Goal: Task Accomplishment & Management: Use online tool/utility

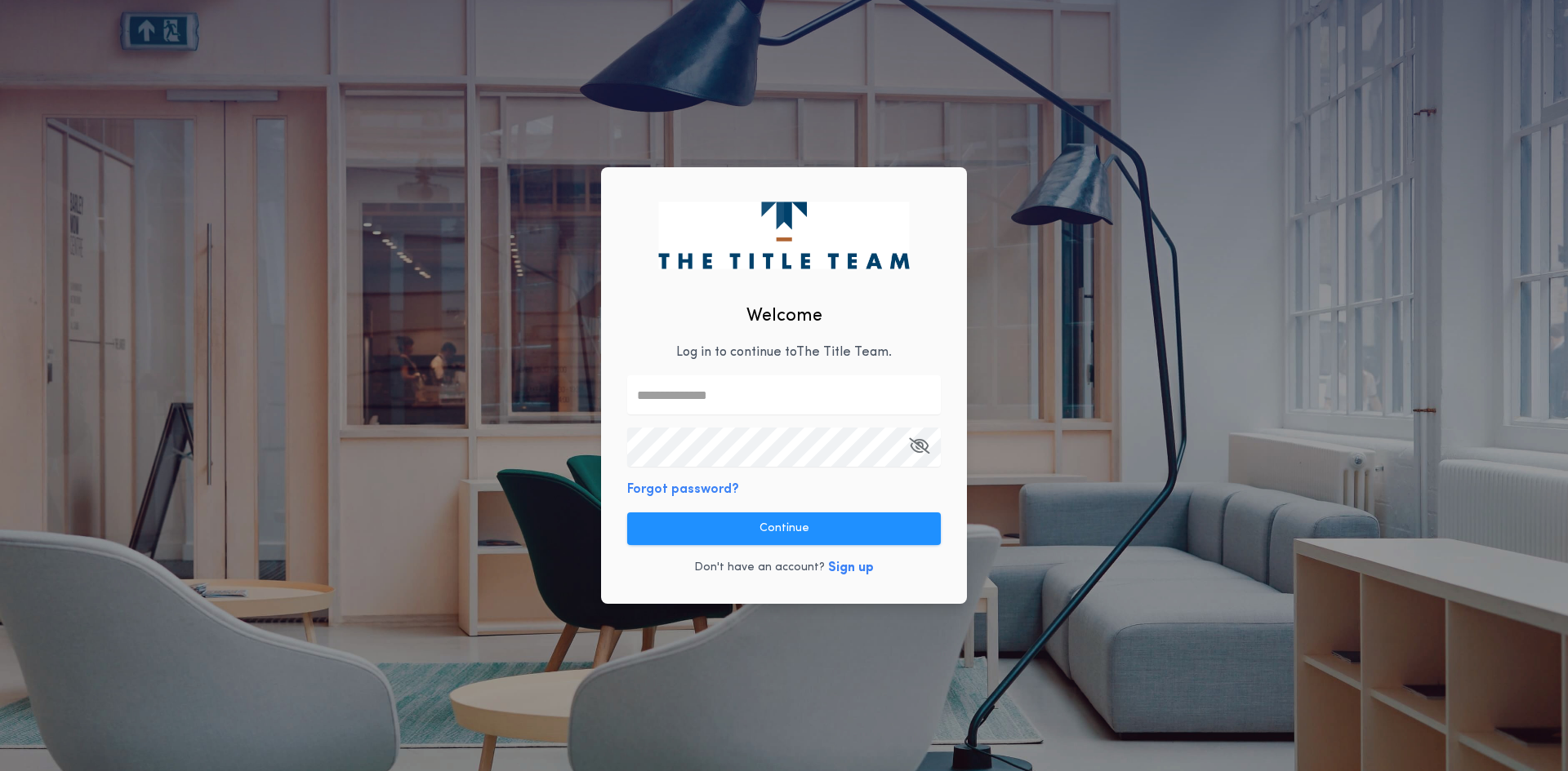
click at [687, 394] on input "text" at bounding box center [784, 395] width 314 height 39
type input "**********"
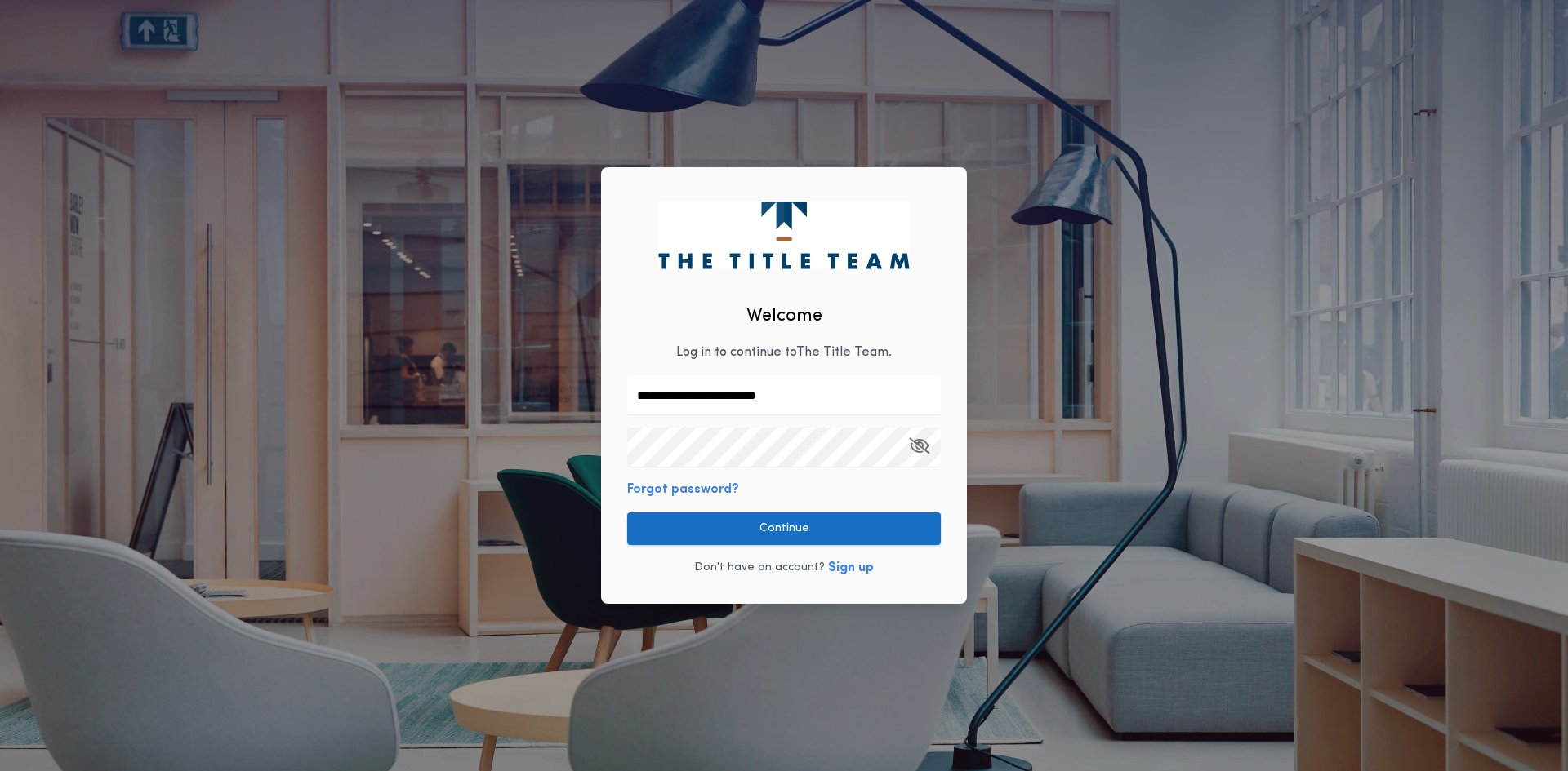
click at [886, 534] on button "Continue" at bounding box center [784, 529] width 314 height 32
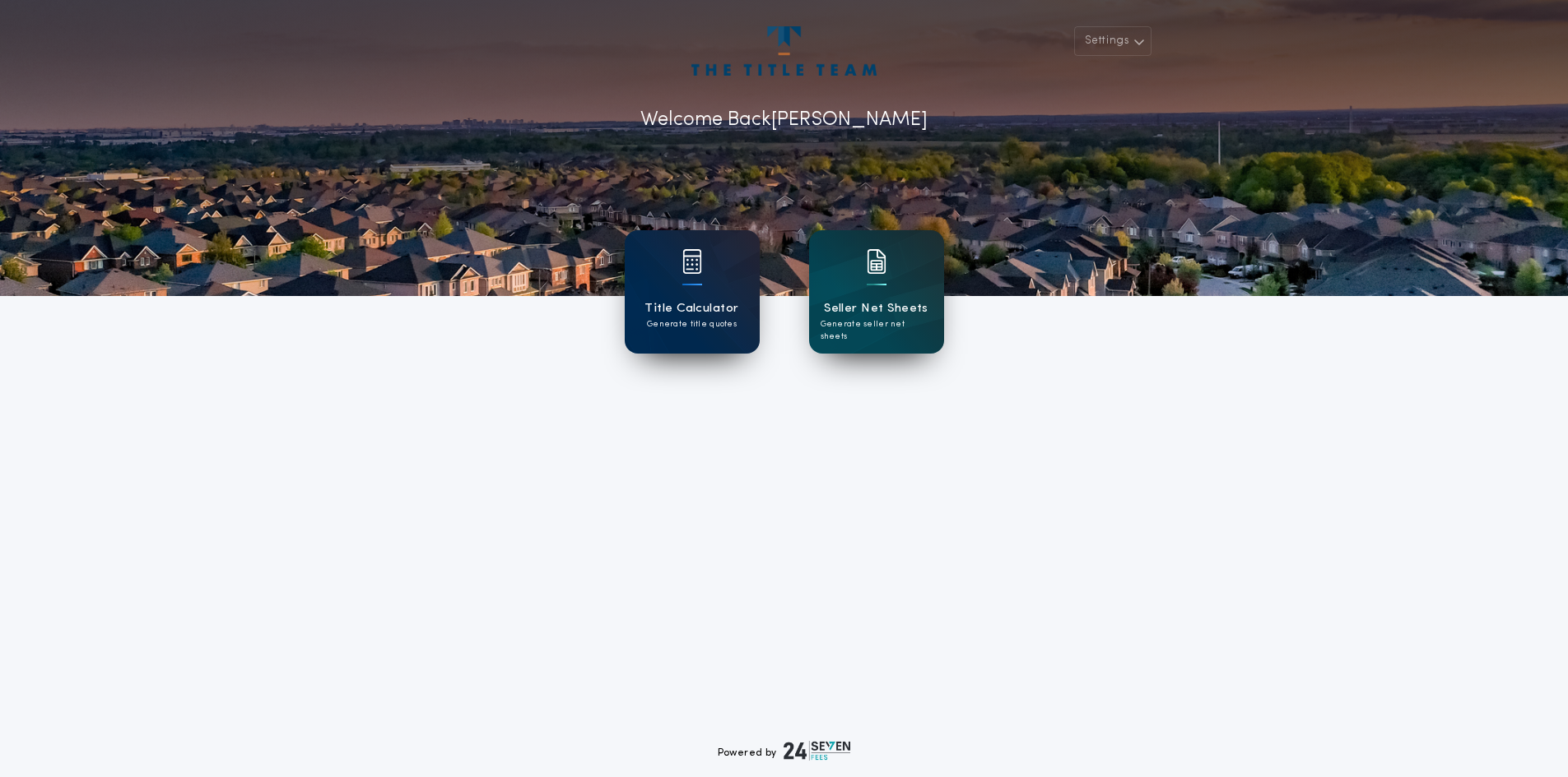
click at [695, 272] on img at bounding box center [692, 262] width 20 height 25
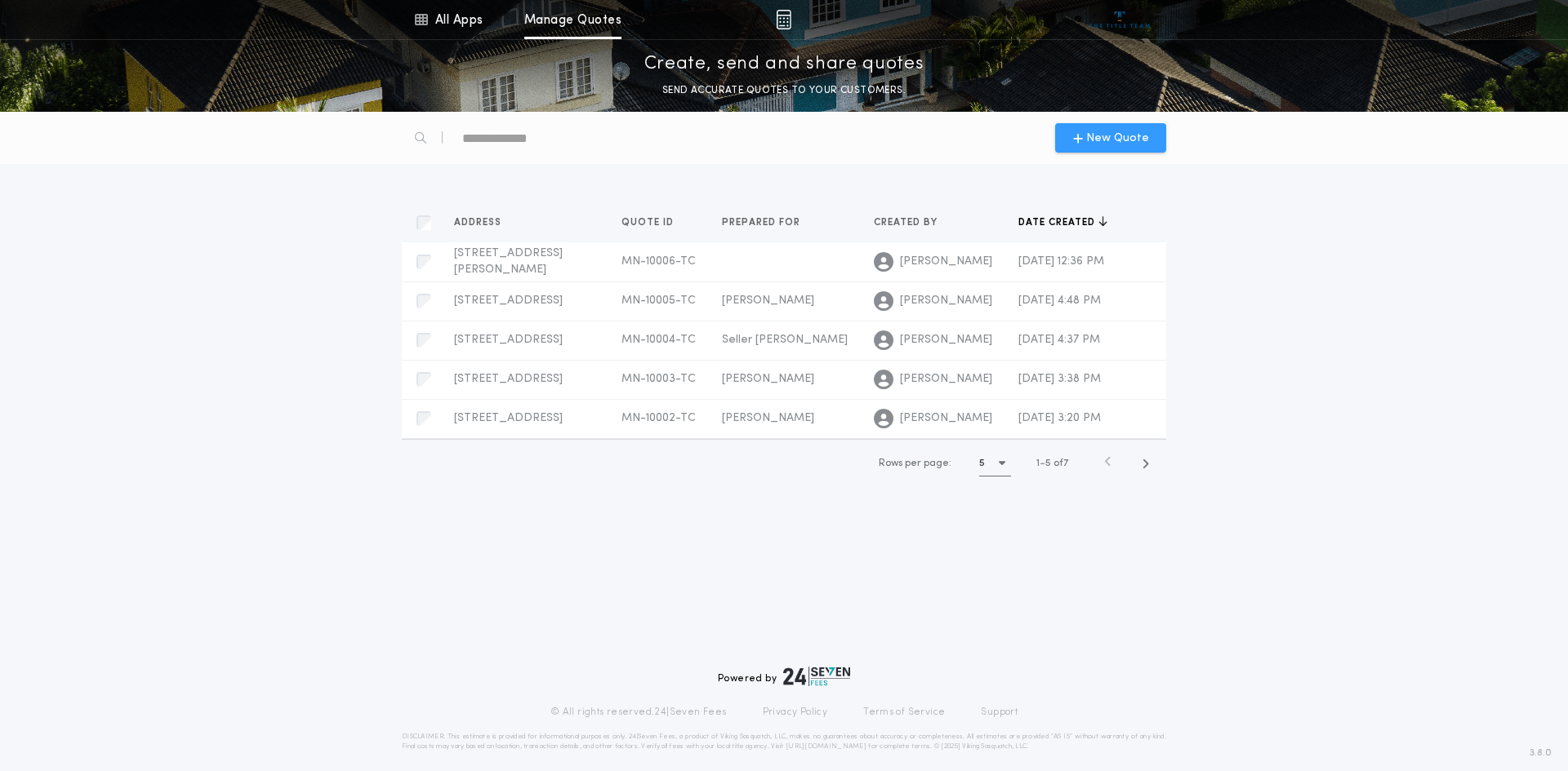
click at [1098, 136] on span "New Quote" at bounding box center [1117, 138] width 63 height 17
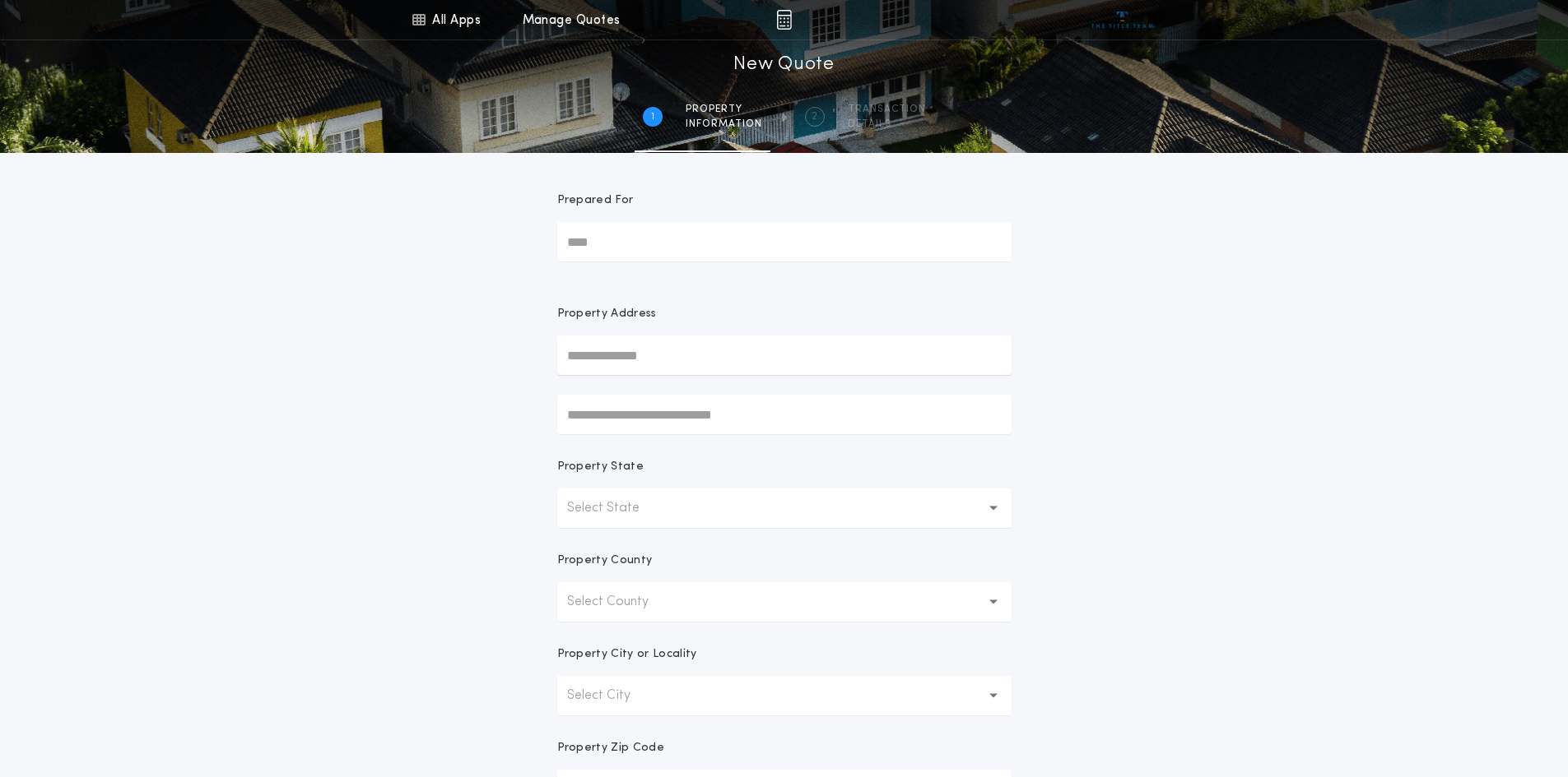
click at [600, 244] on input "Prepared For" at bounding box center [784, 241] width 454 height 39
click at [600, 512] on p "Select State" at bounding box center [616, 508] width 99 height 20
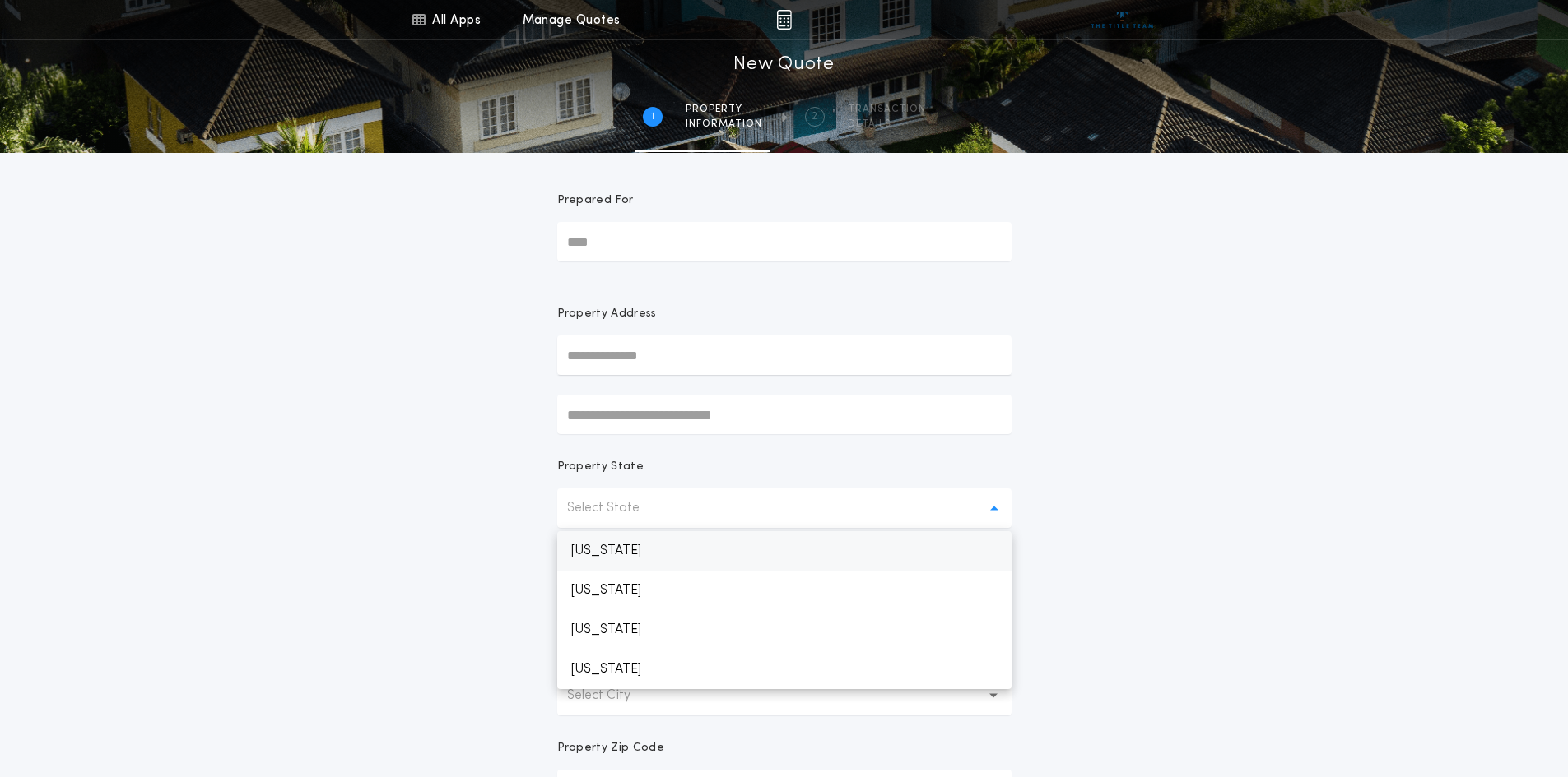
click at [606, 550] on p "[US_STATE]" at bounding box center [784, 550] width 454 height 39
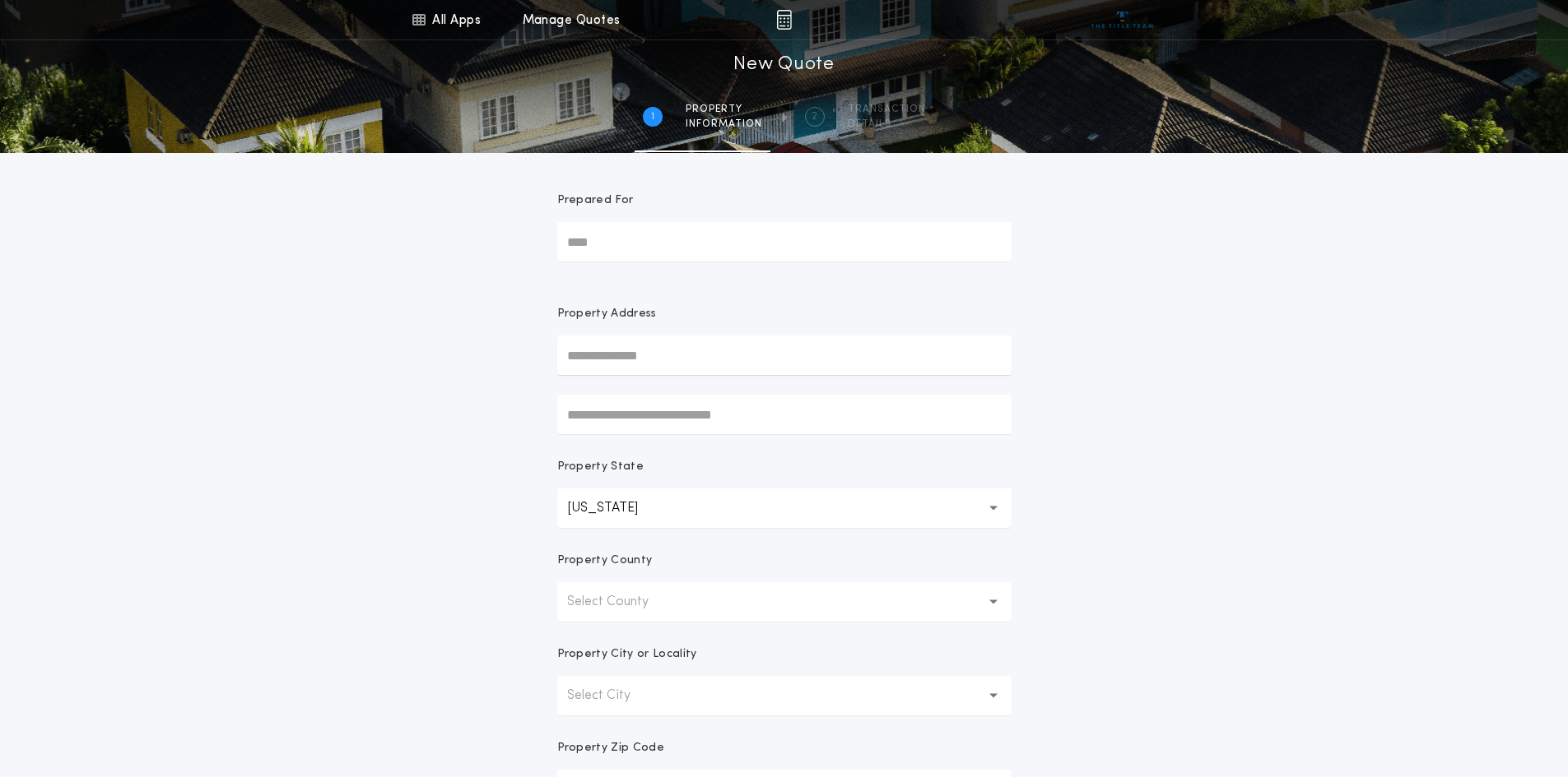
click at [626, 601] on p "Select County" at bounding box center [621, 602] width 108 height 20
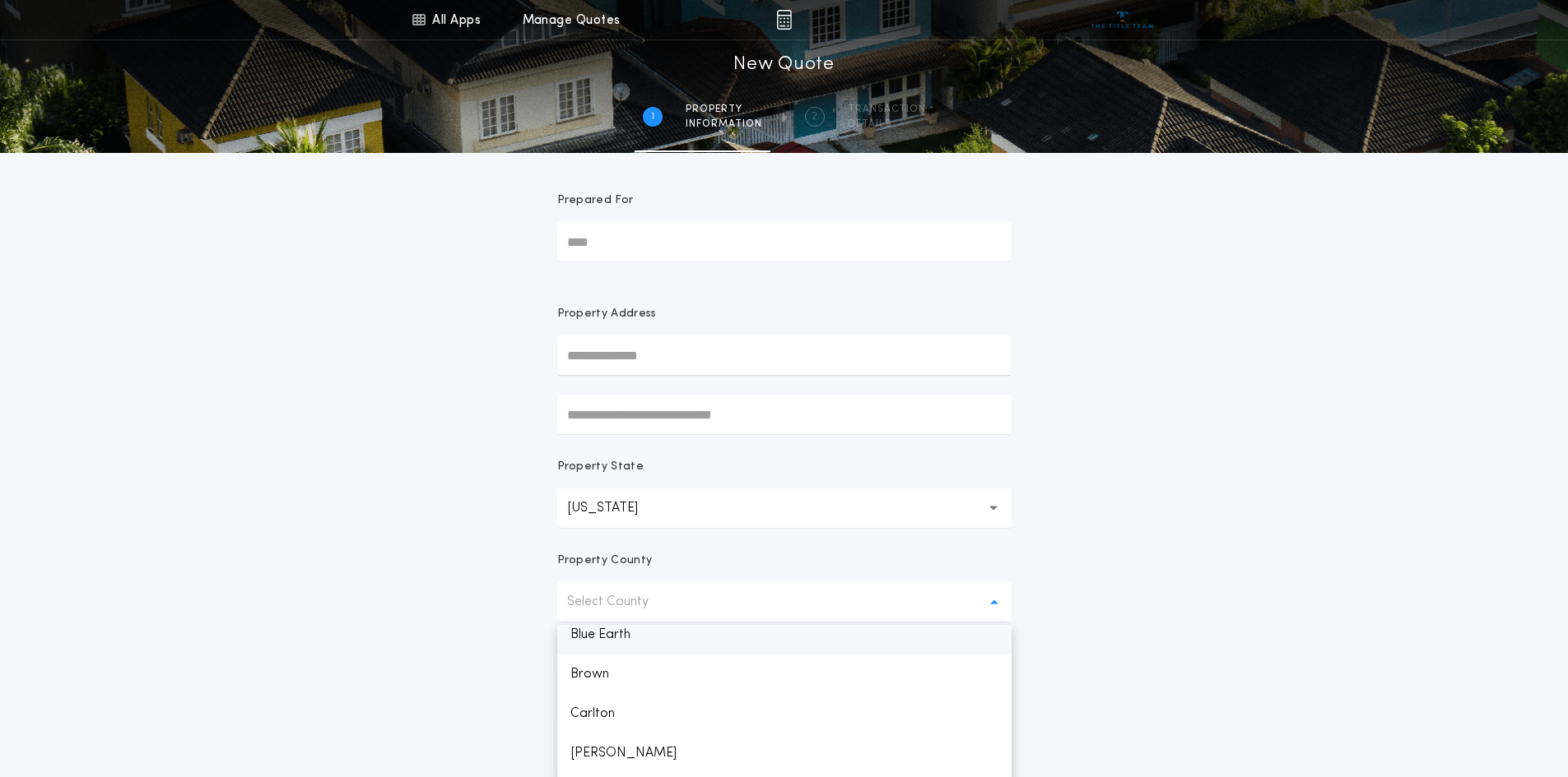
scroll to position [237, 0]
click at [615, 642] on p "Blue Earth" at bounding box center [784, 644] width 454 height 39
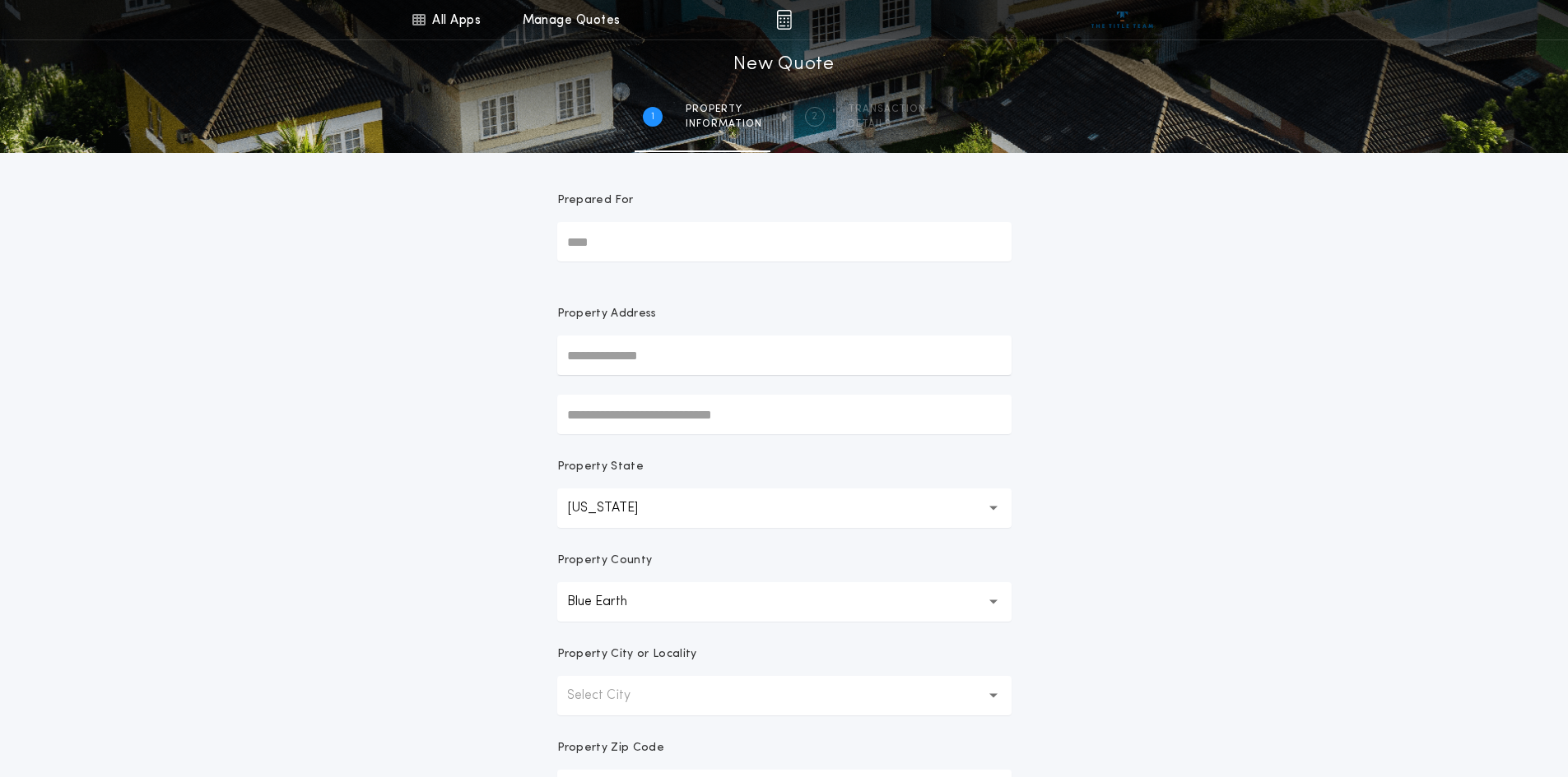
click at [597, 694] on p "Select City" at bounding box center [611, 695] width 89 height 20
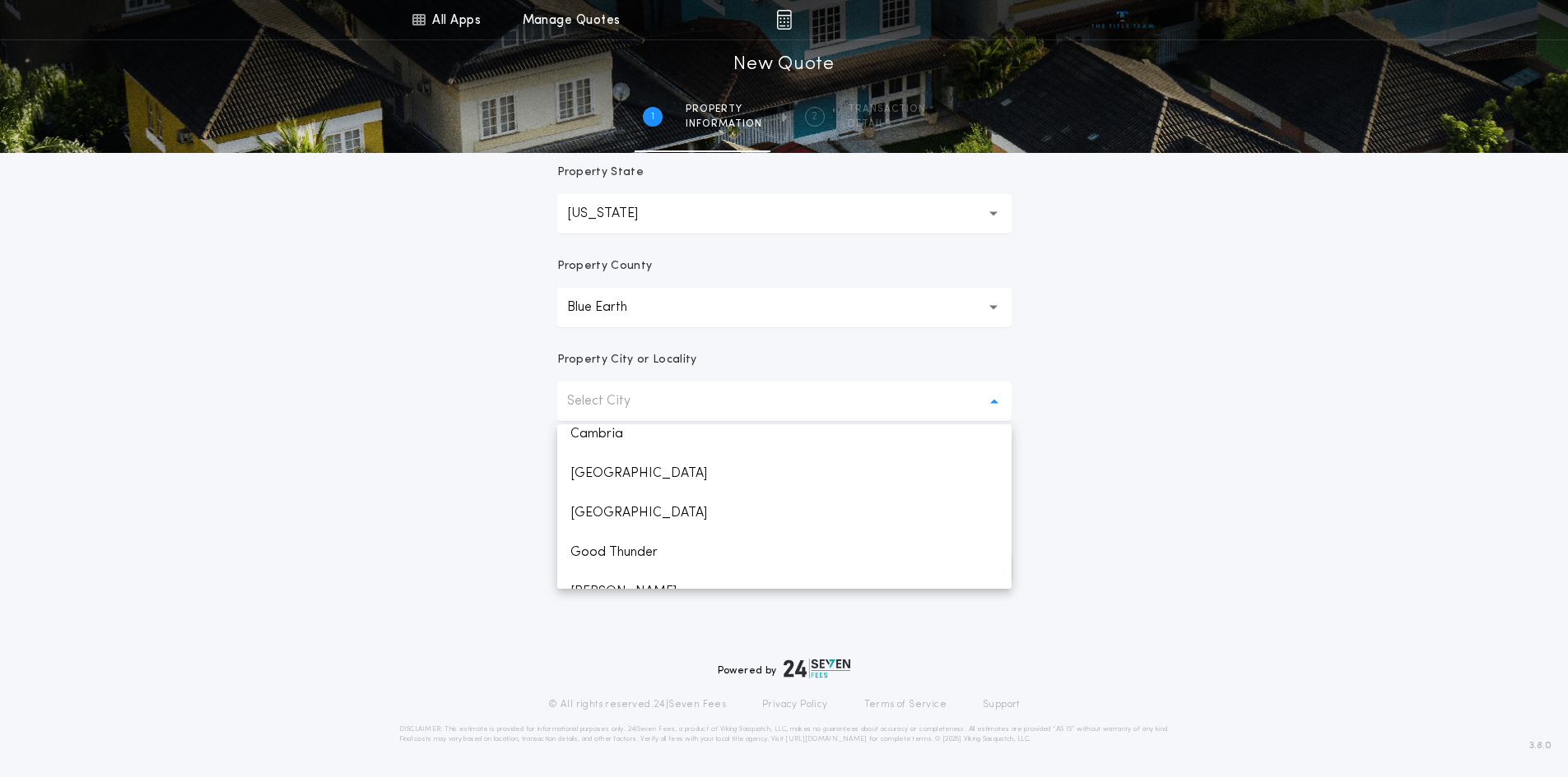
scroll to position [85, 0]
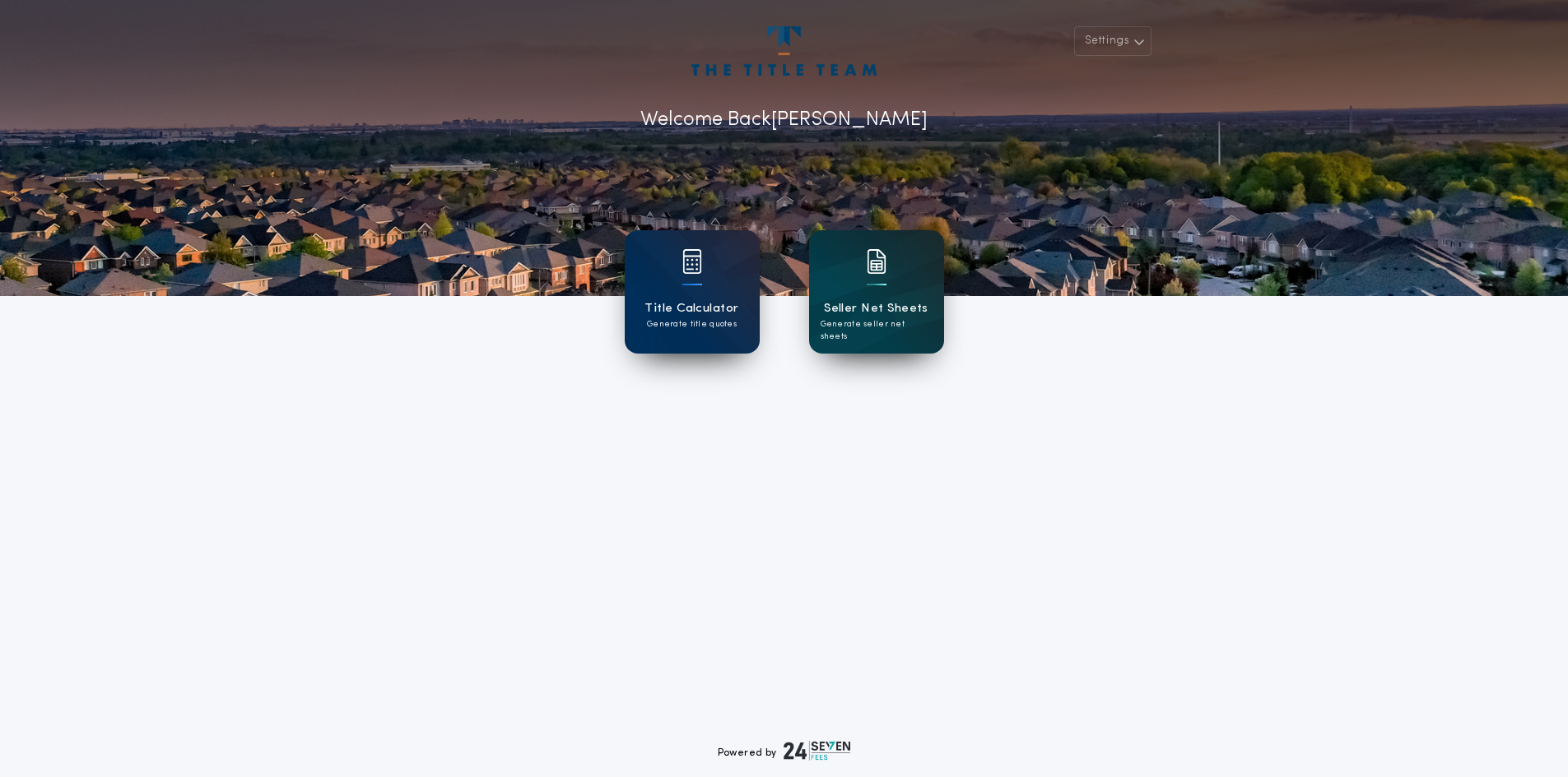
click at [903, 300] on h1 "Seller Net Sheets" at bounding box center [875, 309] width 105 height 19
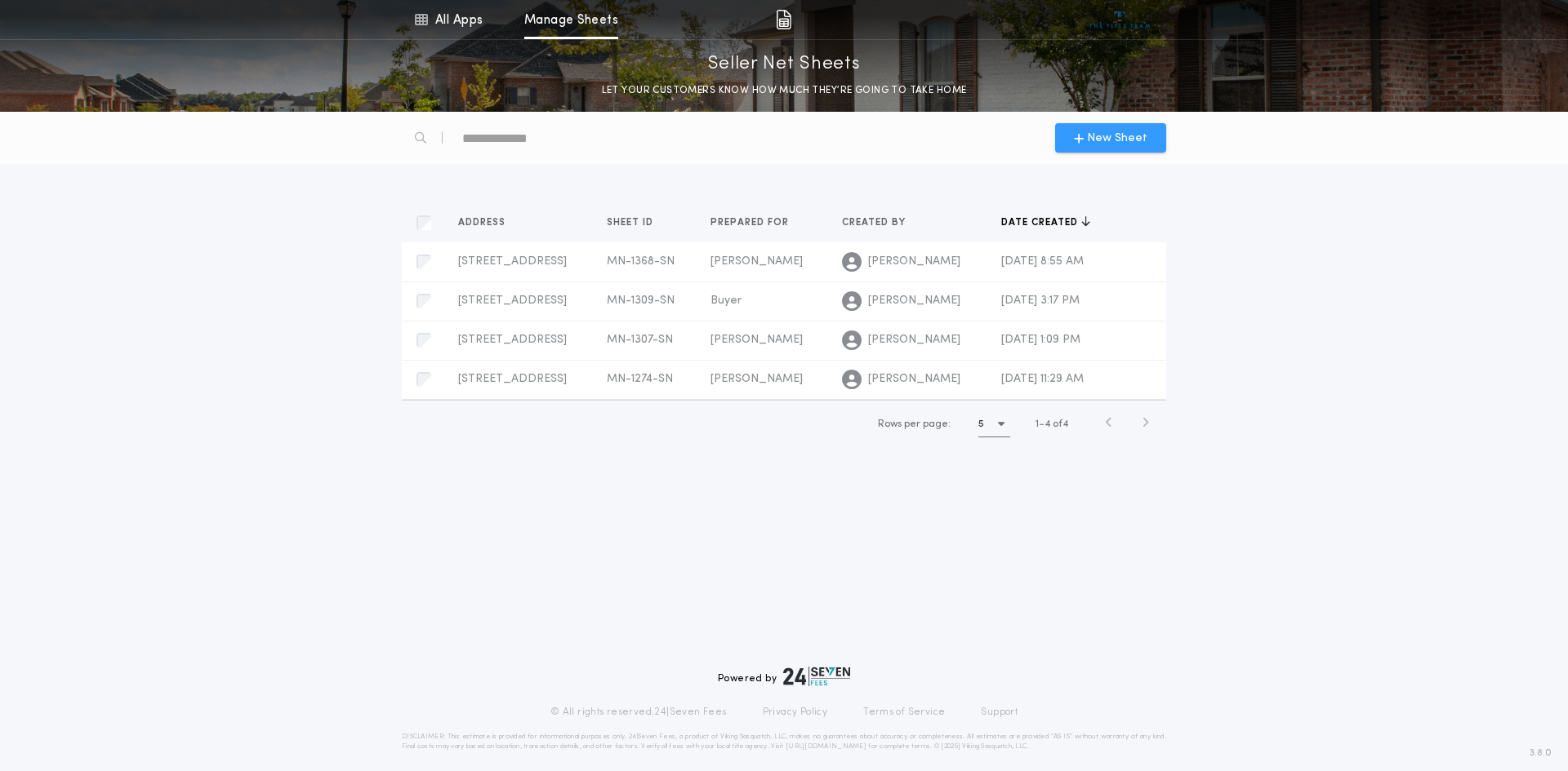
click at [1128, 135] on span "New Sheet" at bounding box center [1116, 138] width 60 height 17
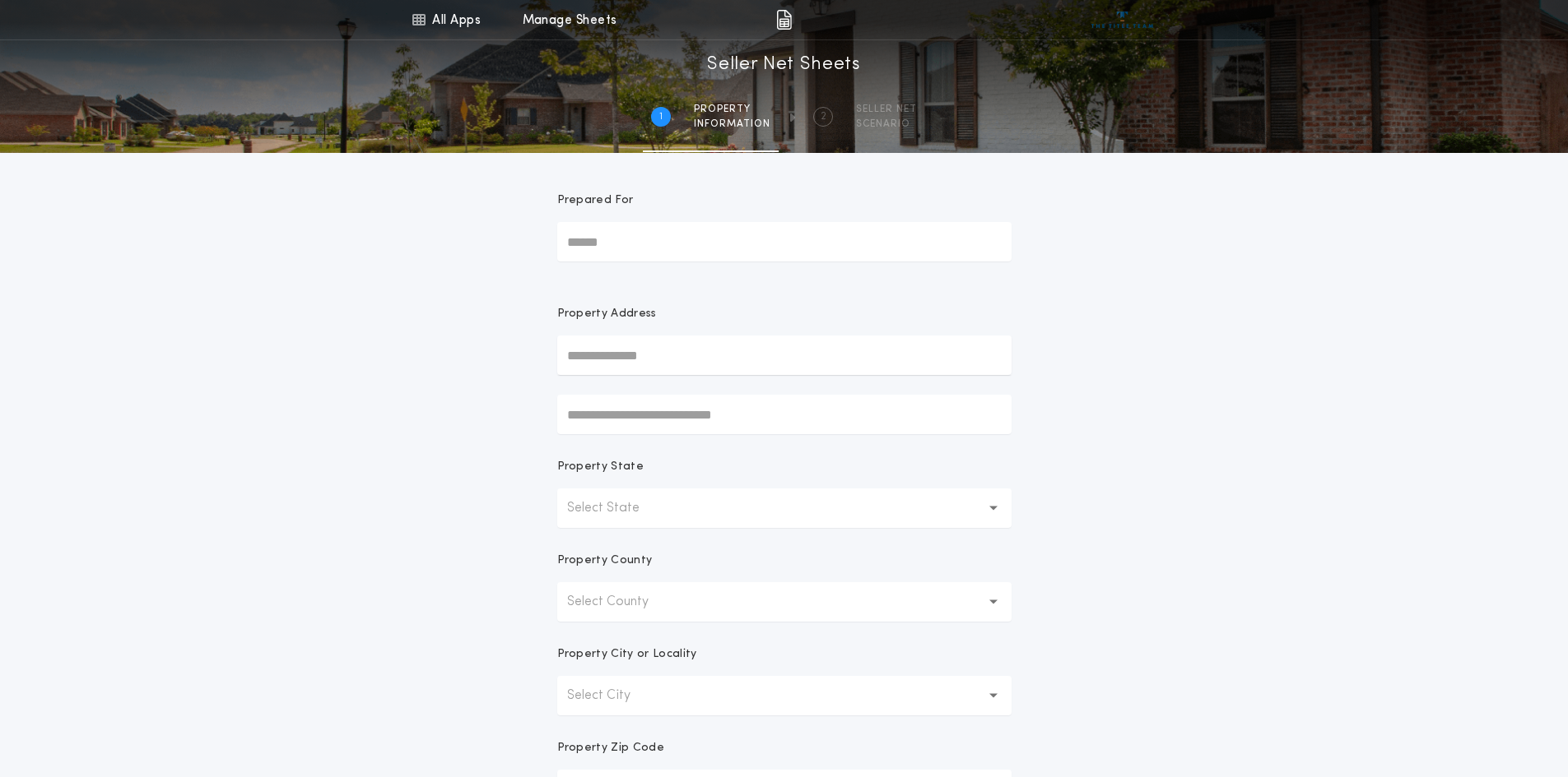
click at [604, 509] on p "Select State" at bounding box center [616, 508] width 99 height 20
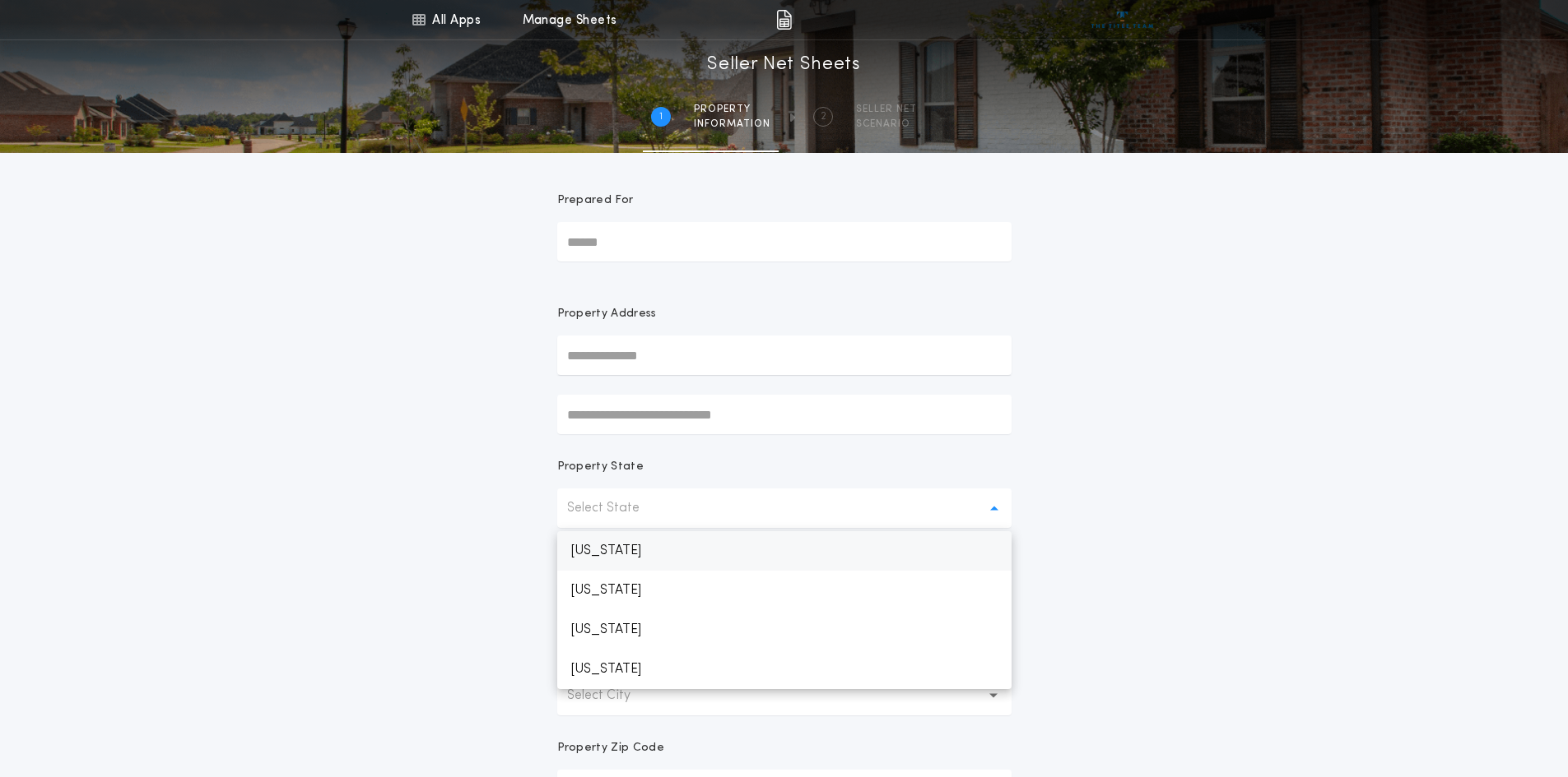
click at [608, 547] on p "[US_STATE]" at bounding box center [784, 550] width 454 height 39
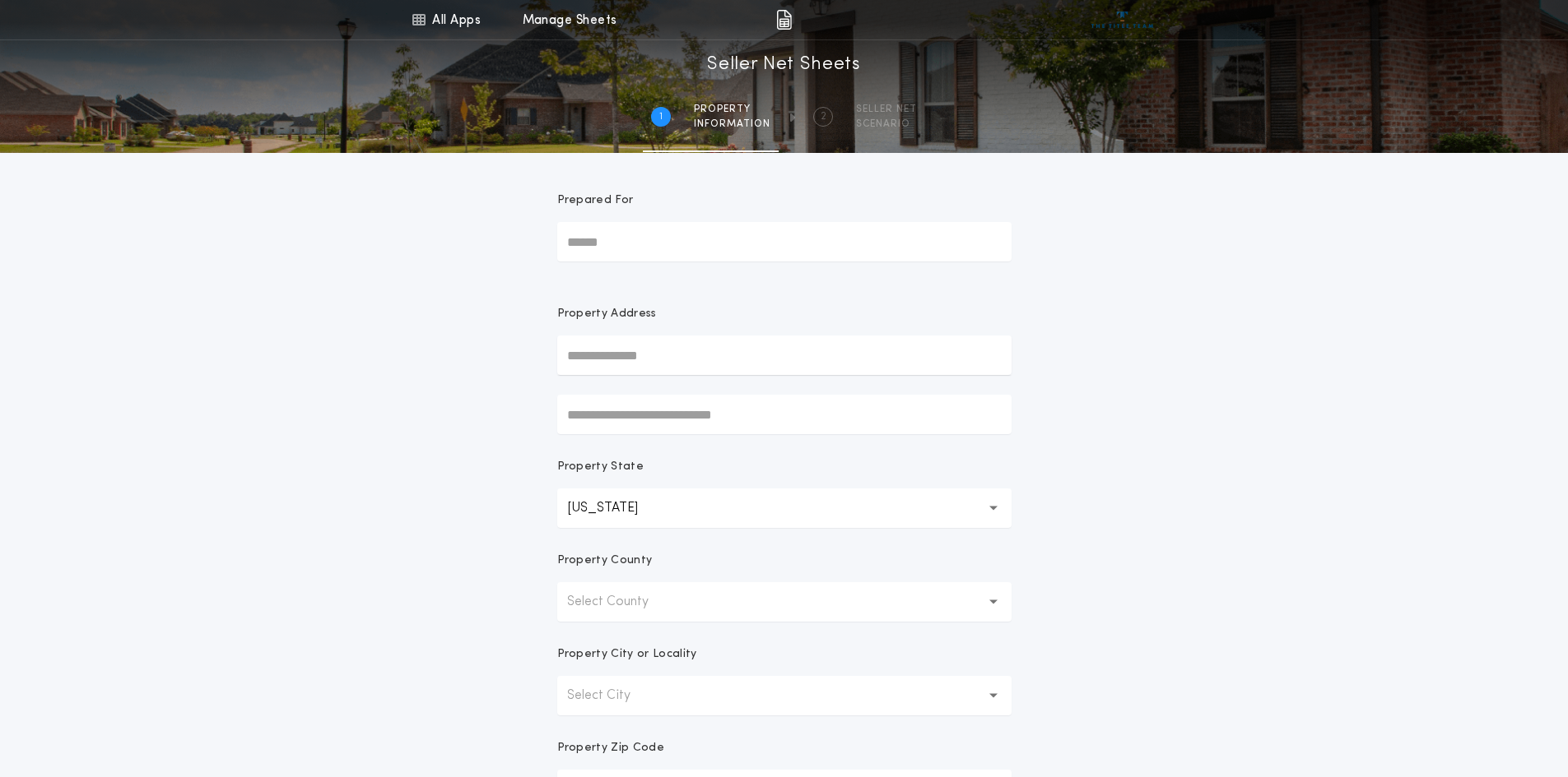
click at [625, 604] on p "Select County" at bounding box center [621, 602] width 108 height 20
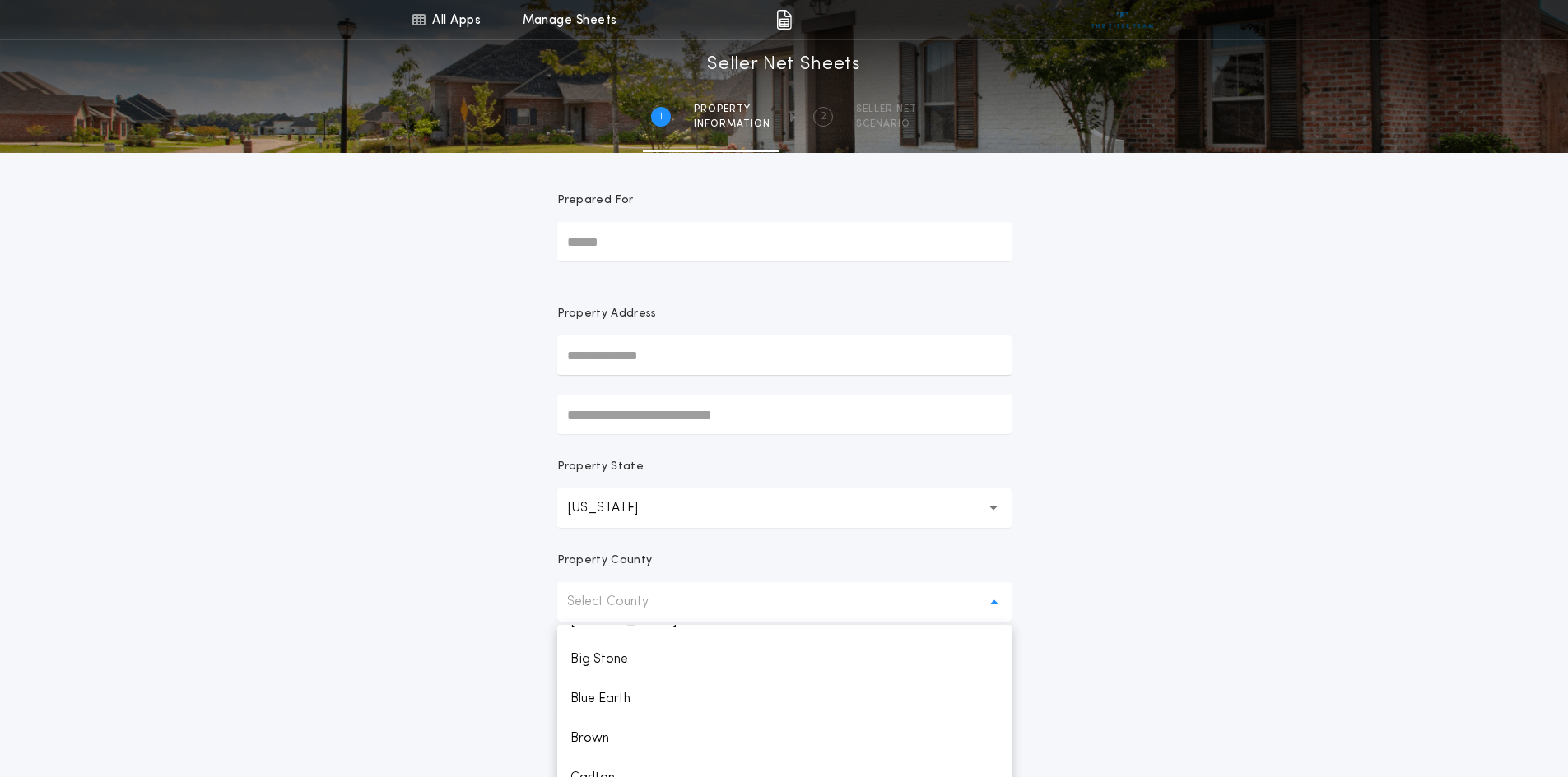
scroll to position [164, 0]
click at [604, 722] on p "Blue Earth" at bounding box center [784, 716] width 454 height 39
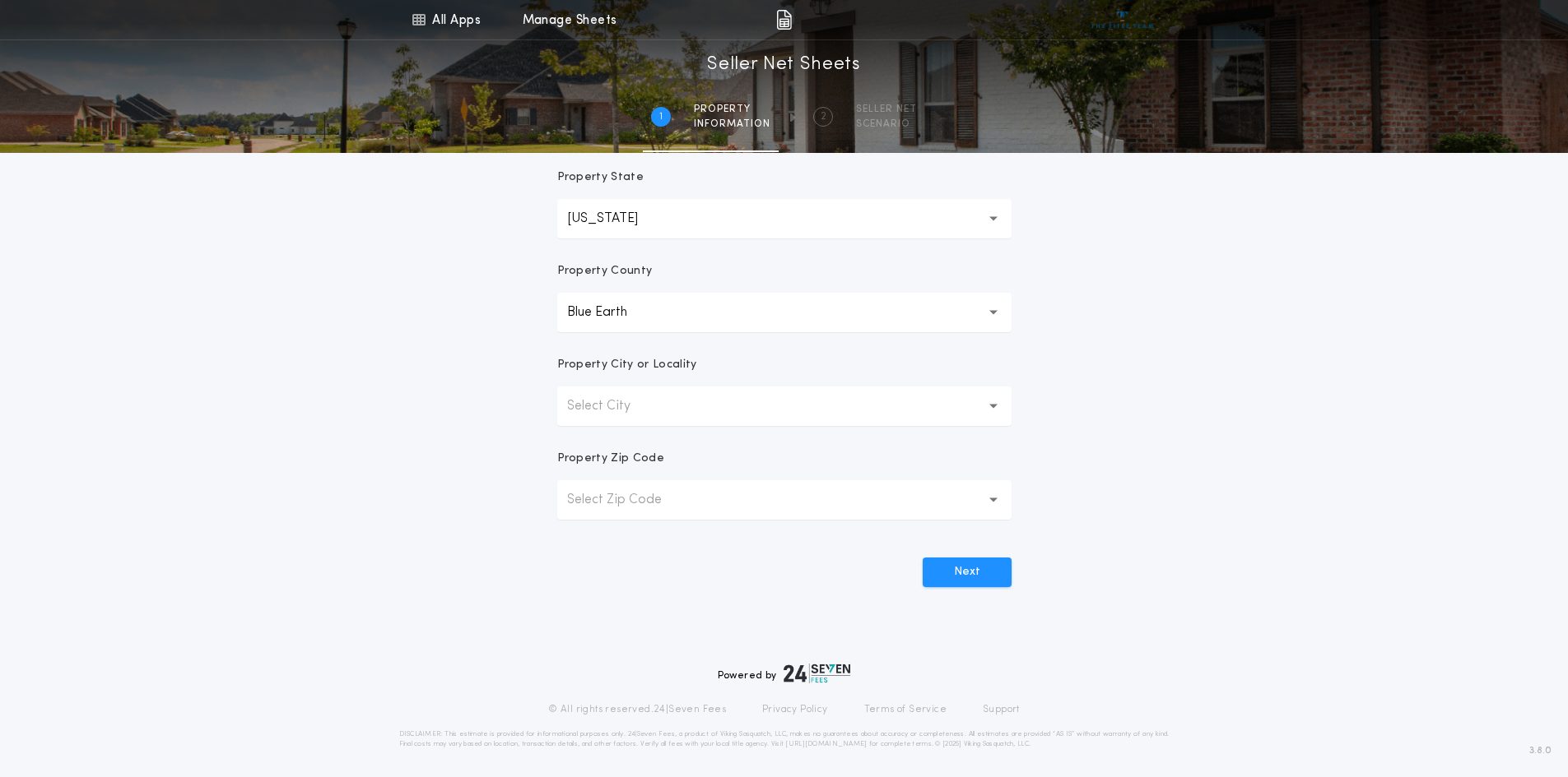
scroll to position [295, 0]
click at [613, 404] on p "Select City" at bounding box center [611, 401] width 89 height 20
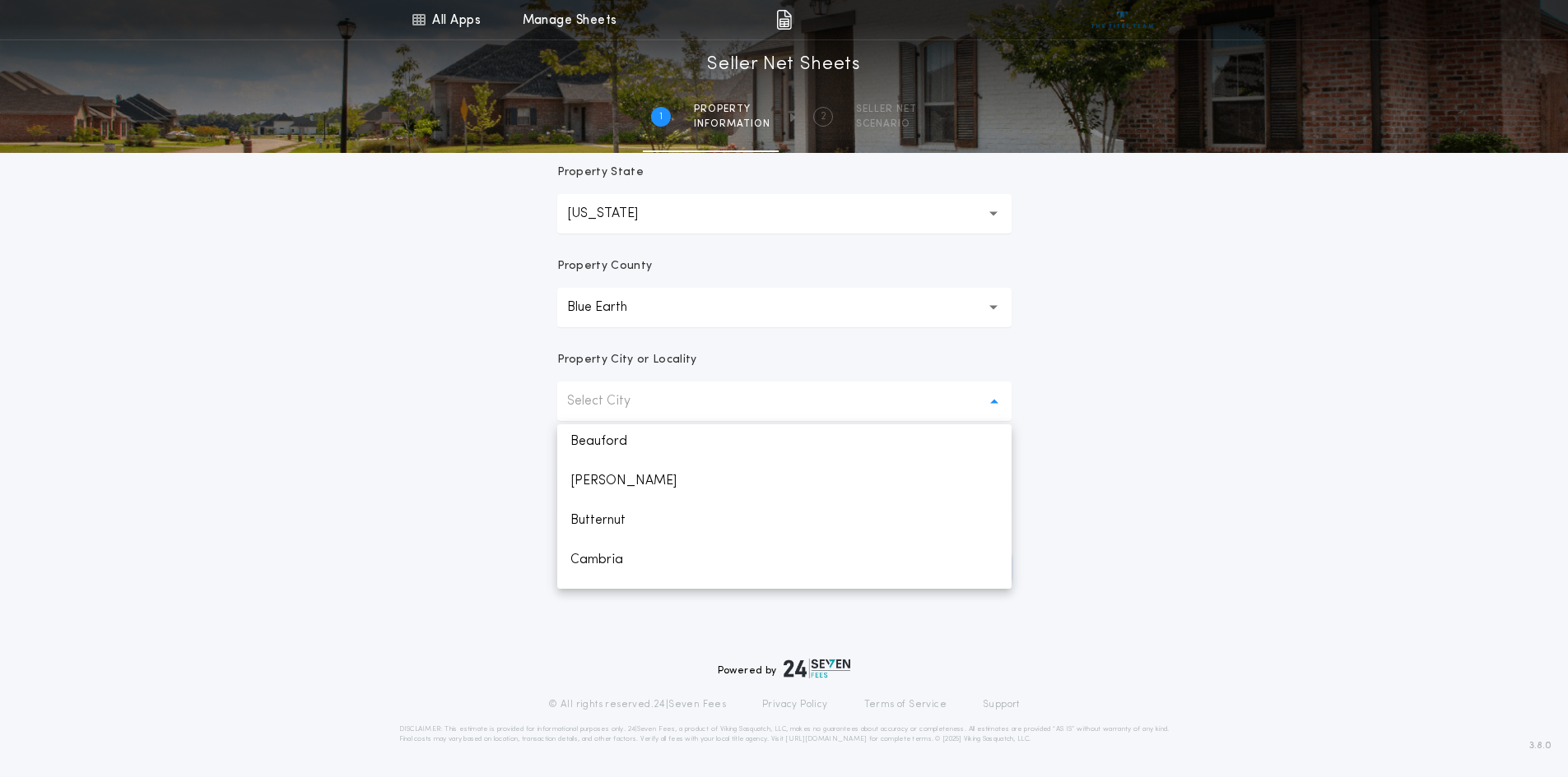
scroll to position [0, 0]
click at [620, 401] on p "Select City" at bounding box center [611, 401] width 89 height 20
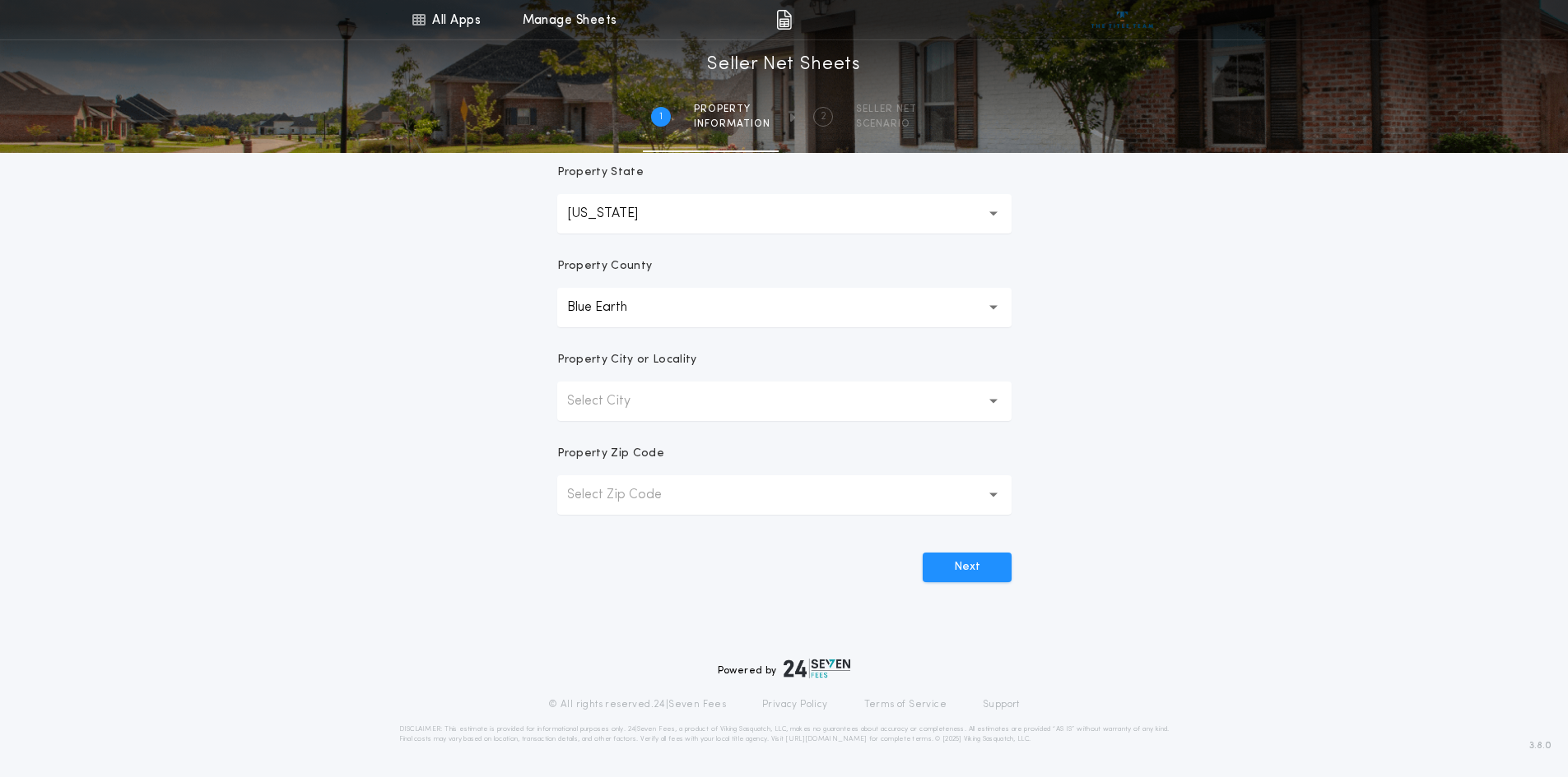
click at [1000, 309] on button "**********" at bounding box center [784, 307] width 454 height 39
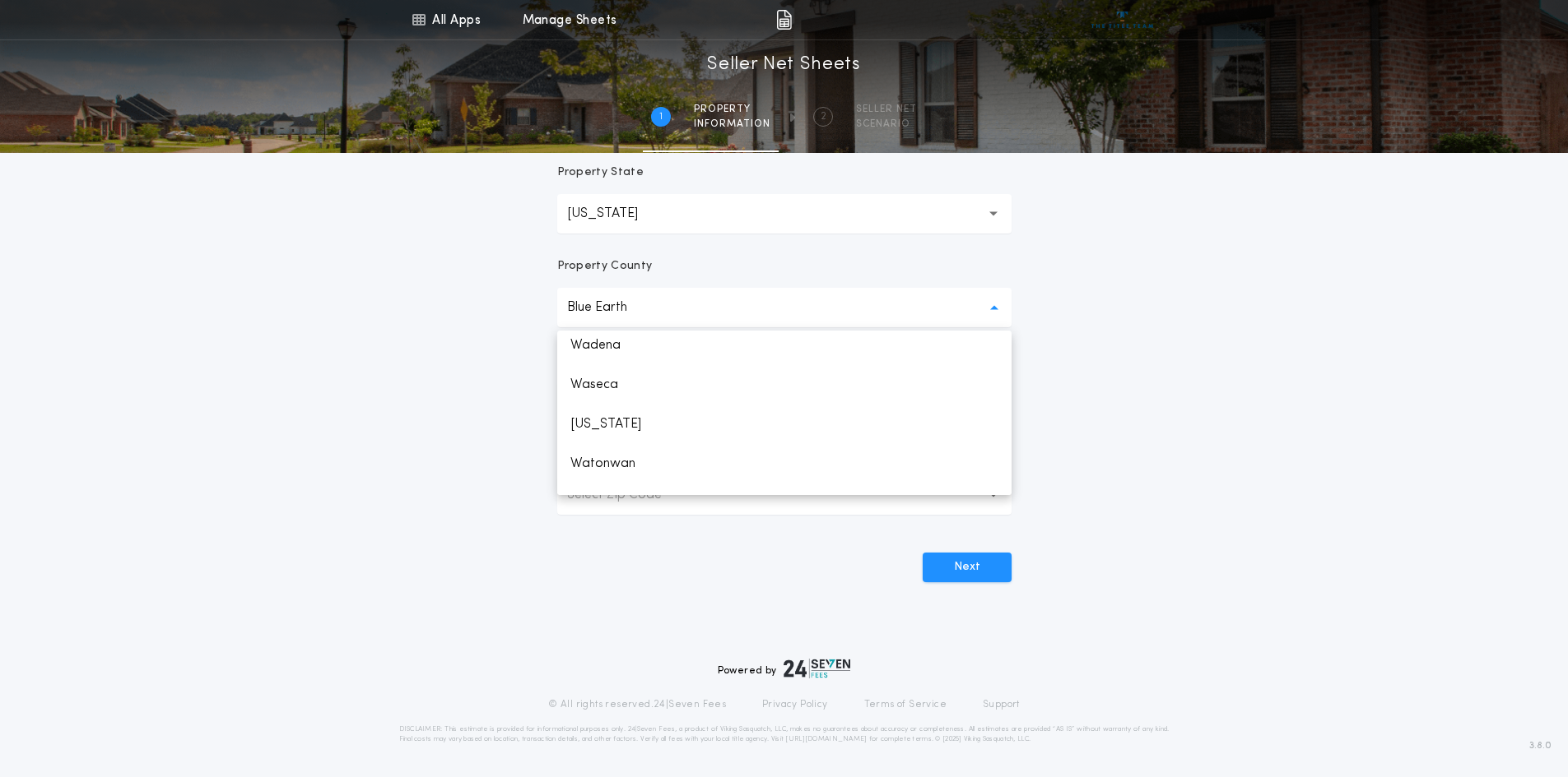
scroll to position [3107, 0]
click at [680, 399] on p "Waseca" at bounding box center [784, 402] width 454 height 39
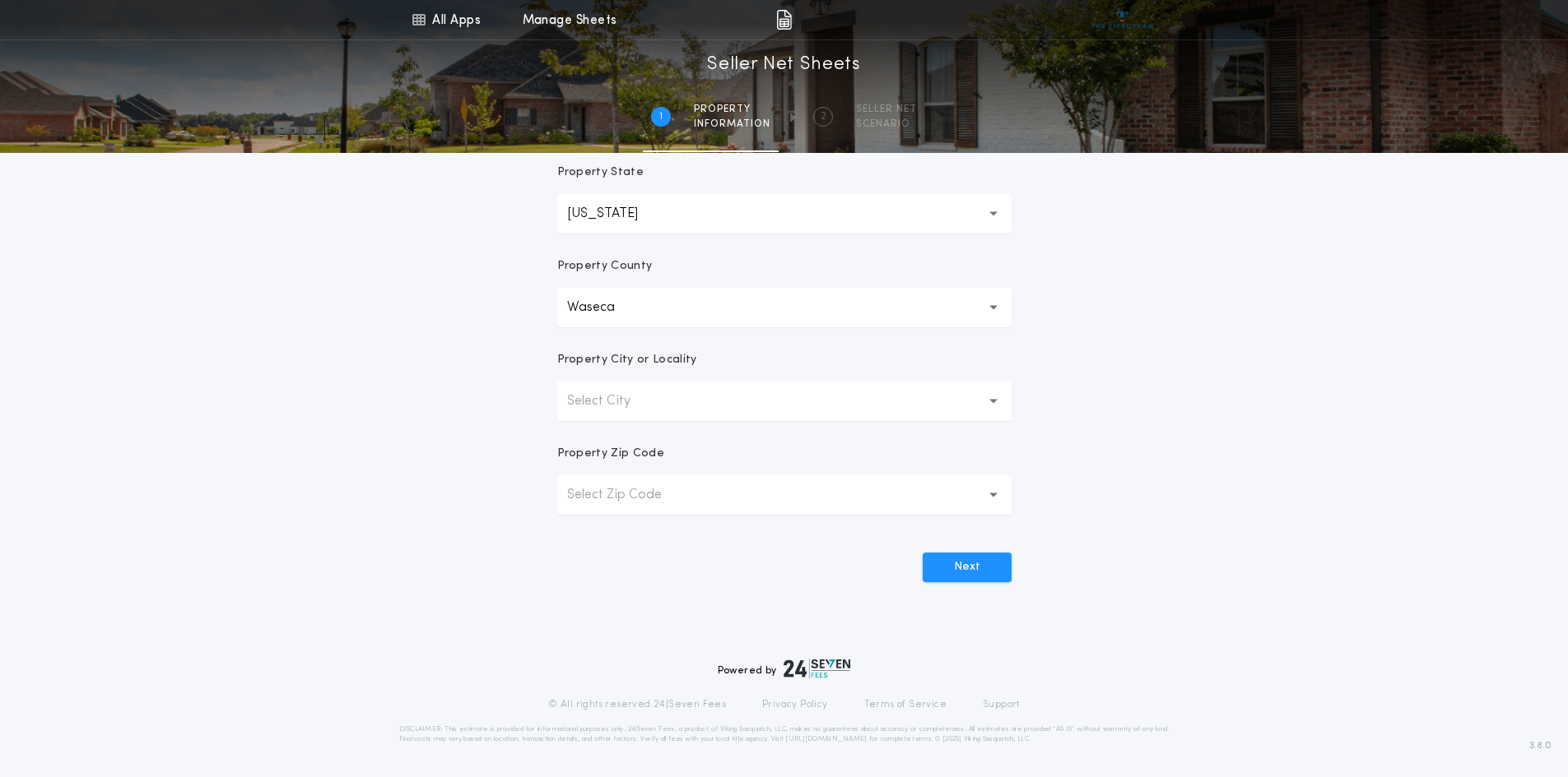
click at [680, 399] on button "Select City" at bounding box center [784, 401] width 454 height 39
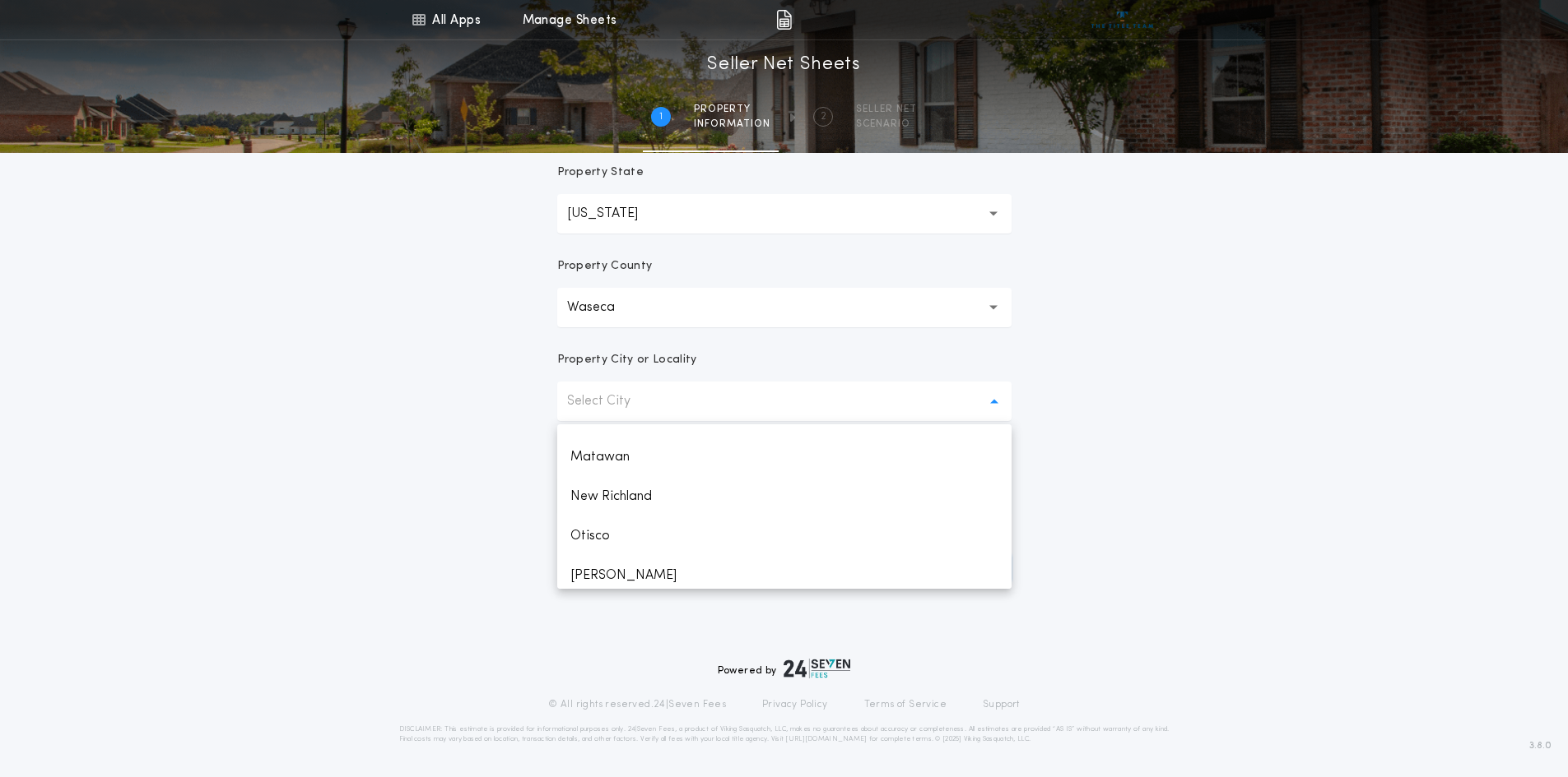
scroll to position [23, 0]
click at [618, 461] on p "[GEOGRAPHIC_DATA]" at bounding box center [784, 460] width 454 height 39
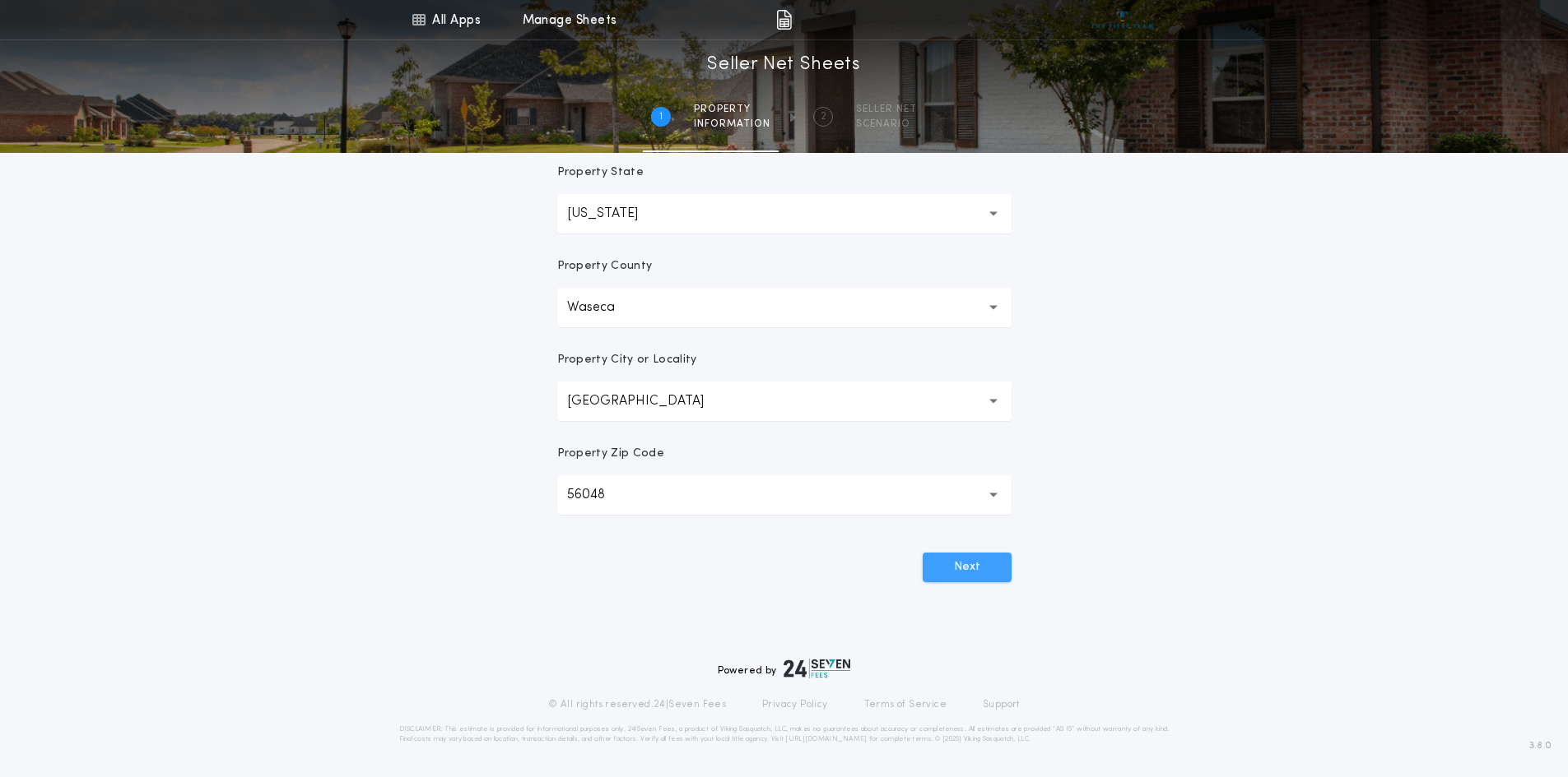
click at [969, 571] on button "Next" at bounding box center [967, 568] width 89 height 30
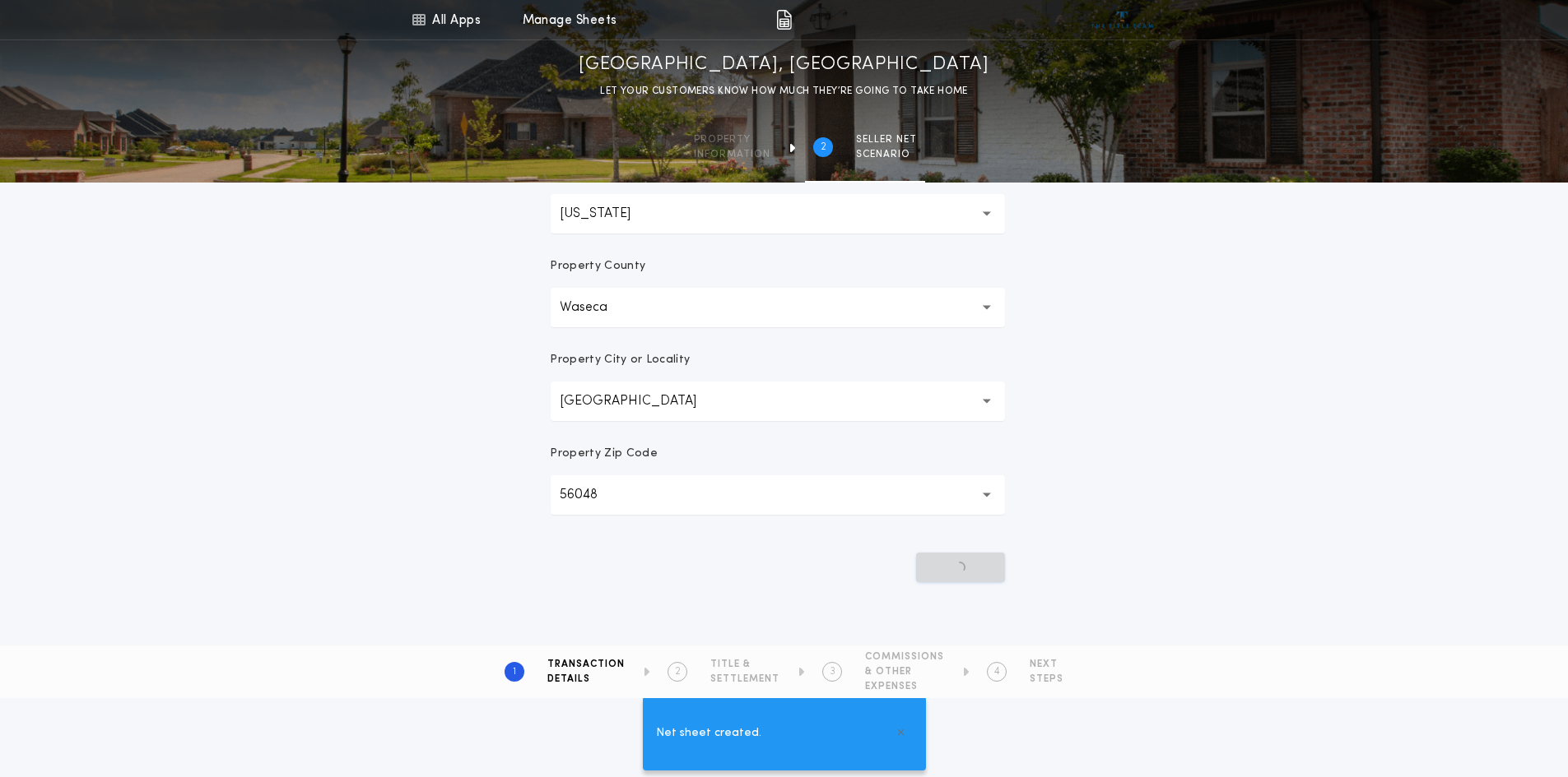
scroll to position [0, 0]
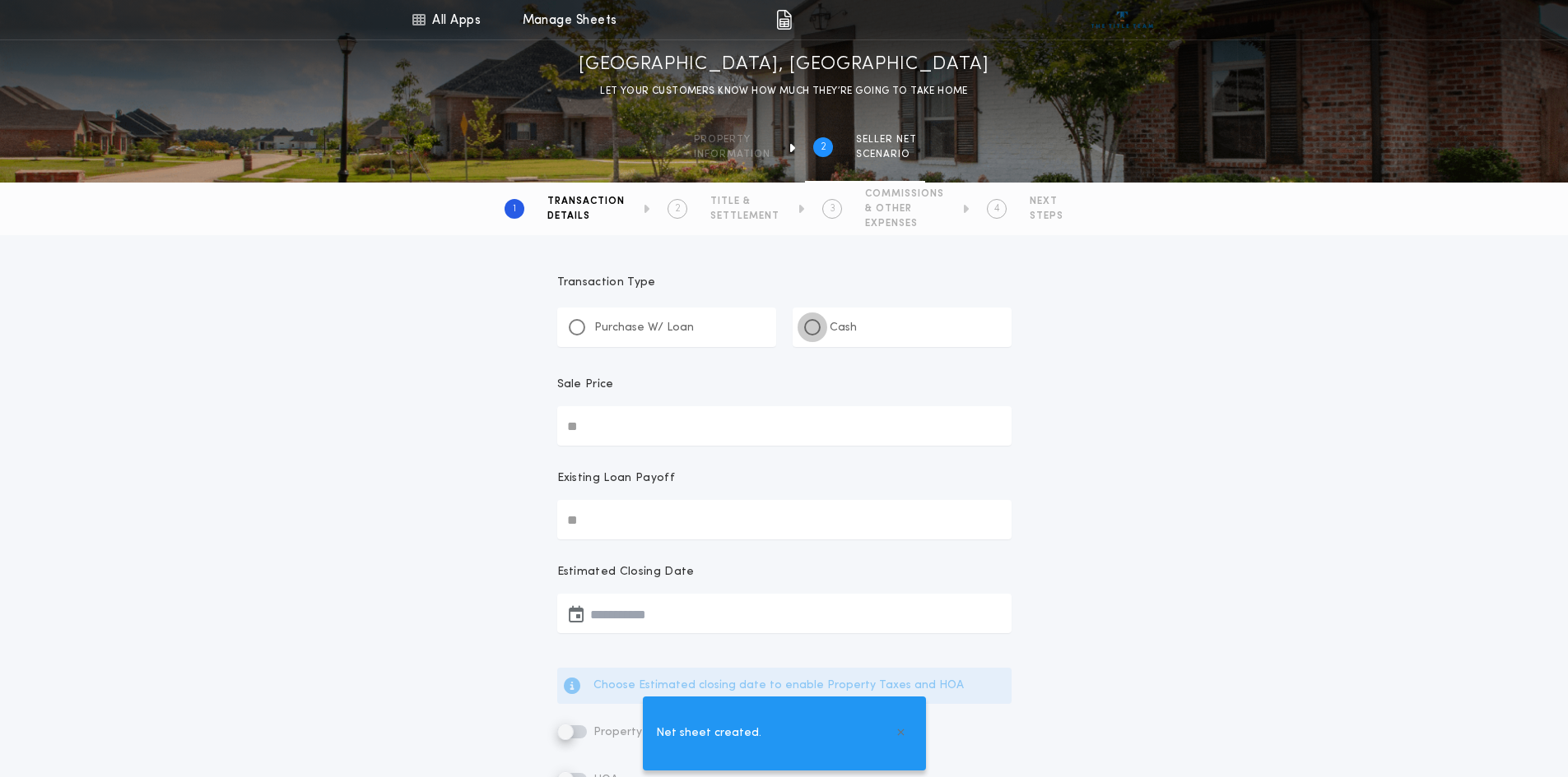
click at [818, 330] on div at bounding box center [812, 327] width 16 height 16
click at [576, 426] on input "Sale Price" at bounding box center [784, 425] width 454 height 39
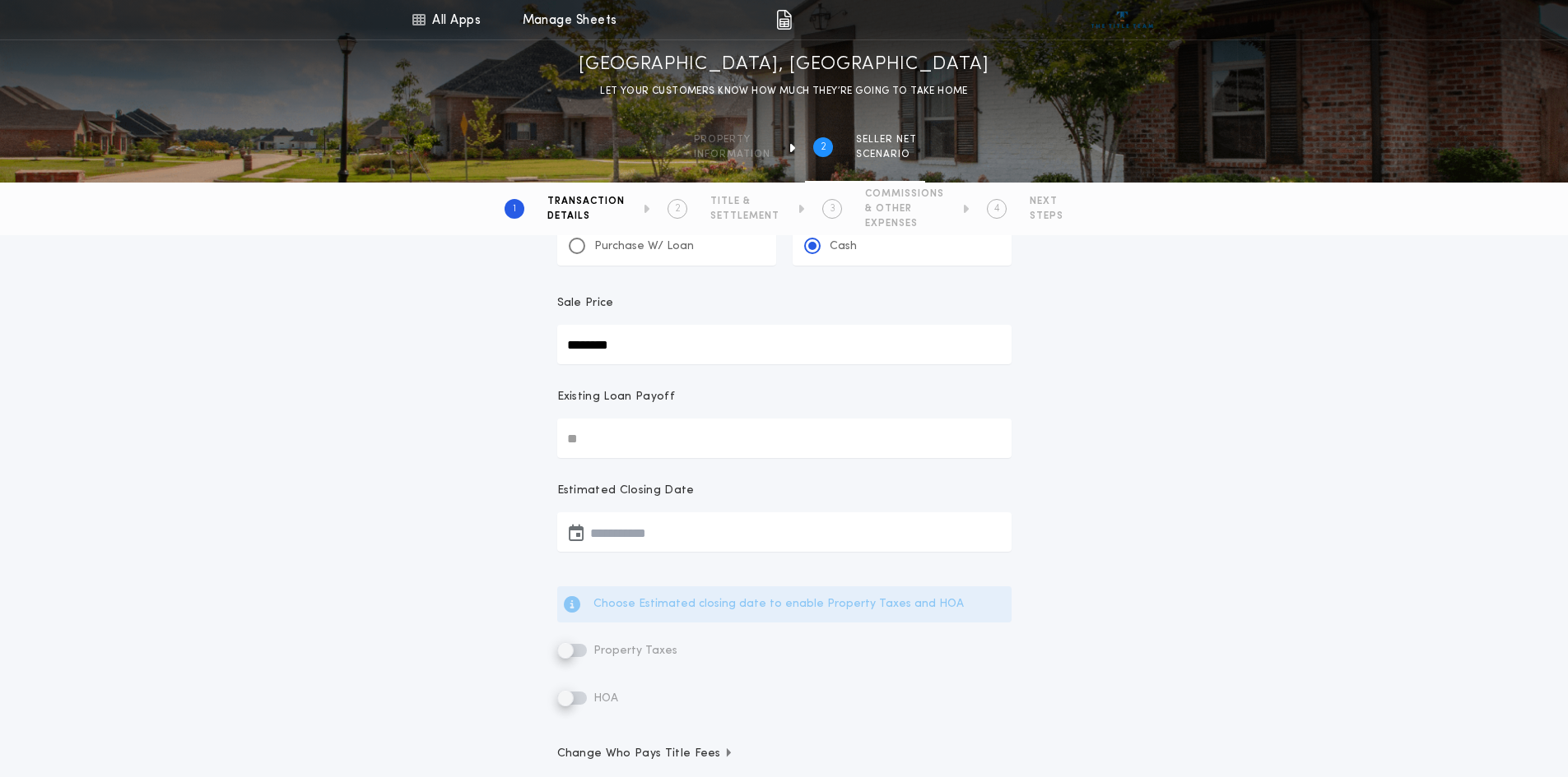
scroll to position [83, 0]
type input "********"
click at [579, 531] on icon "button" at bounding box center [576, 531] width 14 height 1
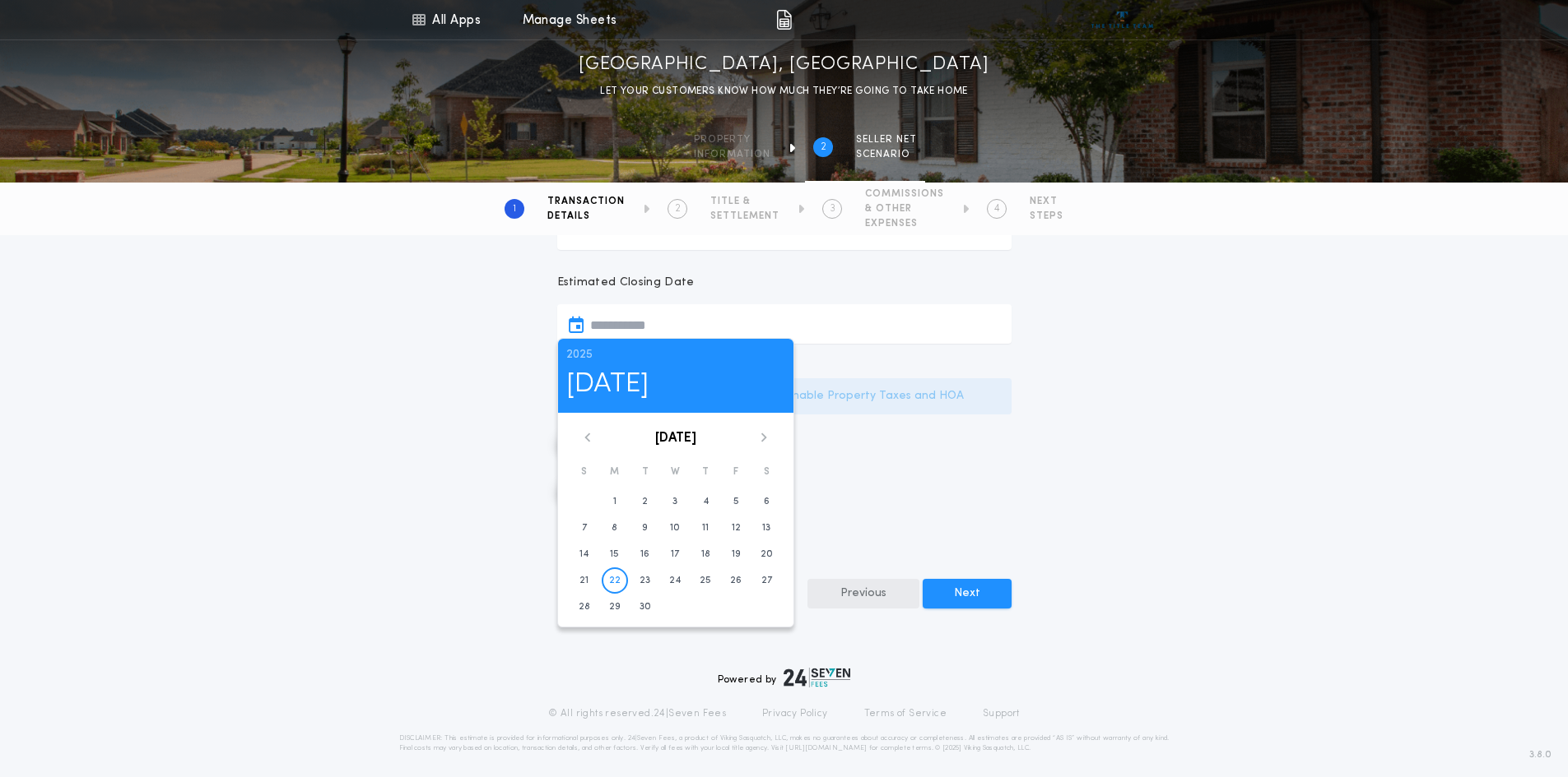
scroll to position [299, 0]
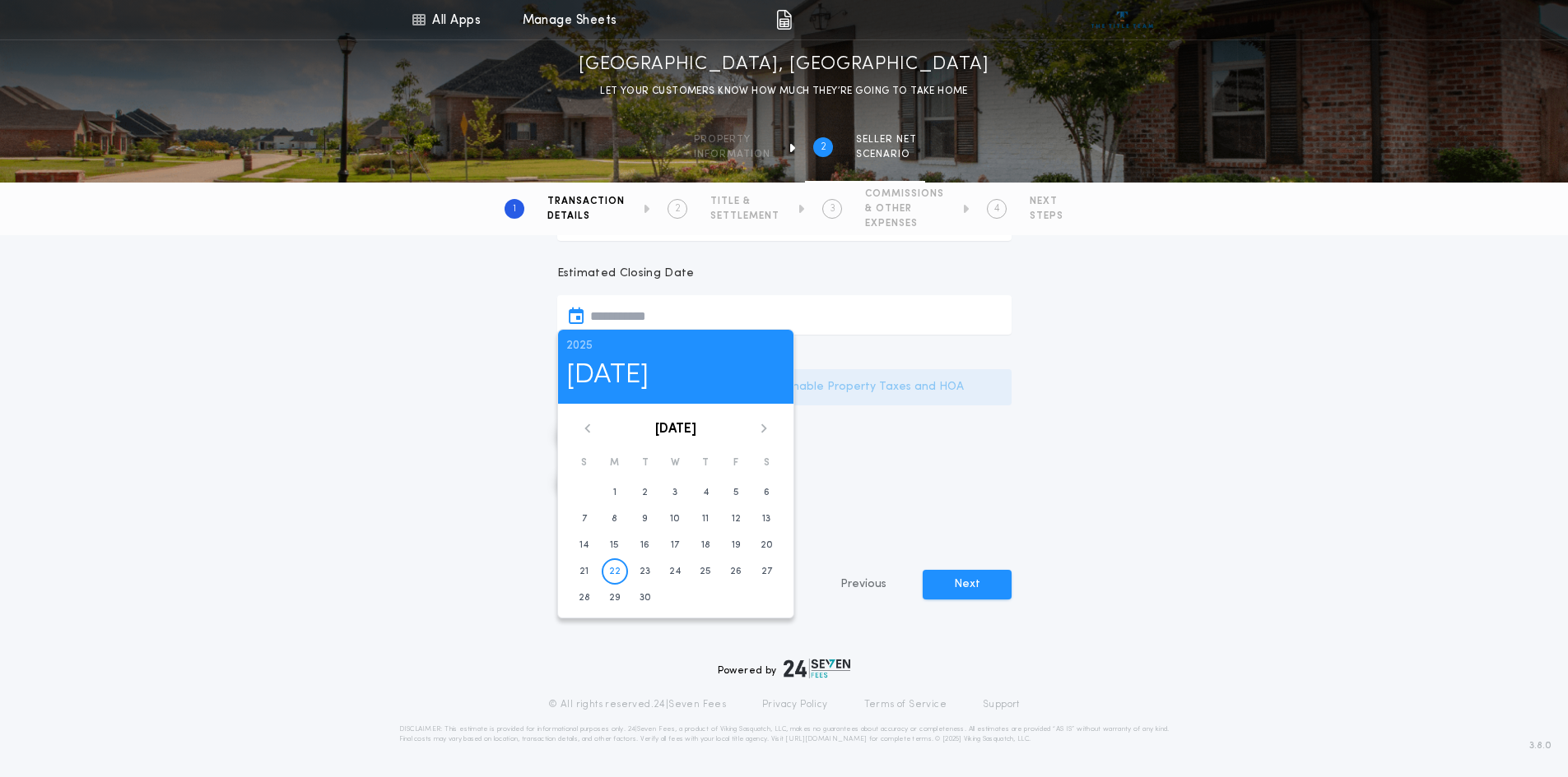
click at [760, 425] on icon at bounding box center [764, 428] width 10 height 10
click at [735, 522] on time "10" at bounding box center [736, 520] width 10 height 13
type input "**********"
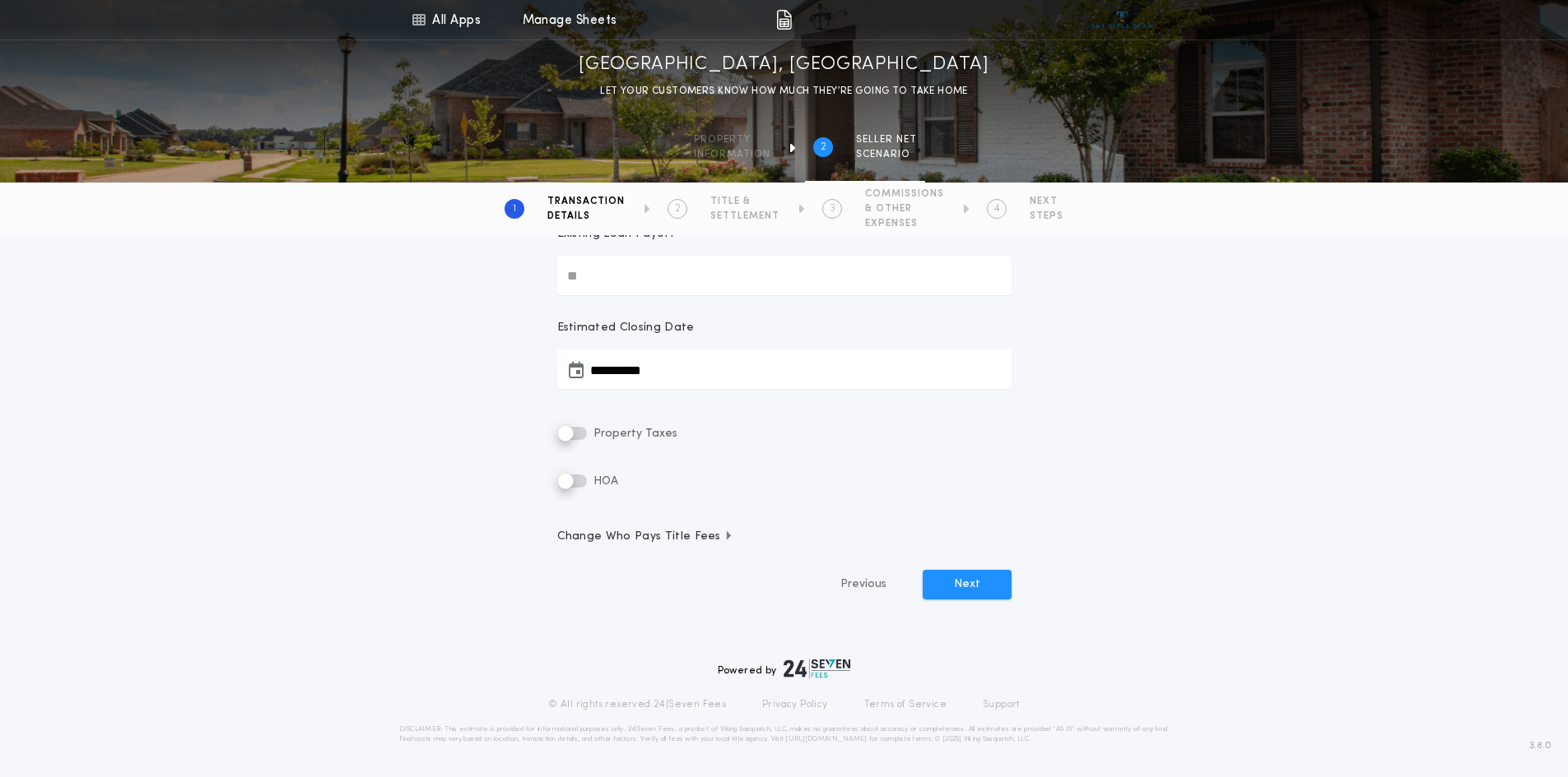
scroll to position [244, 0]
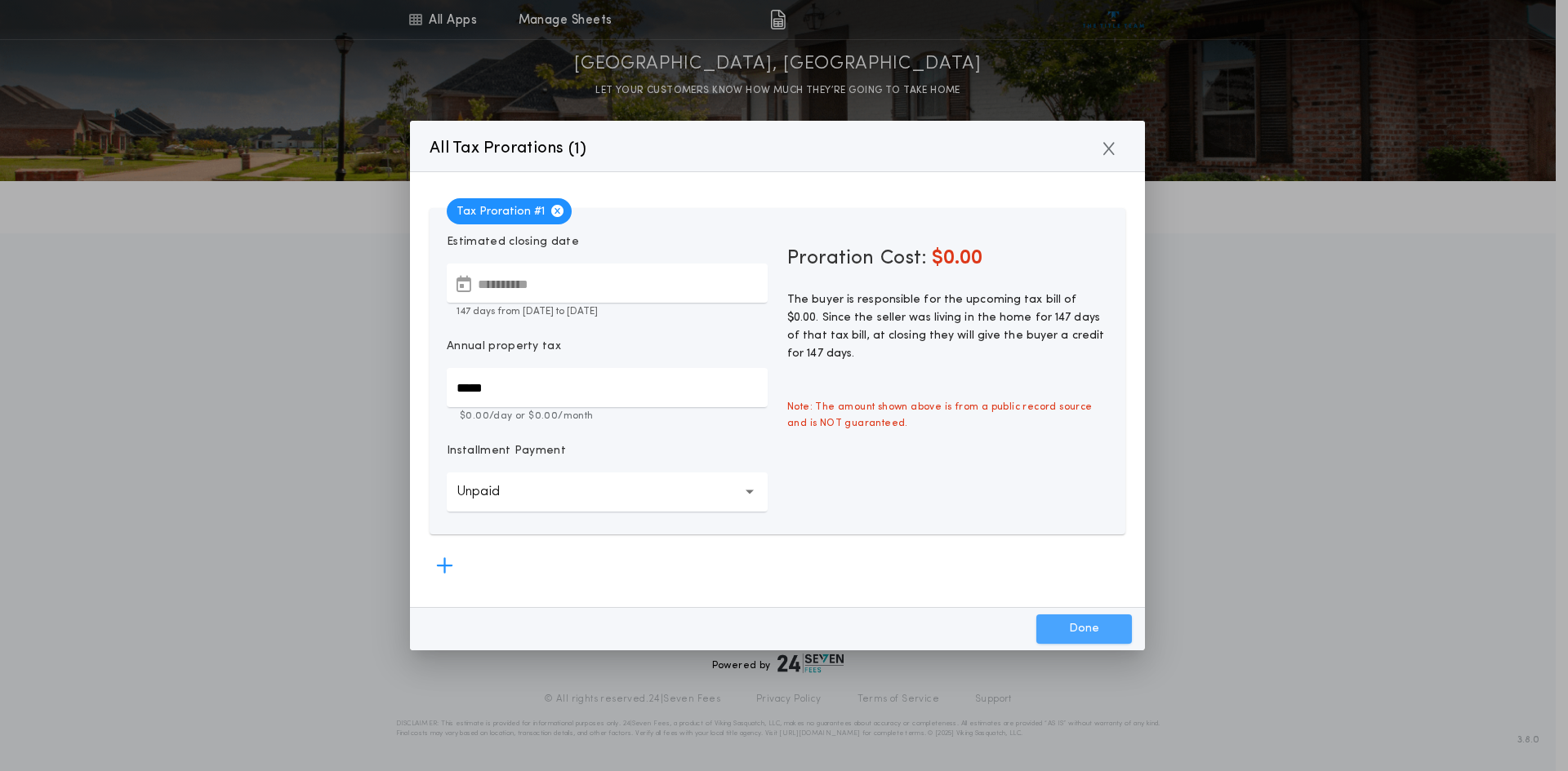
click at [1066, 623] on button "Done" at bounding box center [1084, 629] width 95 height 30
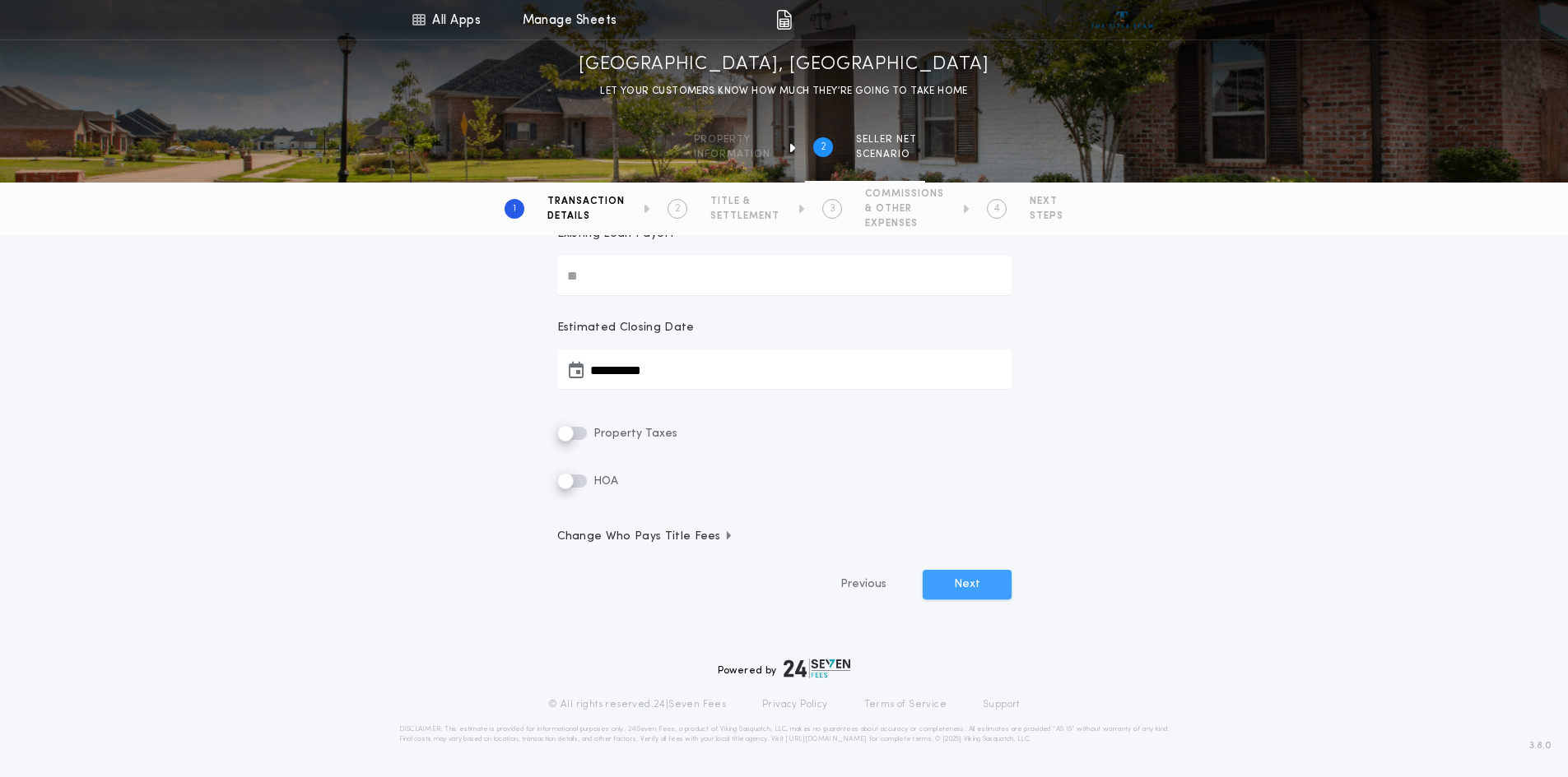
click at [980, 583] on button "Next" at bounding box center [967, 585] width 89 height 30
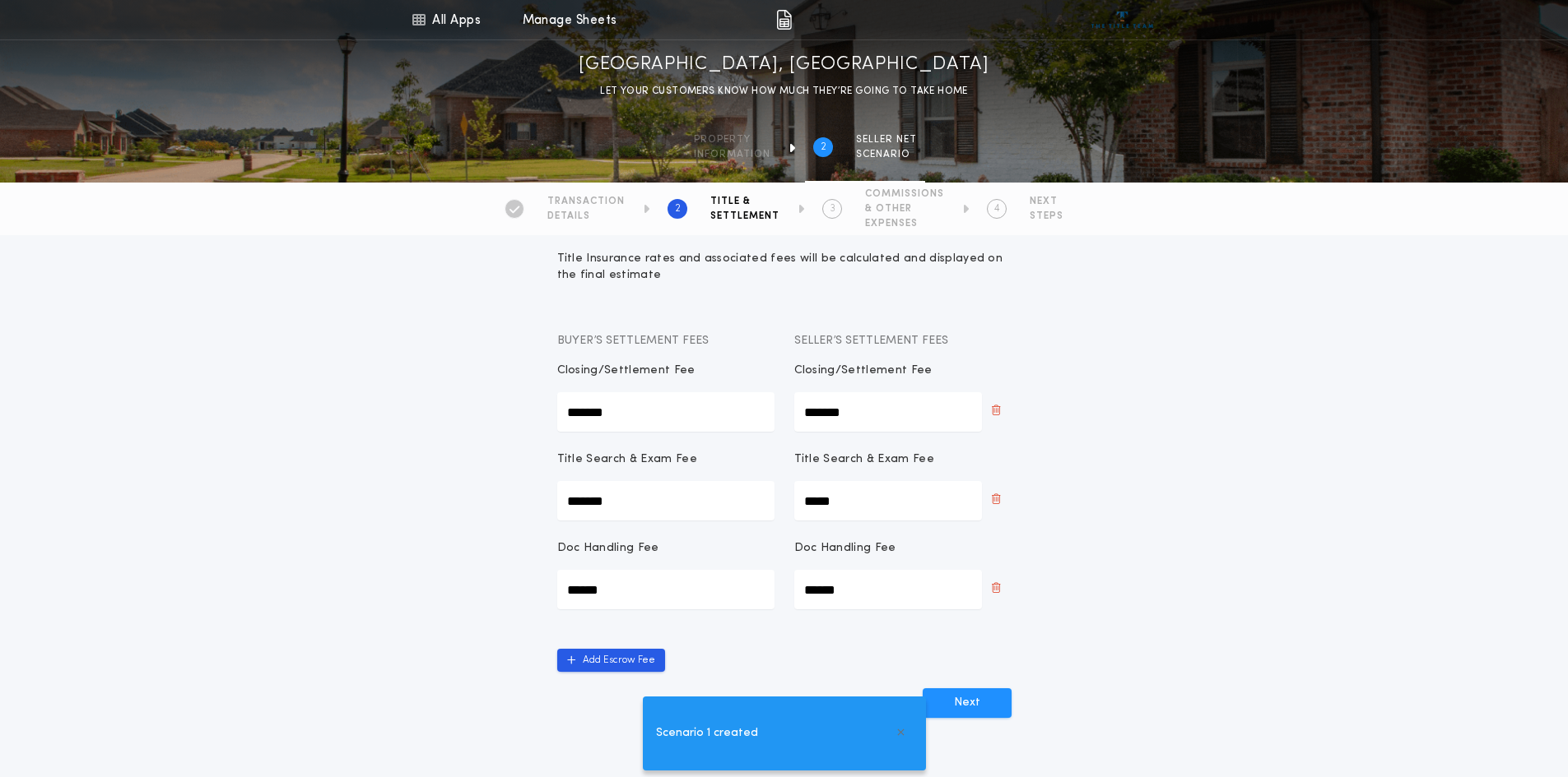
scroll to position [83, 0]
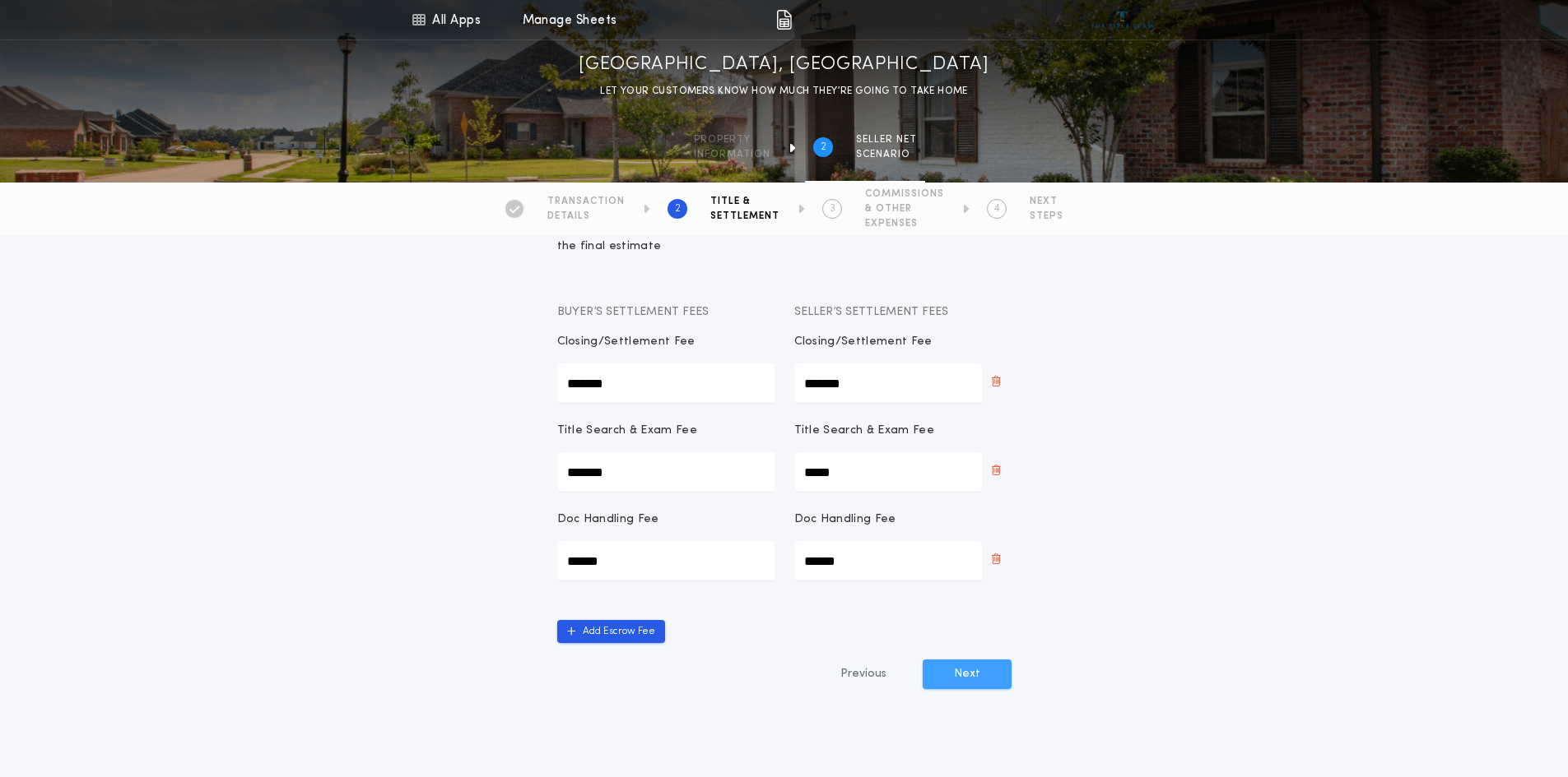
click at [956, 677] on button "Next" at bounding box center [967, 674] width 89 height 30
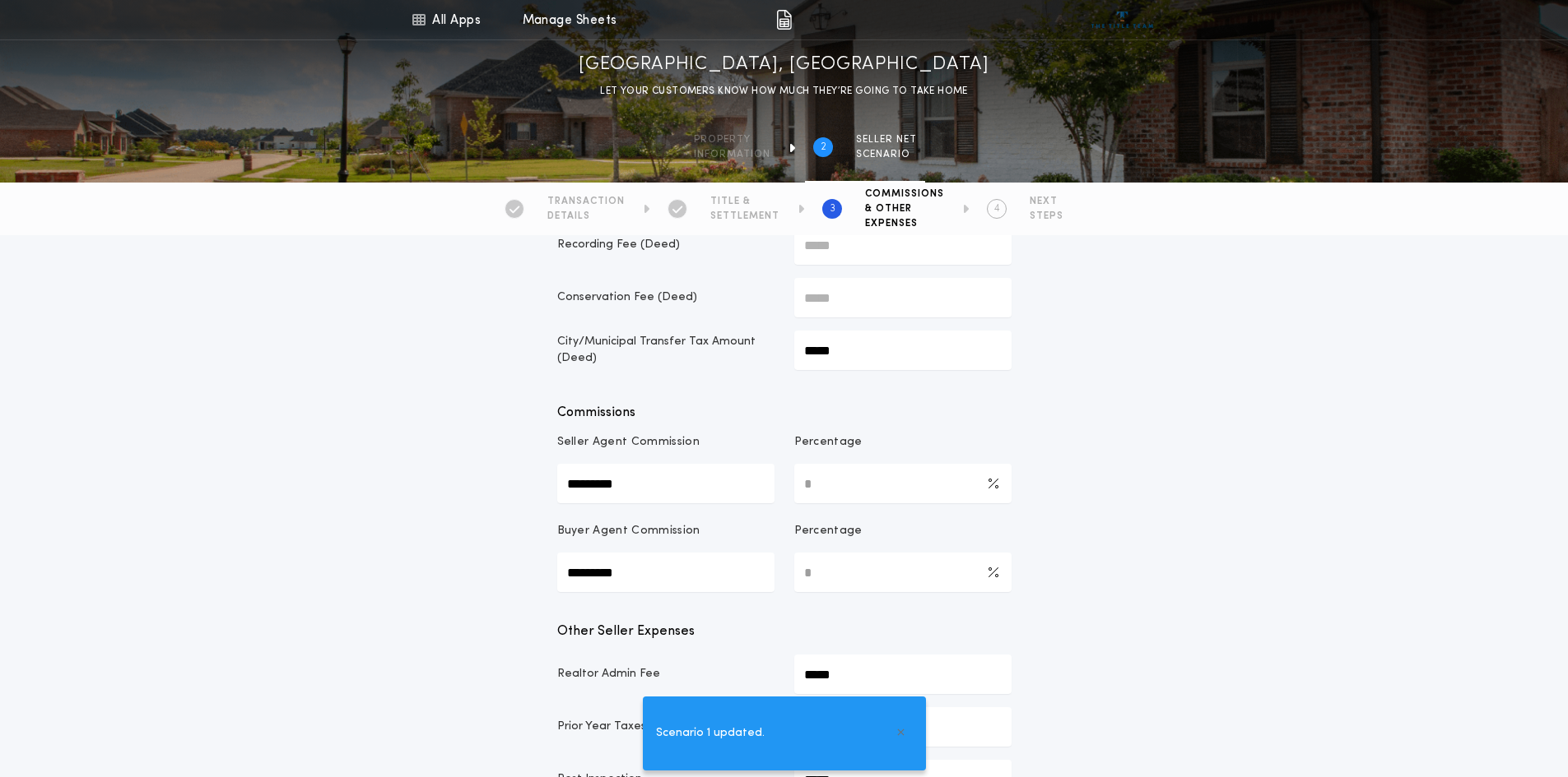
scroll to position [164, 0]
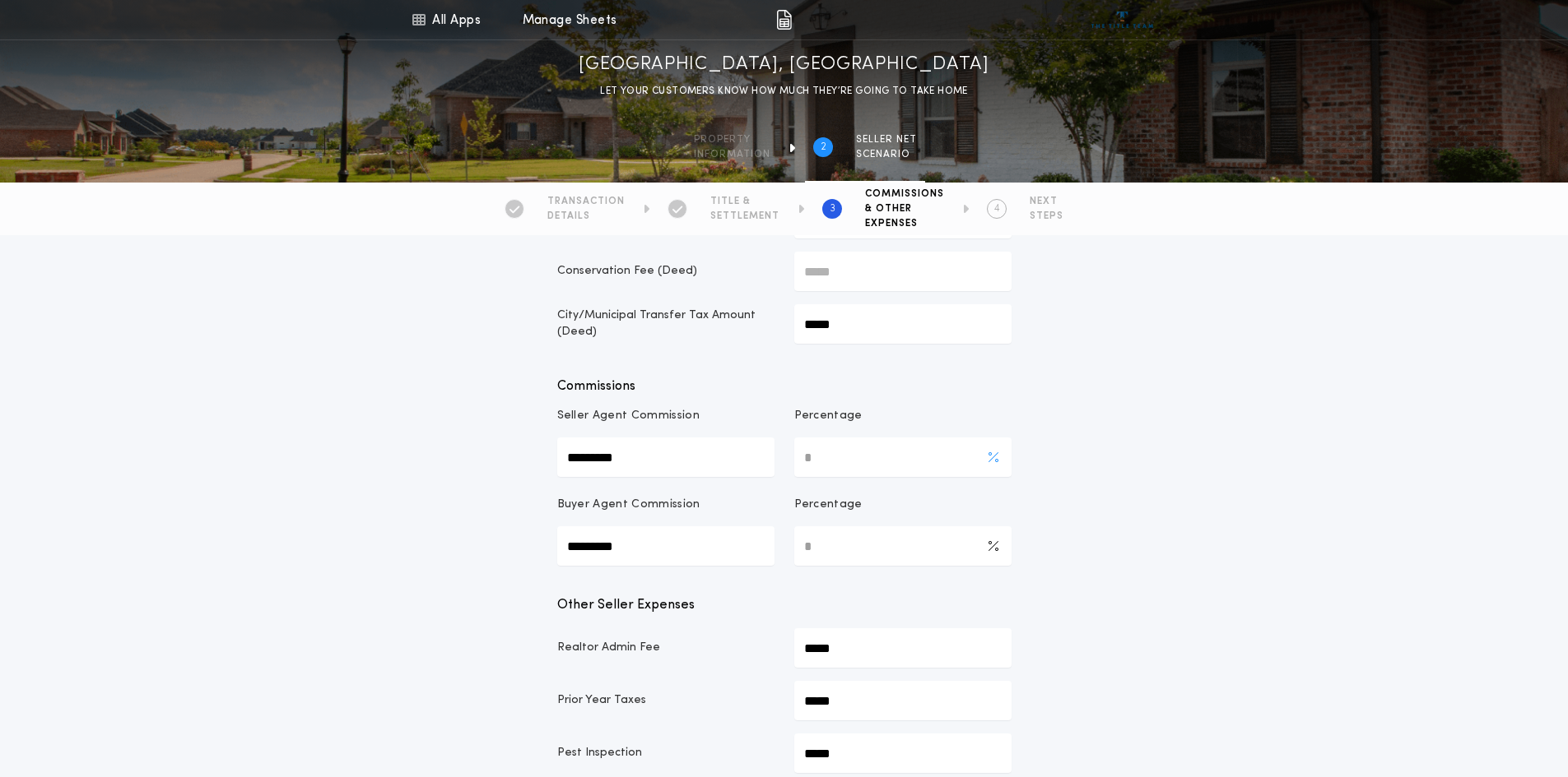
drag, startPoint x: 835, startPoint y: 453, endPoint x: 799, endPoint y: 456, distance: 36.1
click at [799, 456] on Commission-percentage "*" at bounding box center [903, 457] width 217 height 39
type Commission-percentage "*"
type Commission-value "*****"
drag, startPoint x: 812, startPoint y: 547, endPoint x: 790, endPoint y: 542, distance: 22.6
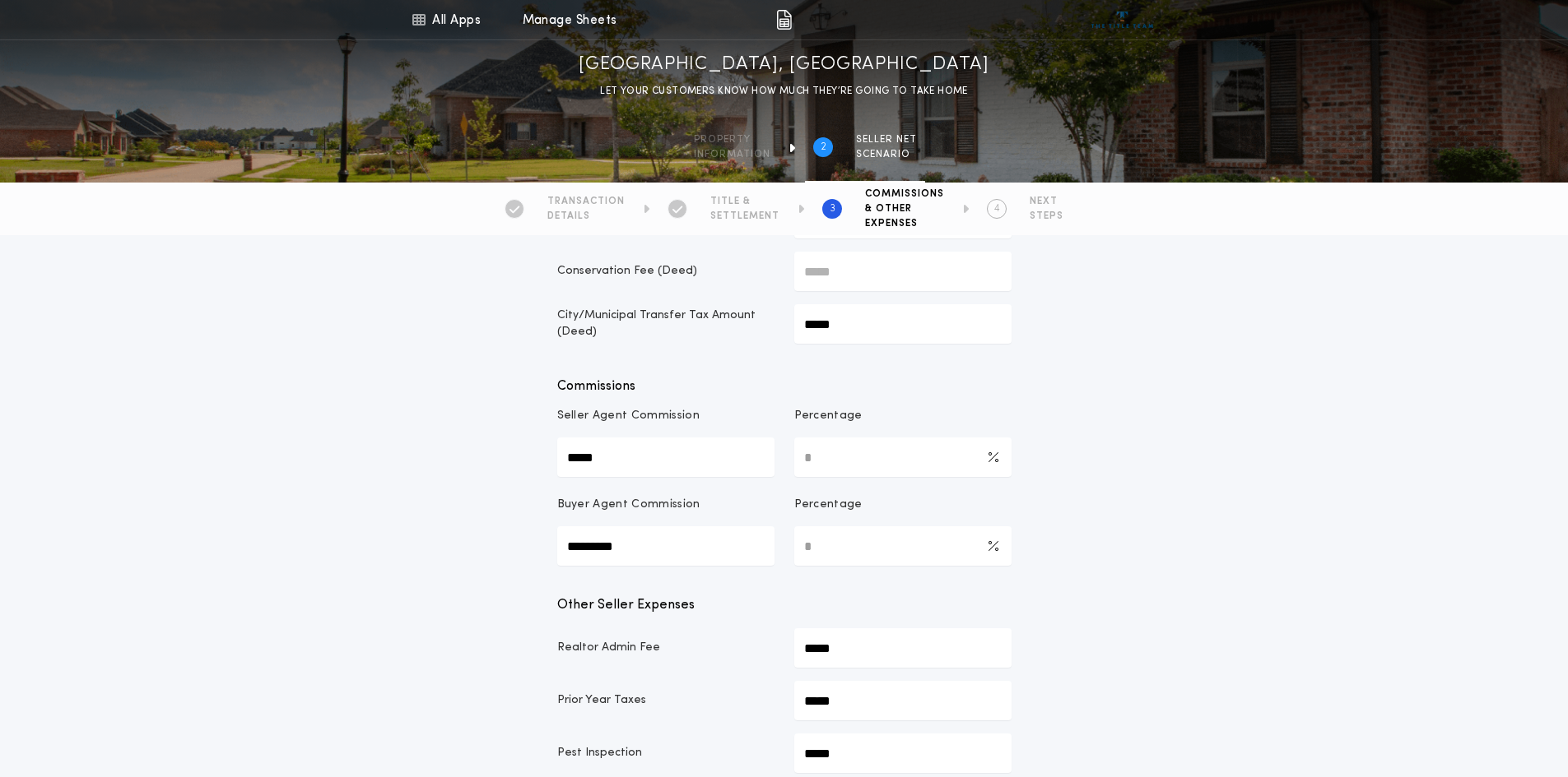
click at [790, 542] on div "Buyer Agent Commission ********* Percentage *" at bounding box center [784, 531] width 454 height 69
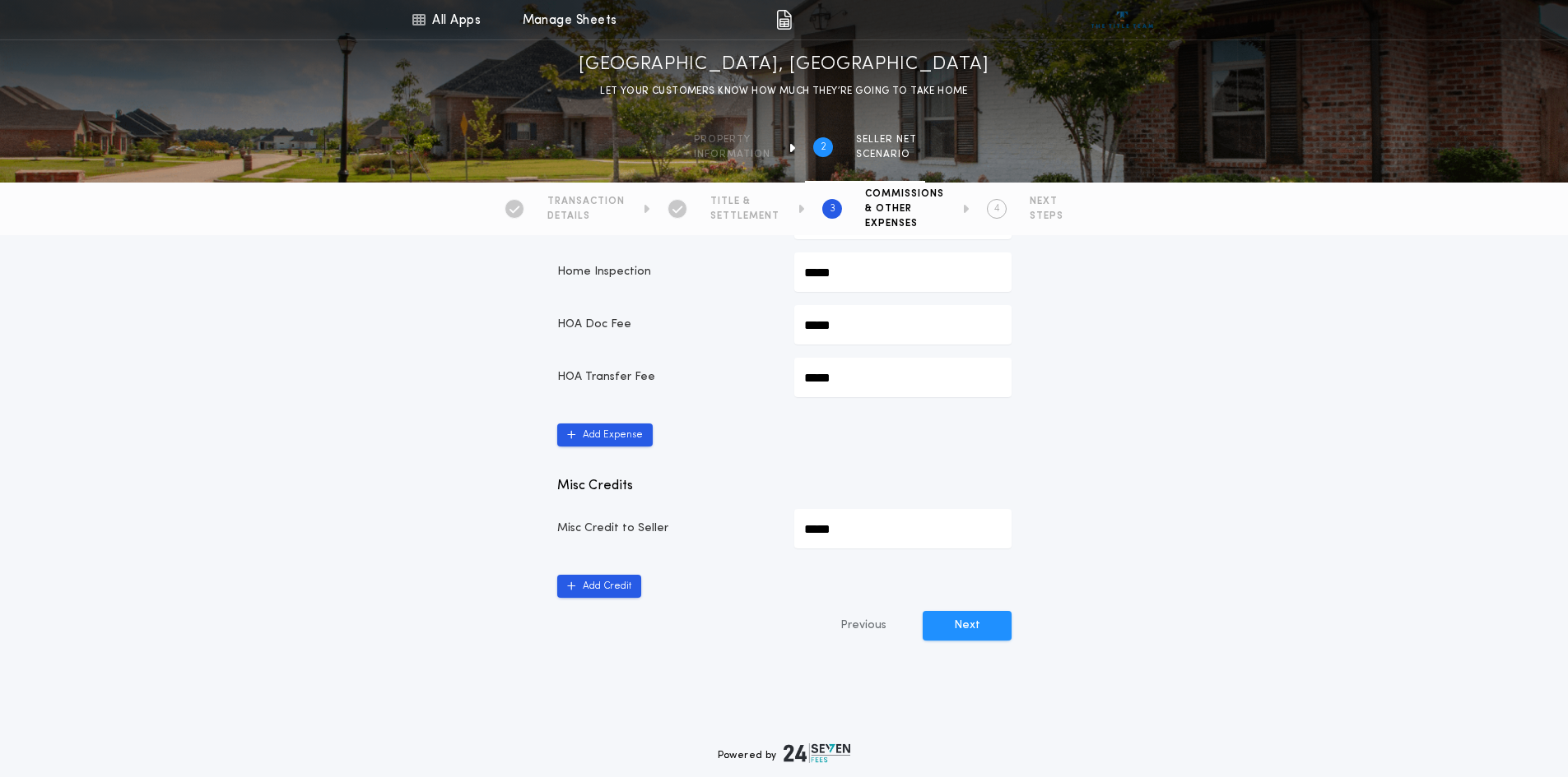
scroll to position [823, 0]
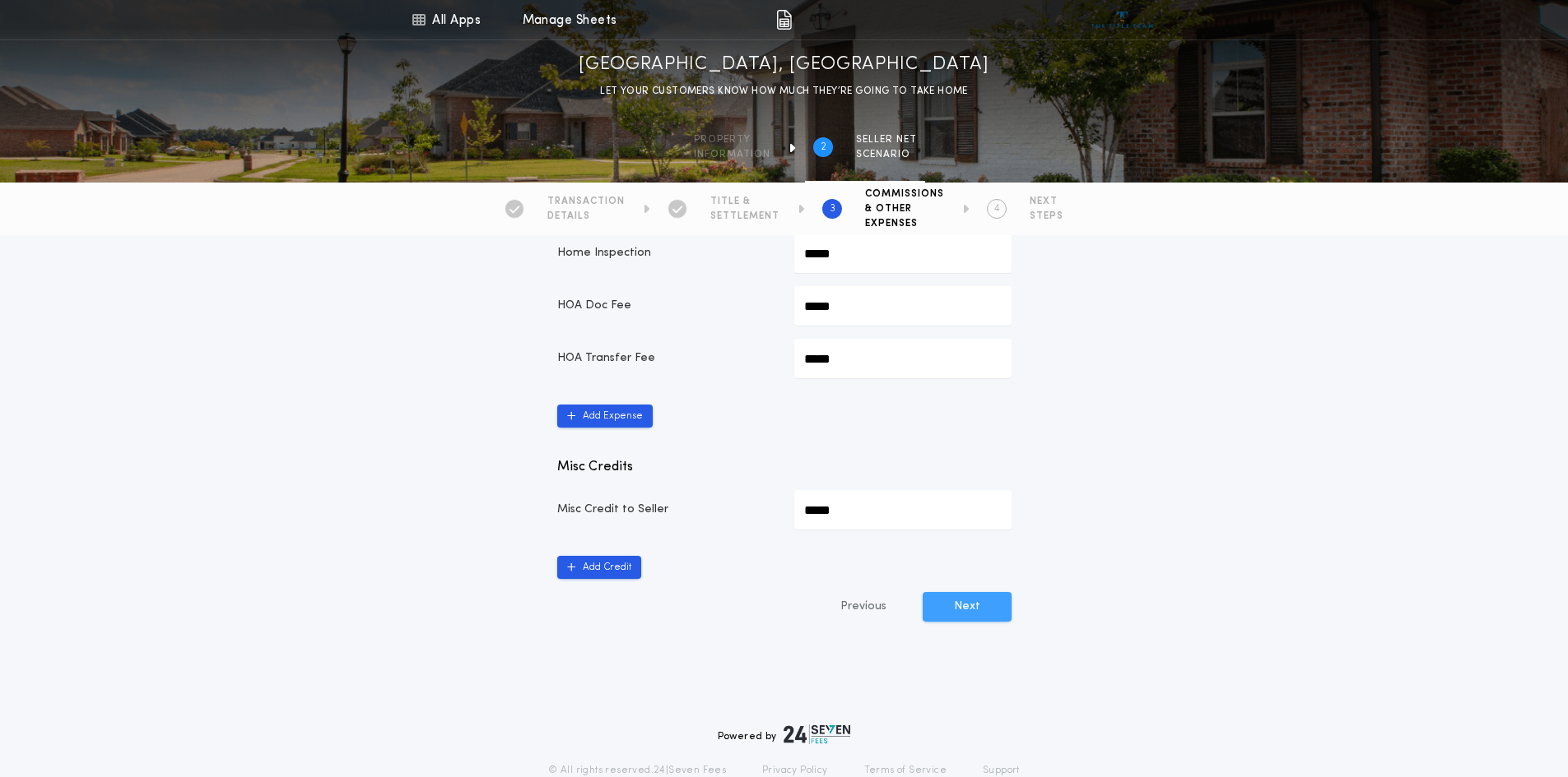
type Commission-percentage "*"
type Commission-value "*****"
click at [963, 612] on button "Next" at bounding box center [967, 607] width 89 height 30
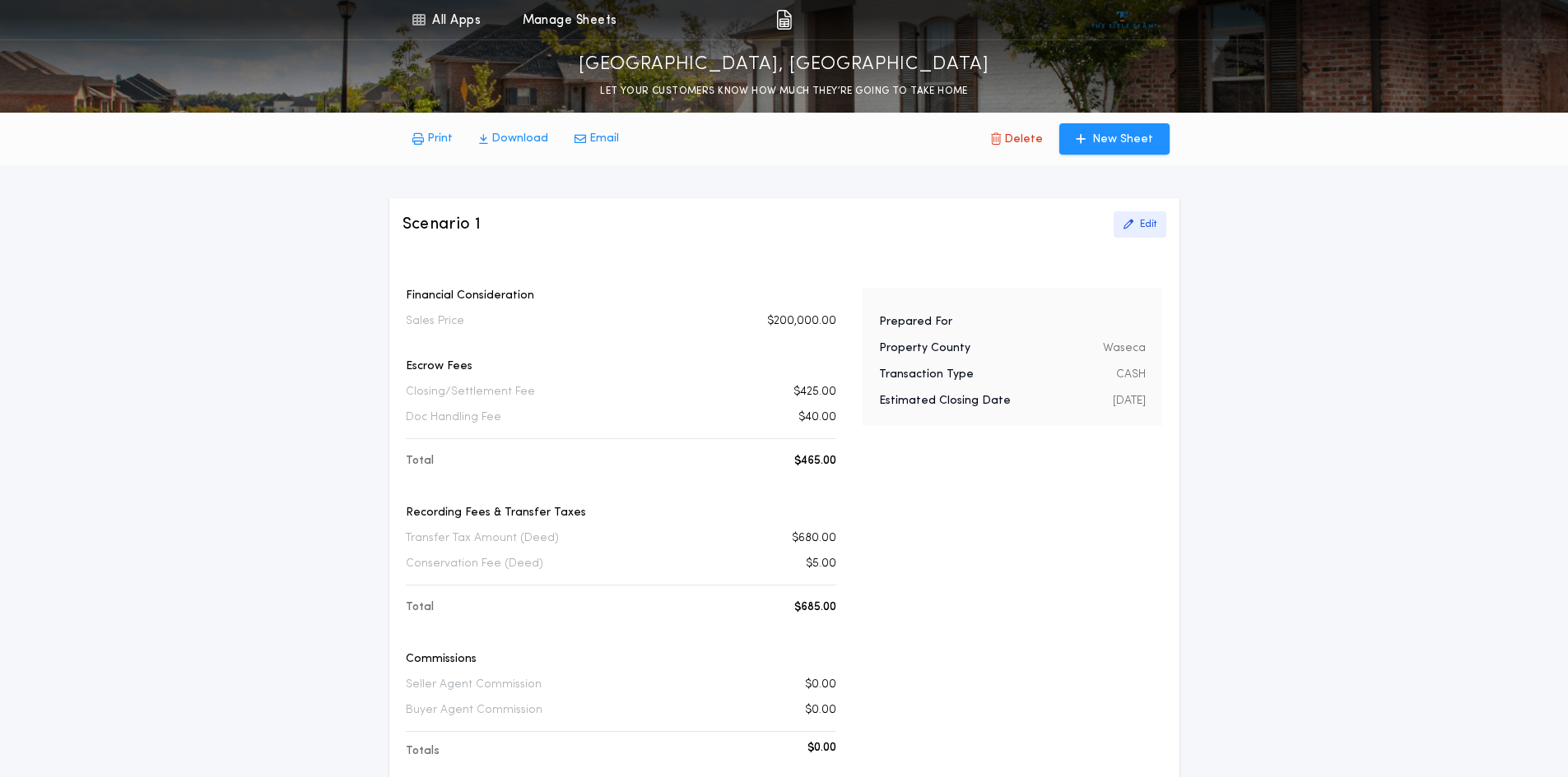
click at [1150, 227] on p "Edit" at bounding box center [1147, 225] width 16 height 13
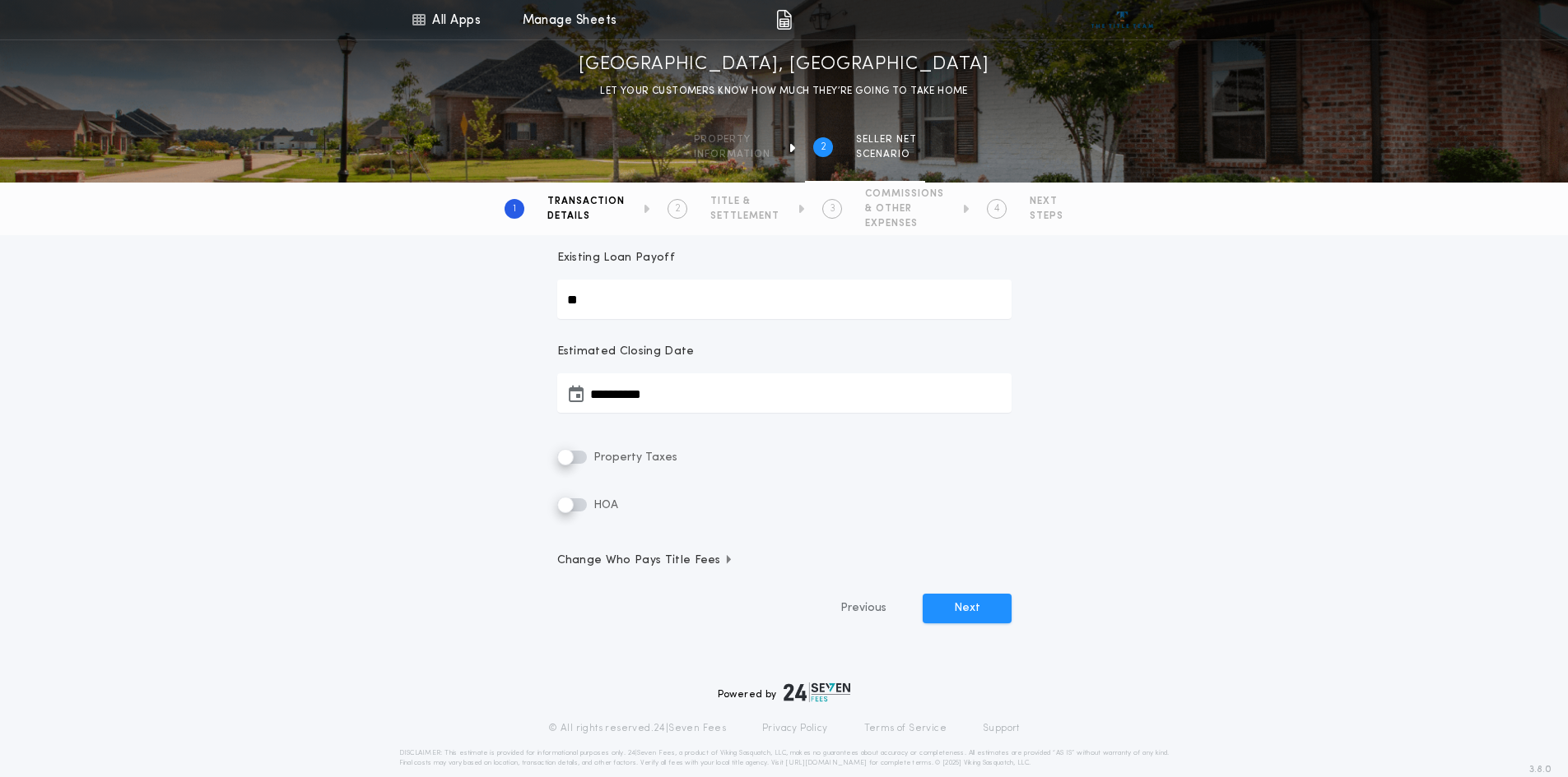
scroll to position [244, 0]
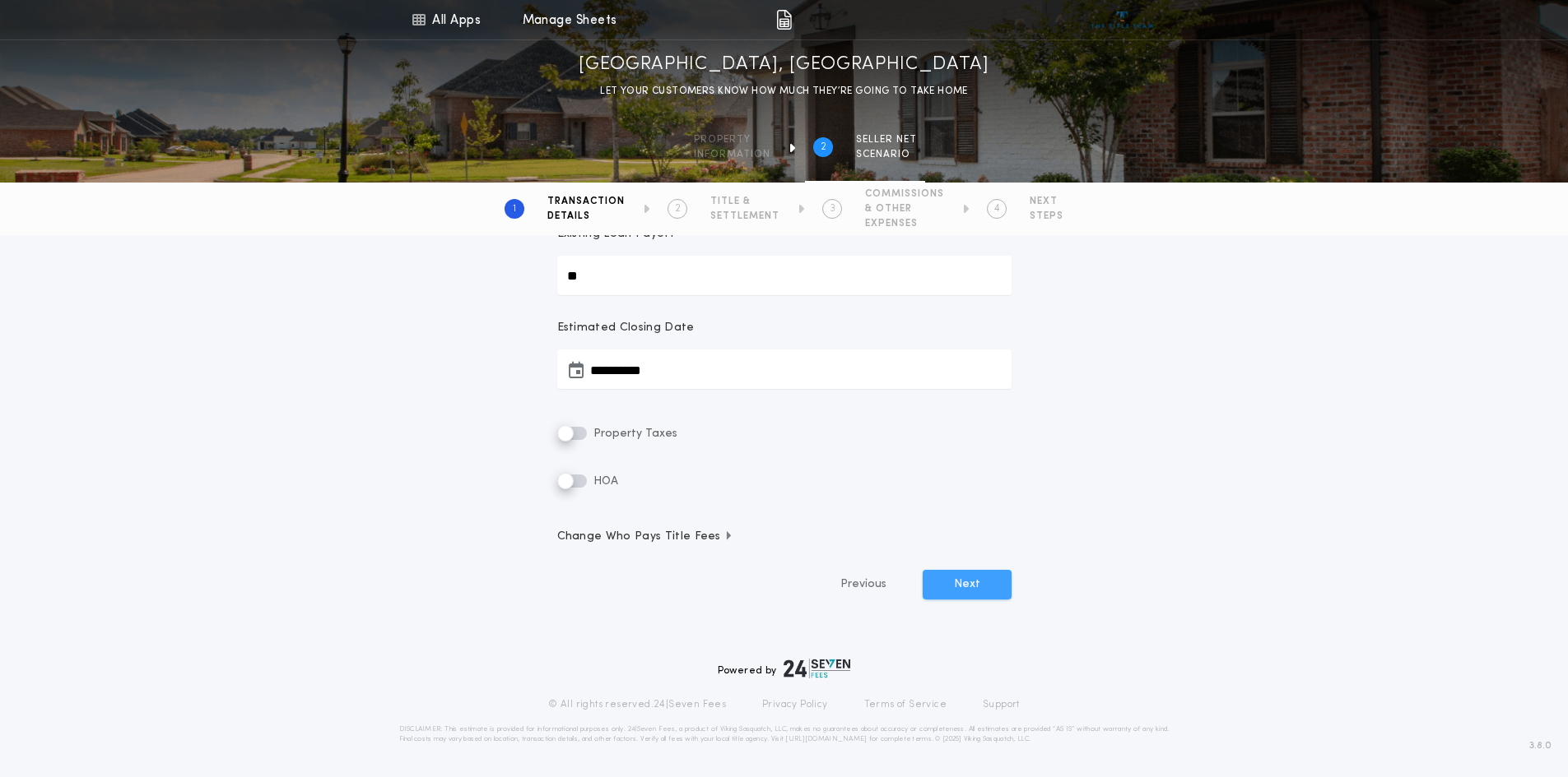
click at [966, 592] on button "Next" at bounding box center [967, 585] width 89 height 30
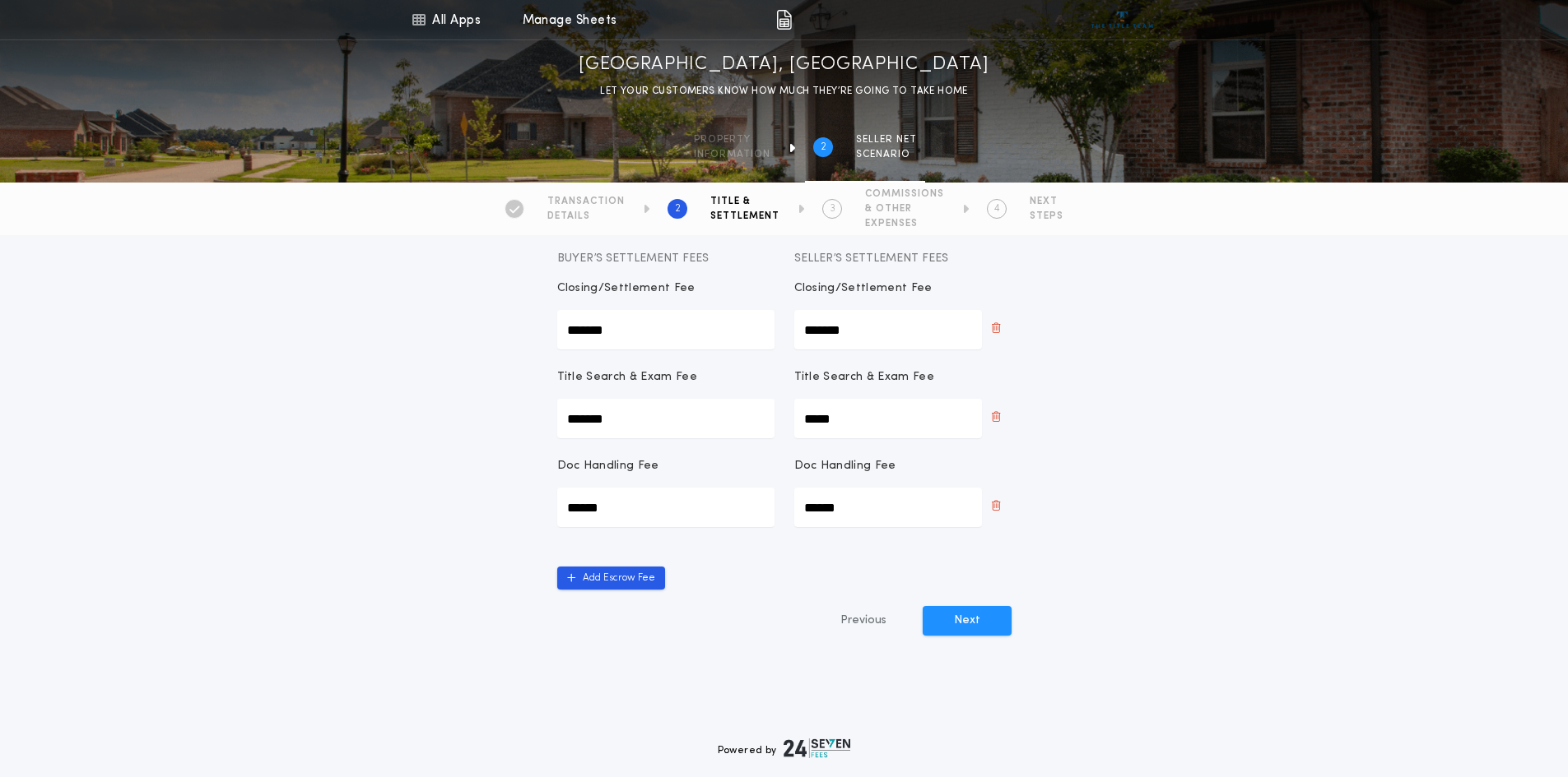
scroll to position [164, 0]
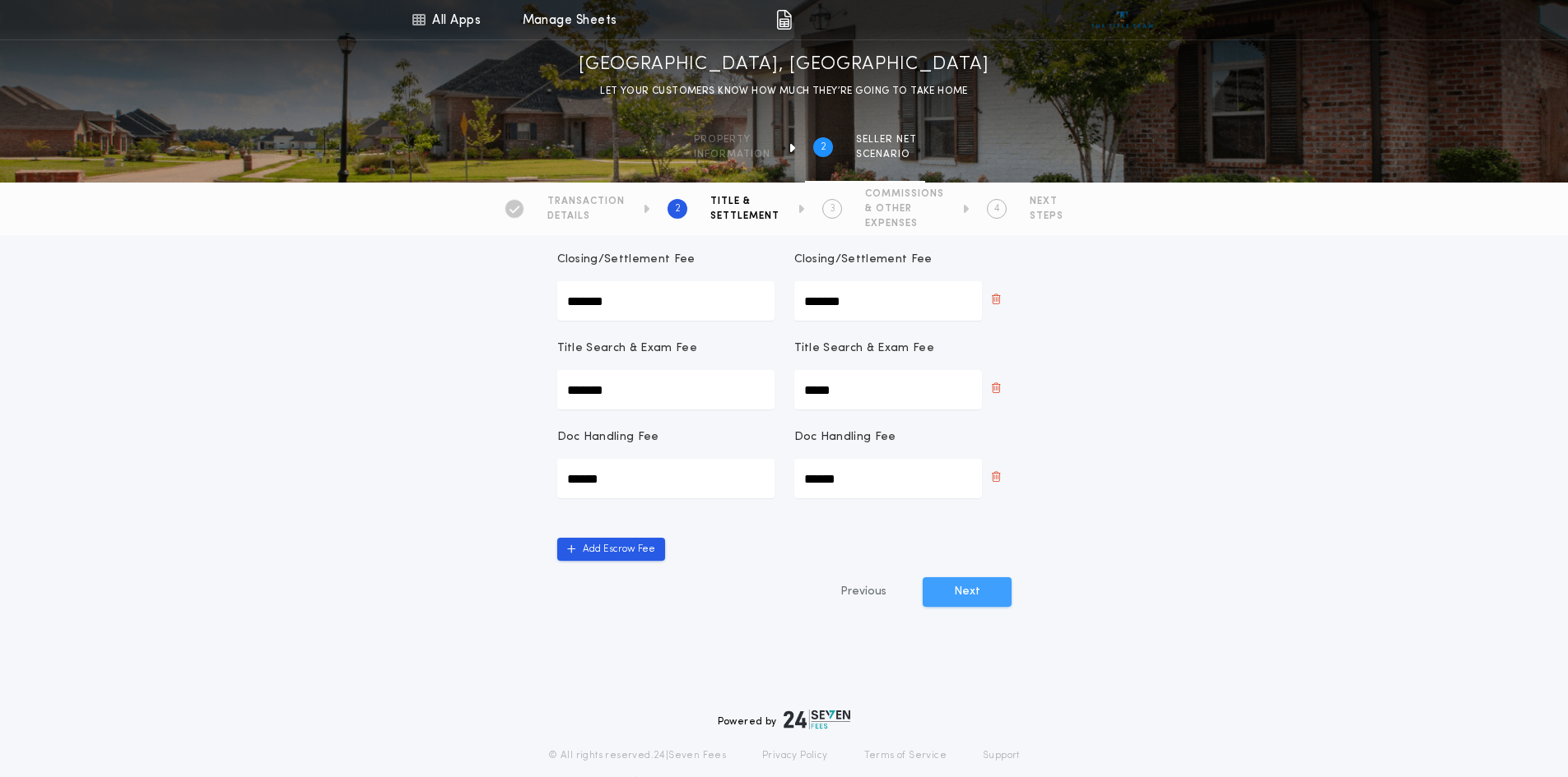
click at [966, 593] on button "Next" at bounding box center [967, 592] width 89 height 30
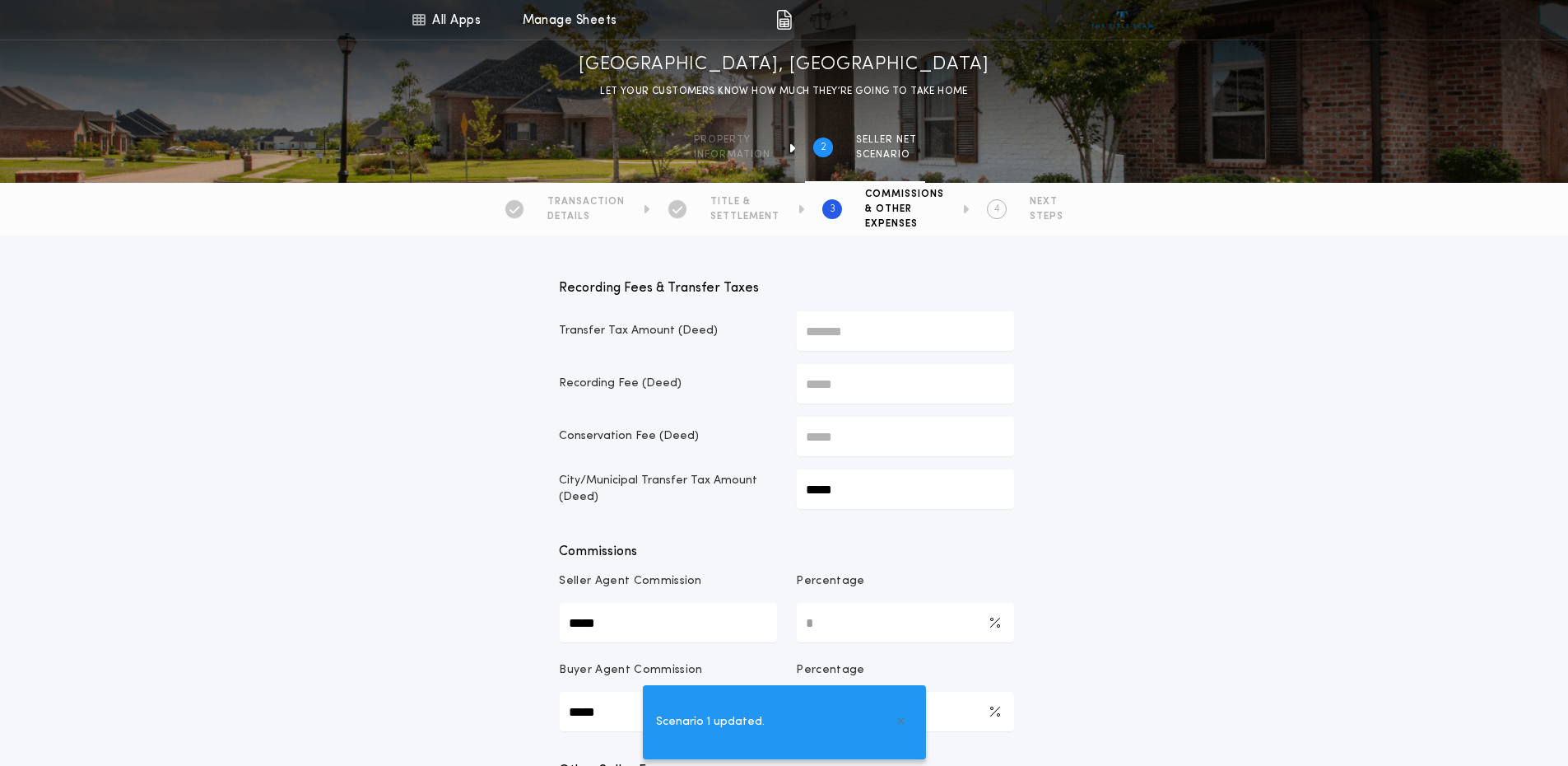
type Commission-percentage "*"
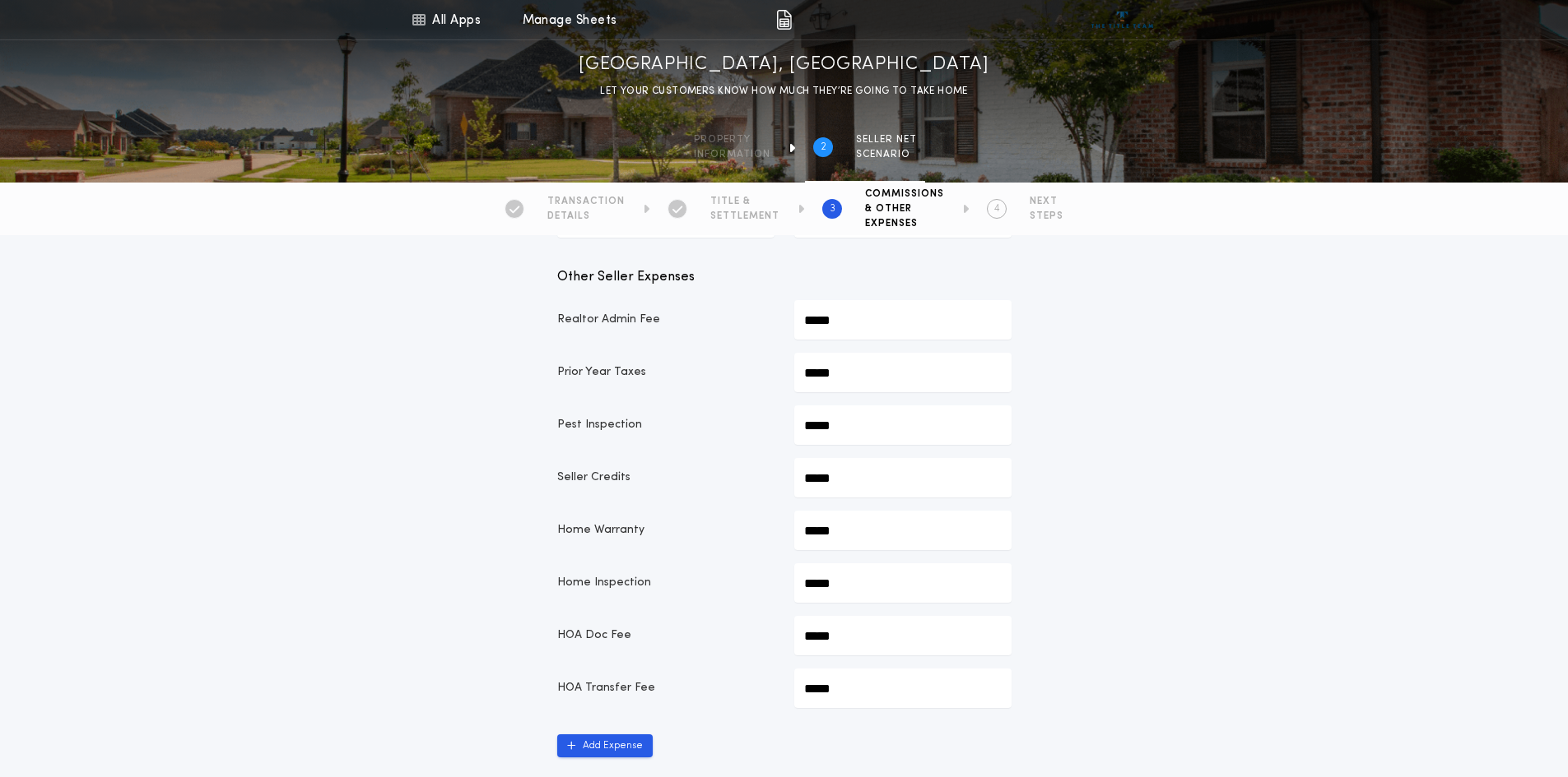
scroll to position [494, 0]
click at [600, 746] on button "Add Expense" at bounding box center [604, 745] width 95 height 23
click at [627, 743] on input "text" at bounding box center [666, 740] width 217 height 39
type input "*"
type input "**********"
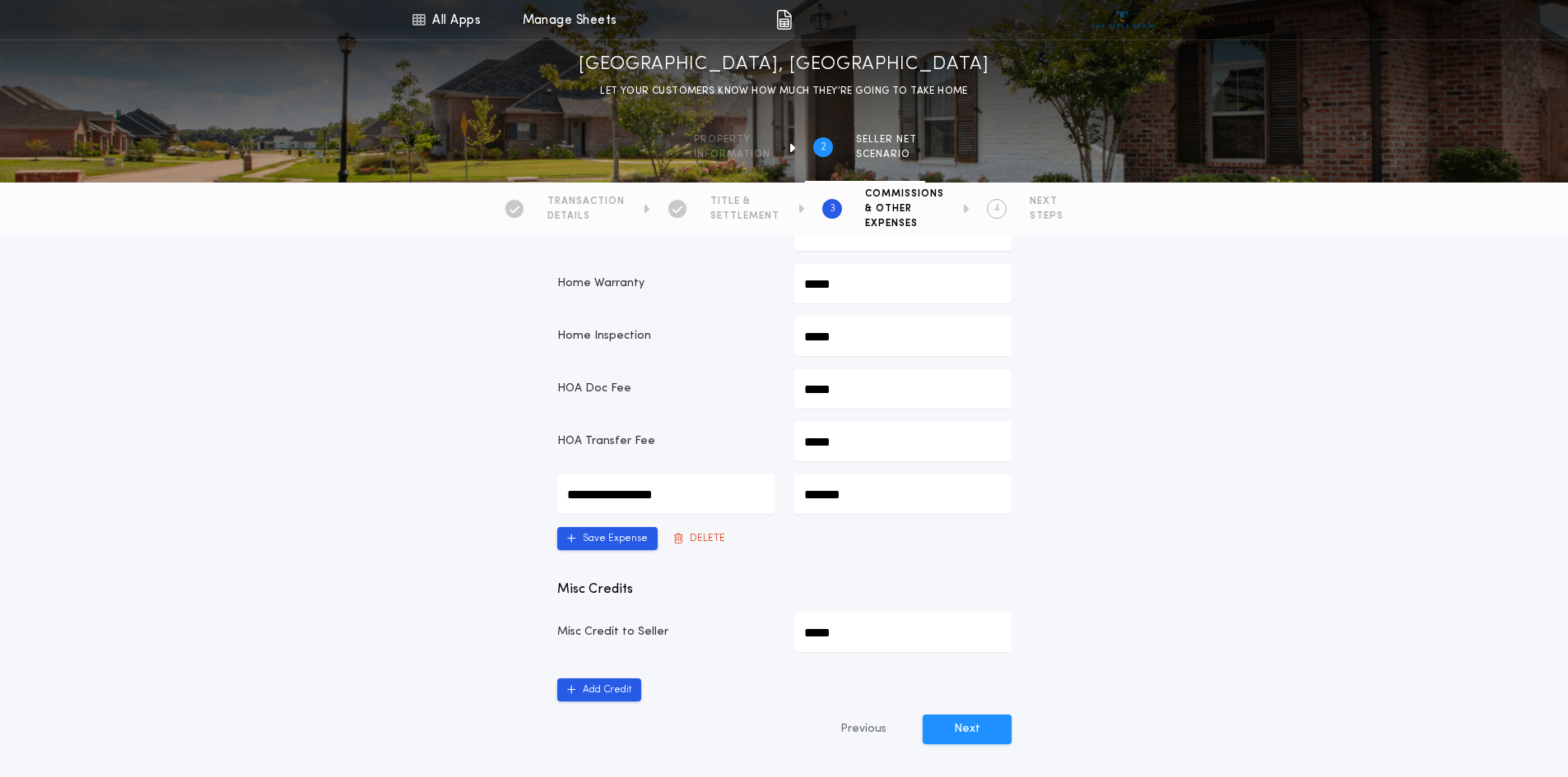
scroll to position [741, 0]
type input "*******"
click at [985, 733] on button "Next" at bounding box center [967, 729] width 89 height 30
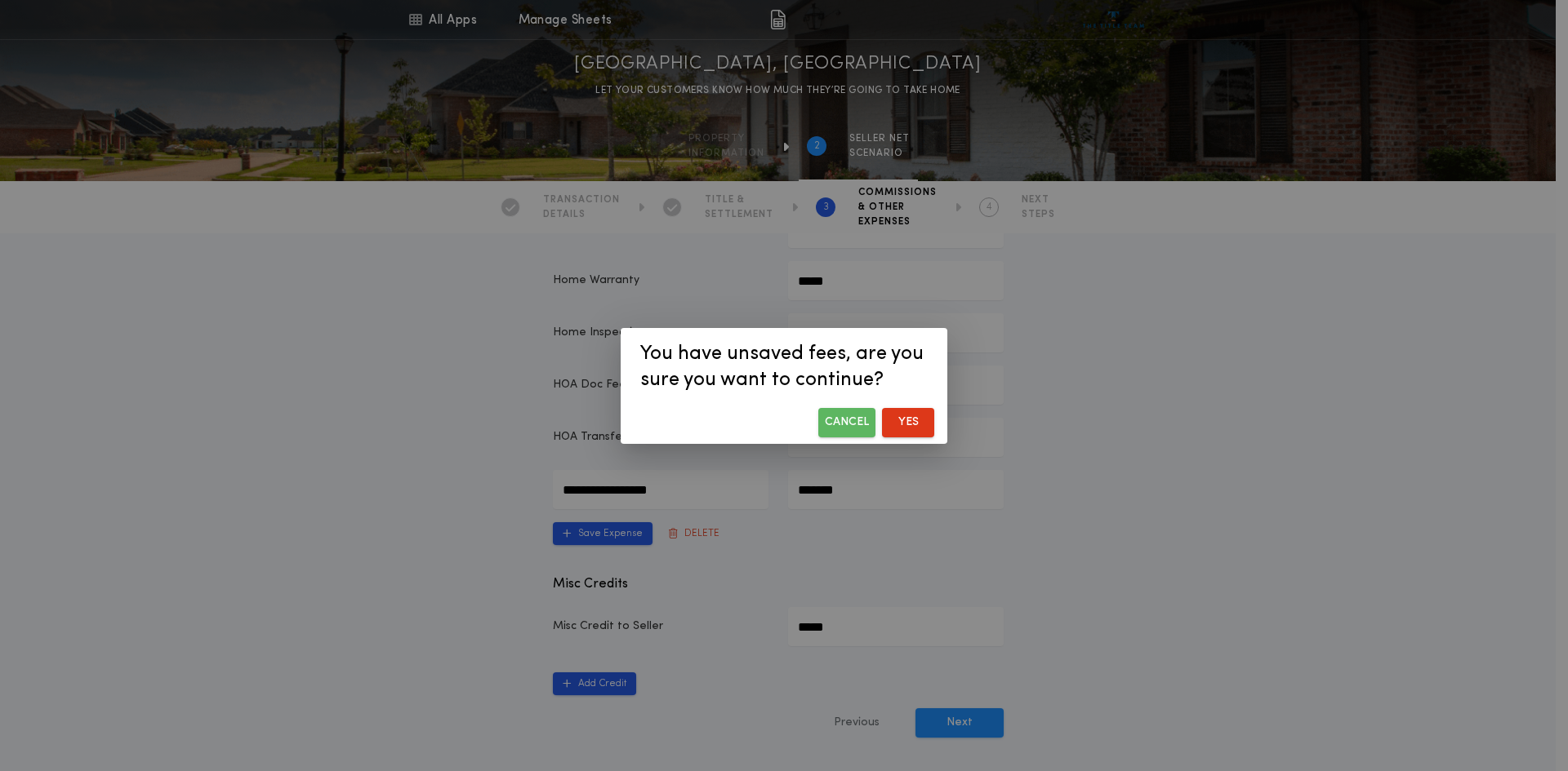
drag, startPoint x: 895, startPoint y: 420, endPoint x: 859, endPoint y: 418, distance: 36.1
click at [859, 418] on div "Cancel Yes" at bounding box center [784, 422] width 327 height 43
click at [859, 418] on button "Cancel" at bounding box center [846, 422] width 57 height 30
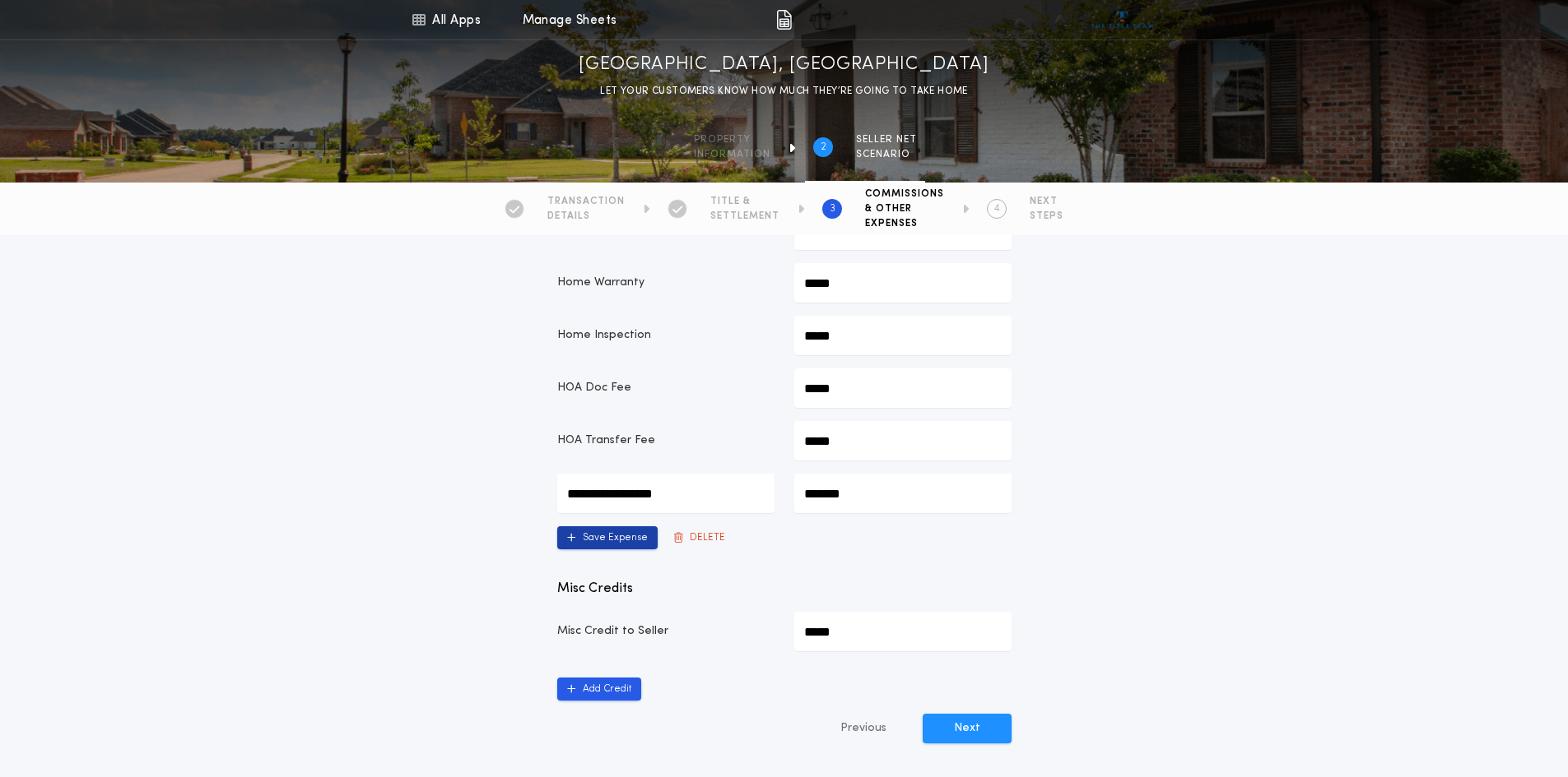
click at [589, 534] on button "Save Expense" at bounding box center [607, 538] width 101 height 23
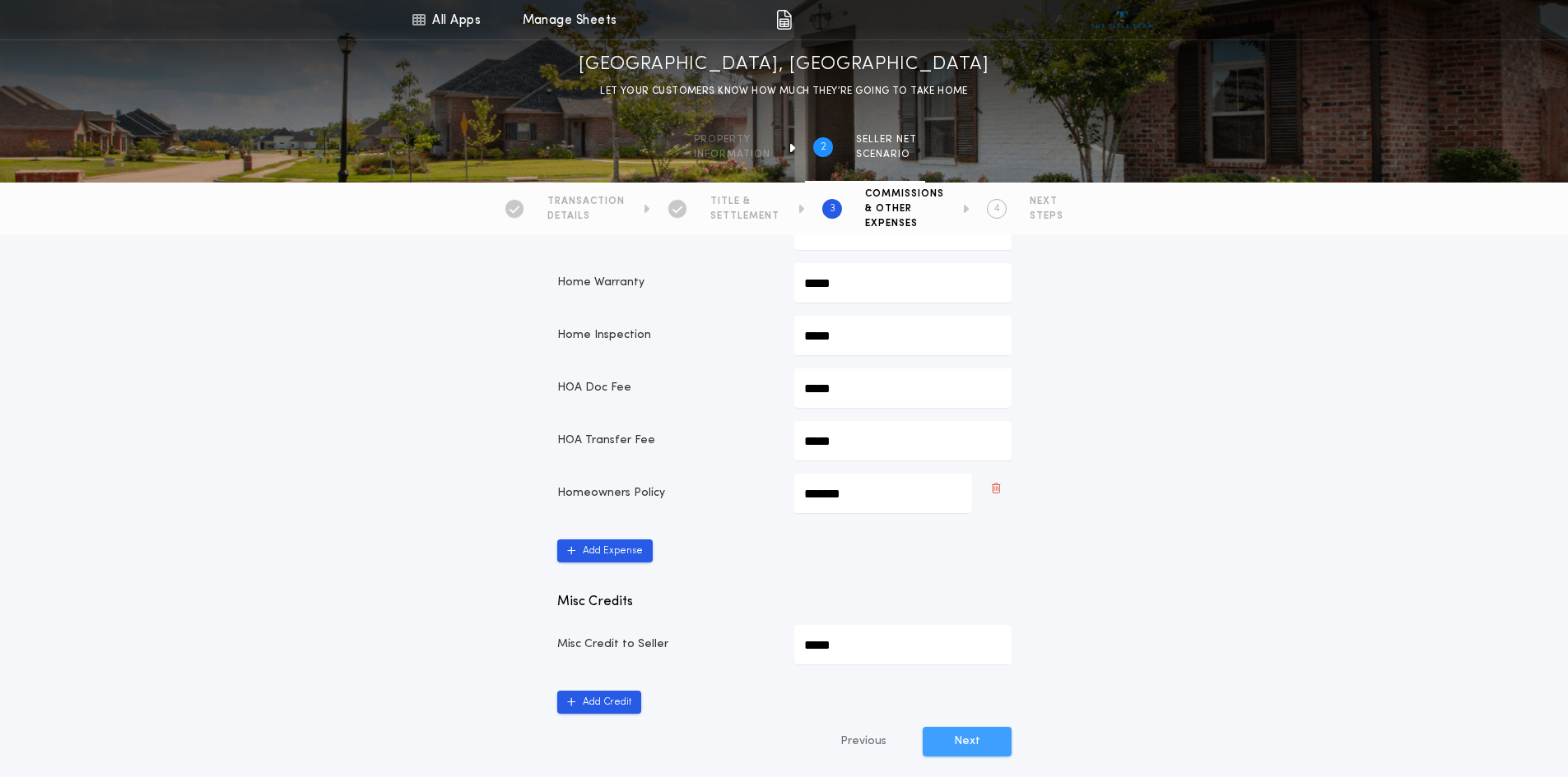
click at [987, 741] on button "Next" at bounding box center [967, 741] width 89 height 30
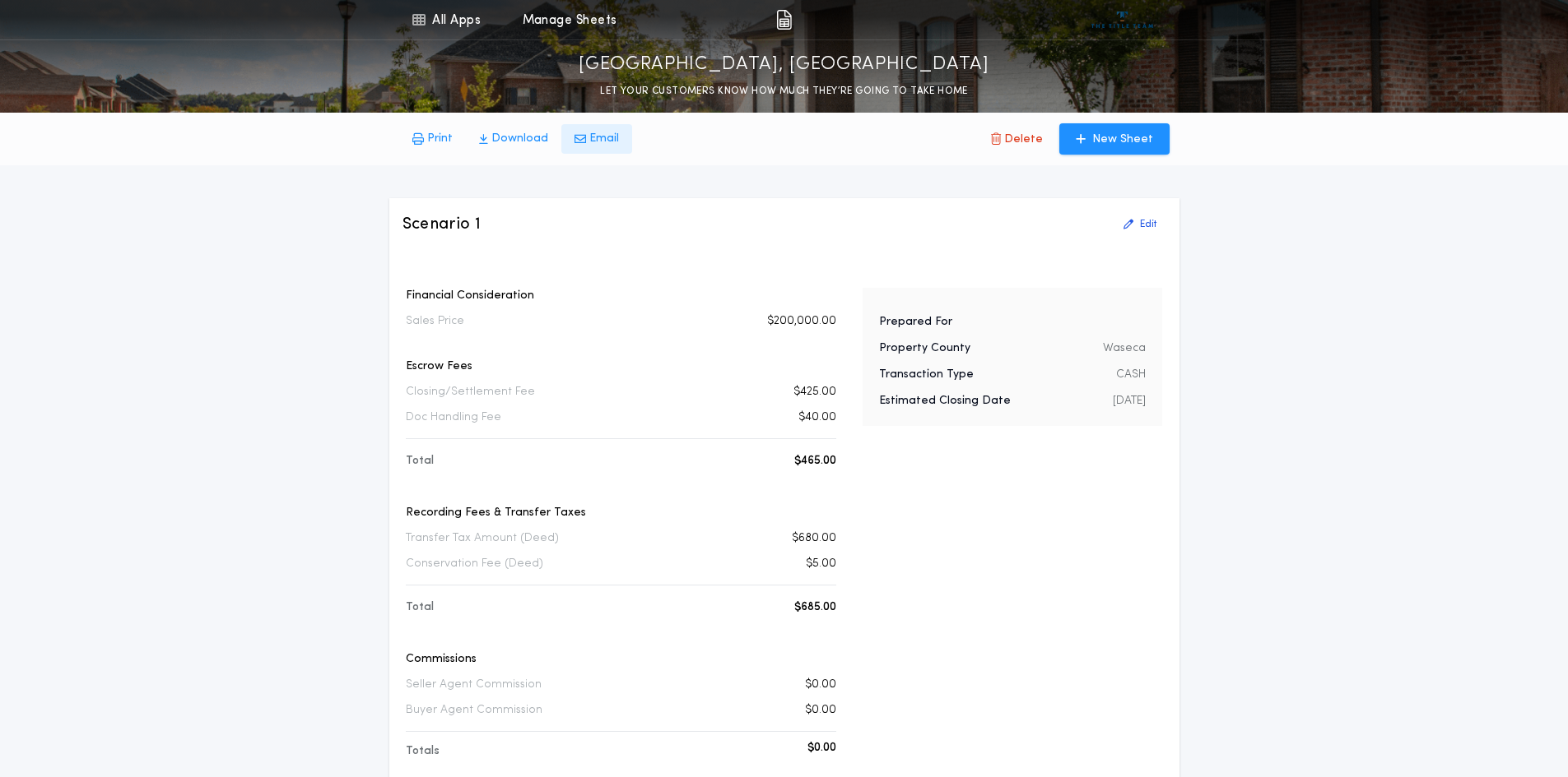
click at [589, 140] on p "Email" at bounding box center [603, 138] width 30 height 16
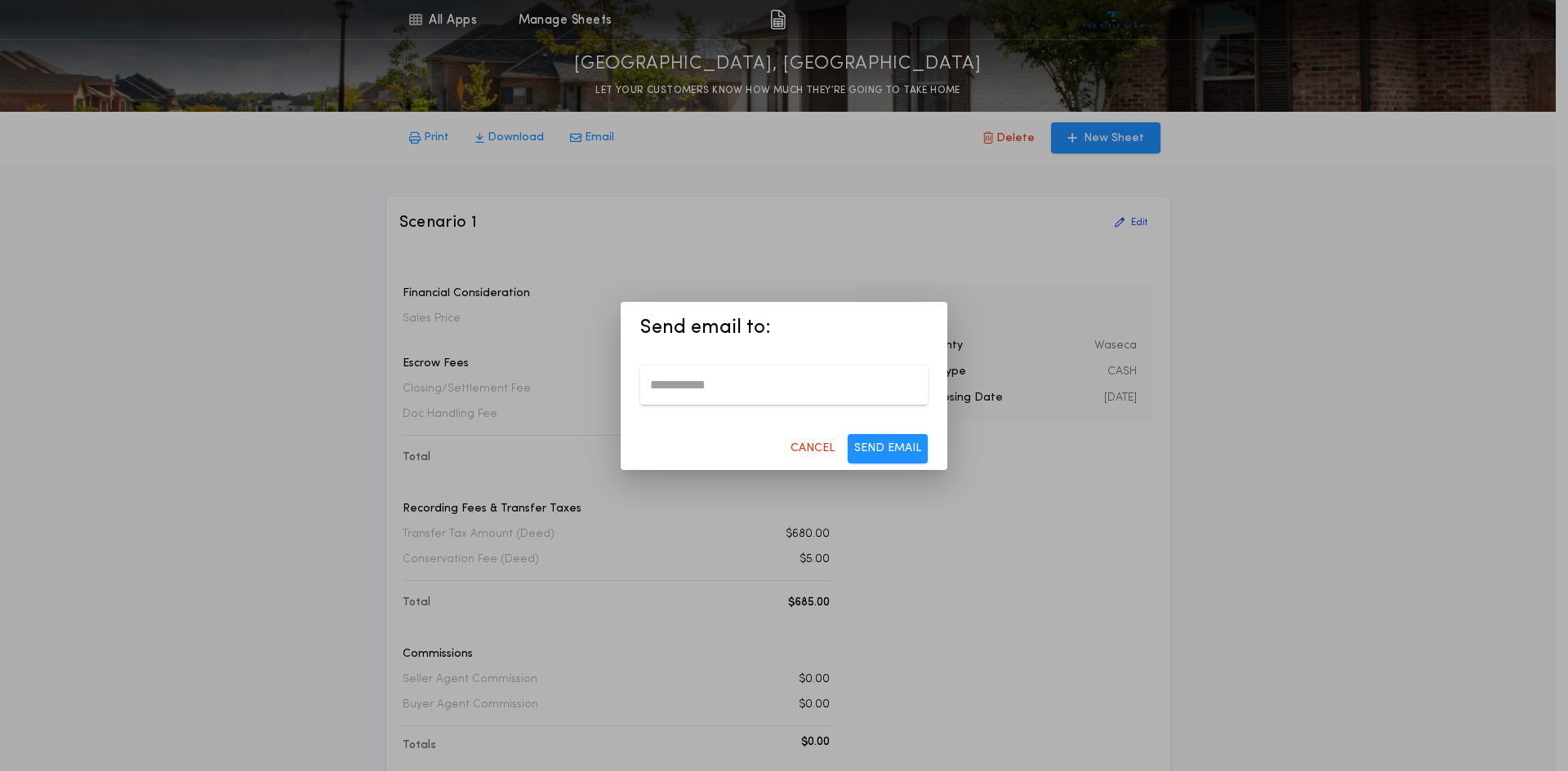
click at [508, 134] on div "Send email to: CANCEL SEND EMAIL" at bounding box center [784, 385] width 1568 height 771
click at [818, 453] on p "CANCEL" at bounding box center [812, 449] width 44 height 16
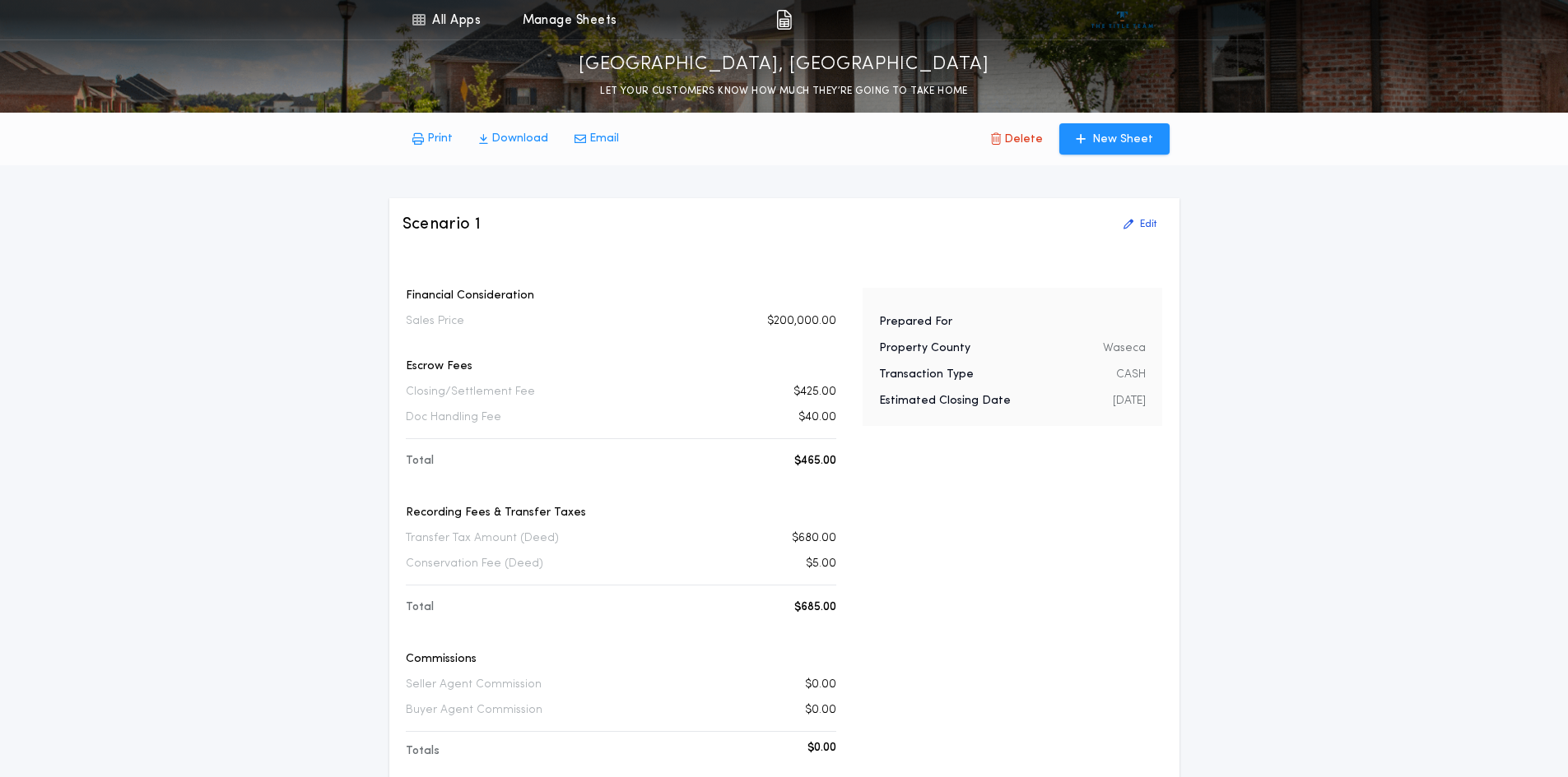
click at [502, 134] on p "Download" at bounding box center [519, 138] width 57 height 16
click at [1149, 231] on button "Edit" at bounding box center [1139, 224] width 53 height 26
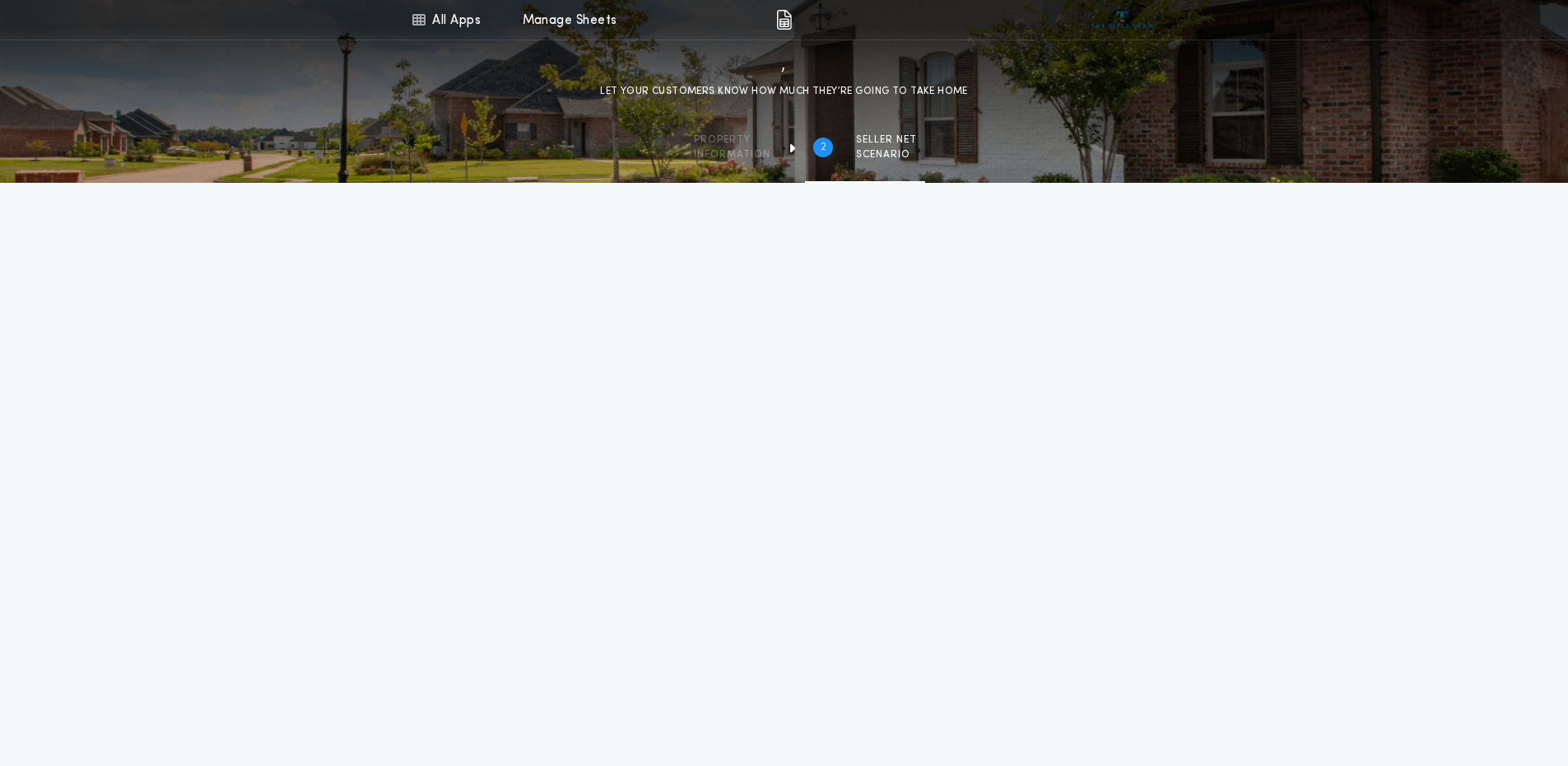
type input "********"
type input "**"
type input "**********"
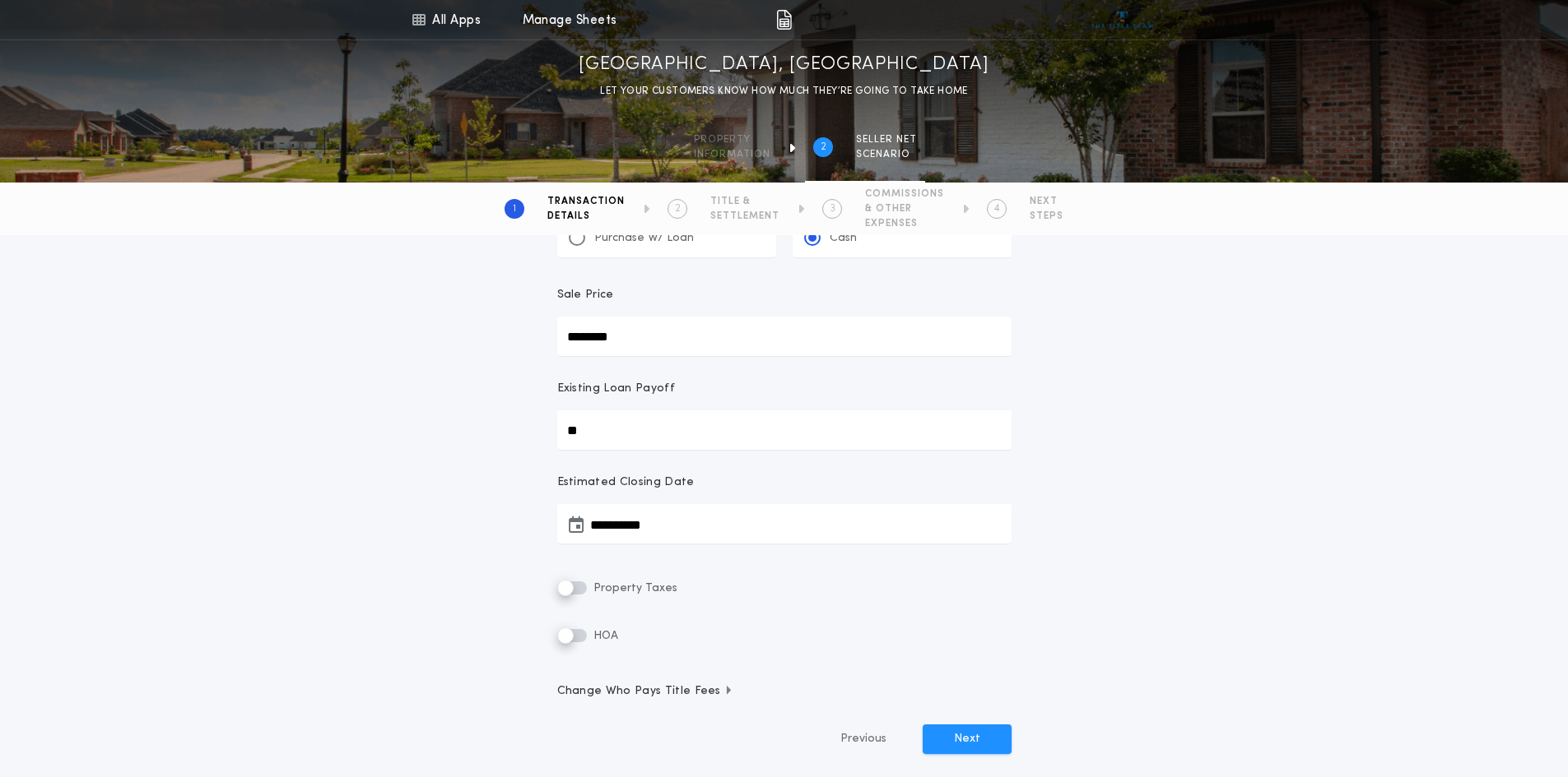
scroll to position [244, 0]
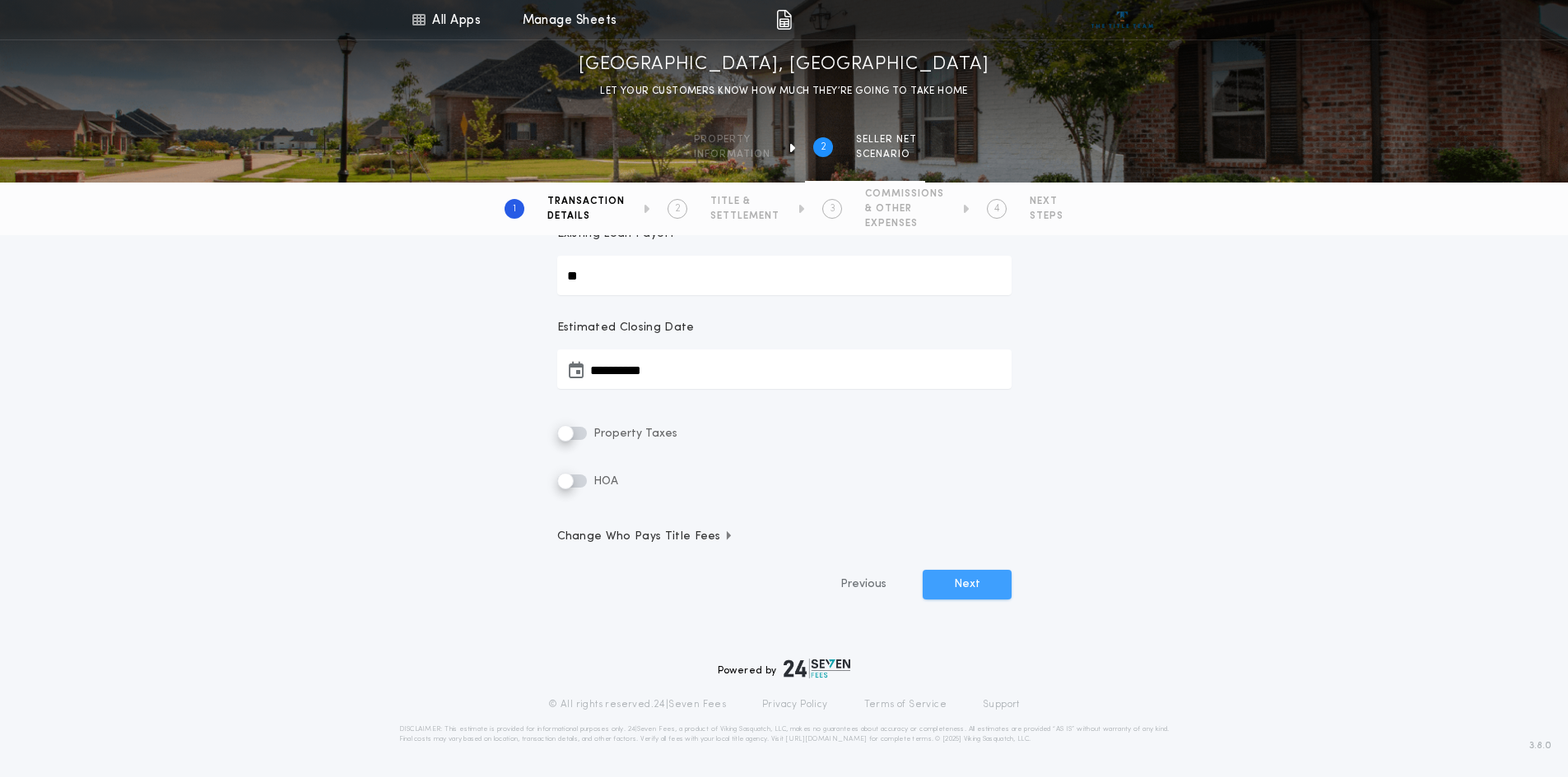
click at [966, 586] on button "Next" at bounding box center [967, 585] width 89 height 30
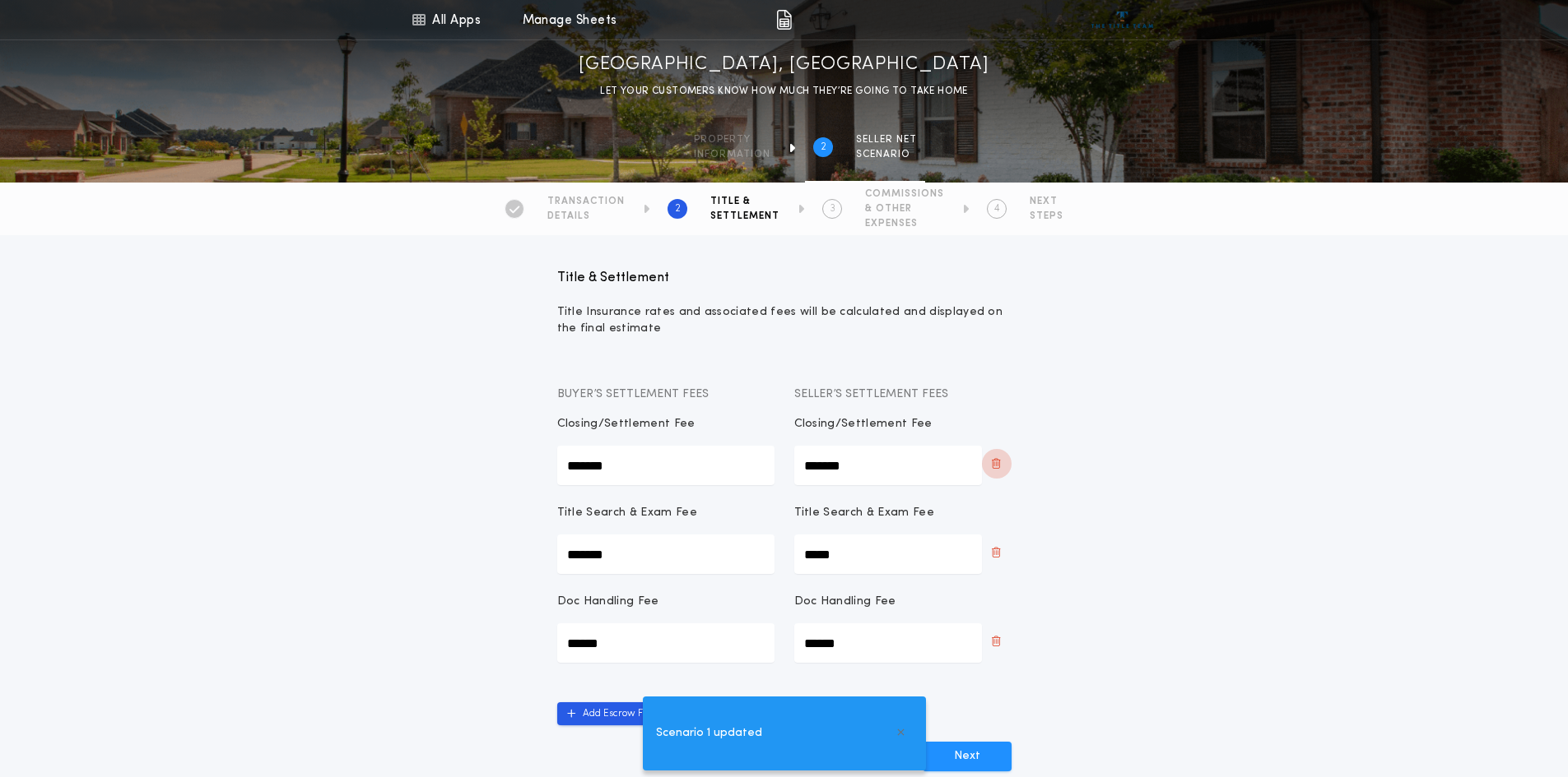
click at [995, 463] on icon "button" at bounding box center [995, 464] width 9 height 13
type Fee-seller "*****"
type Fee-seller "******"
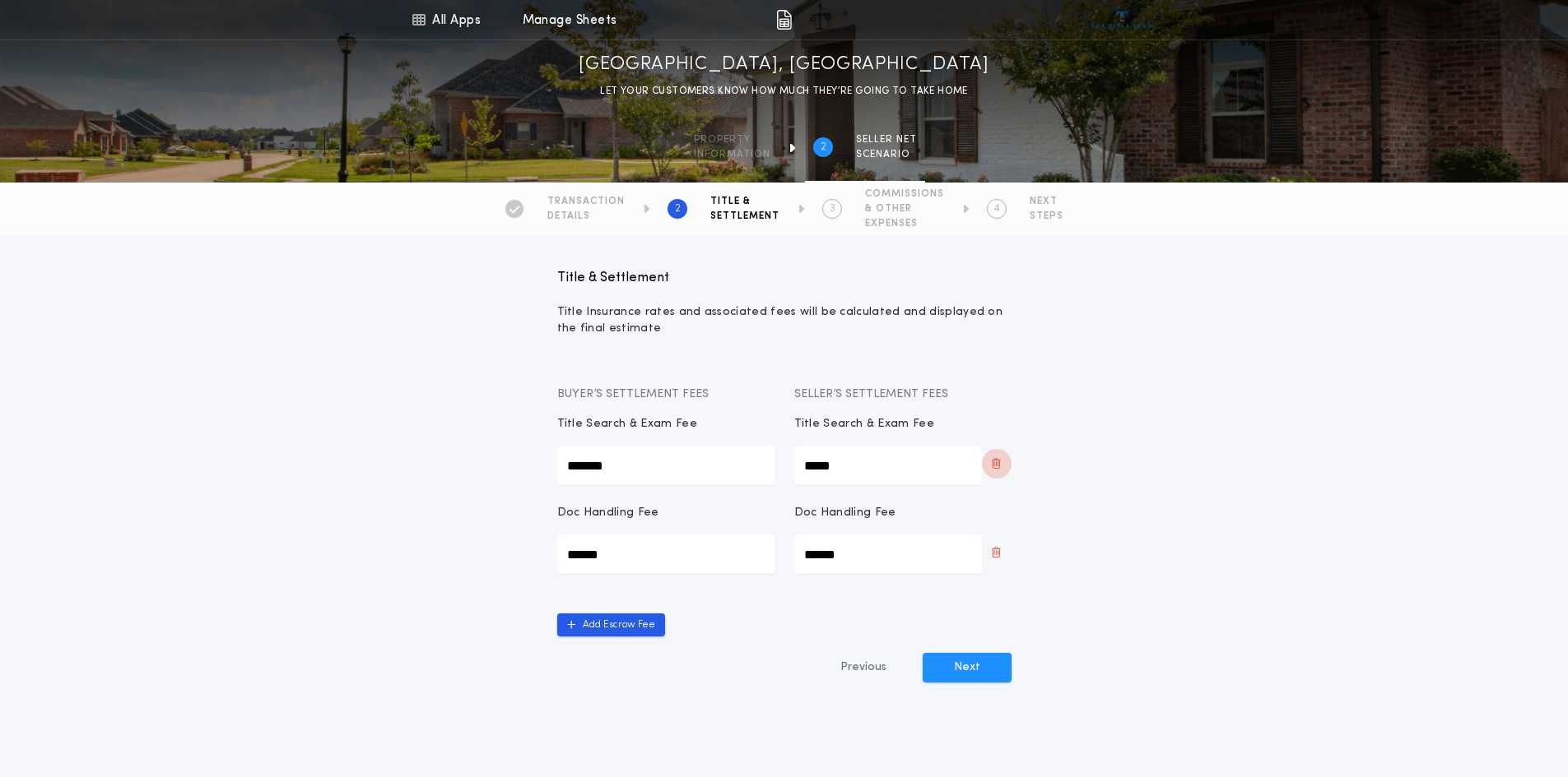
click at [995, 463] on icon "button" at bounding box center [995, 464] width 9 height 13
type Fee-seller "******"
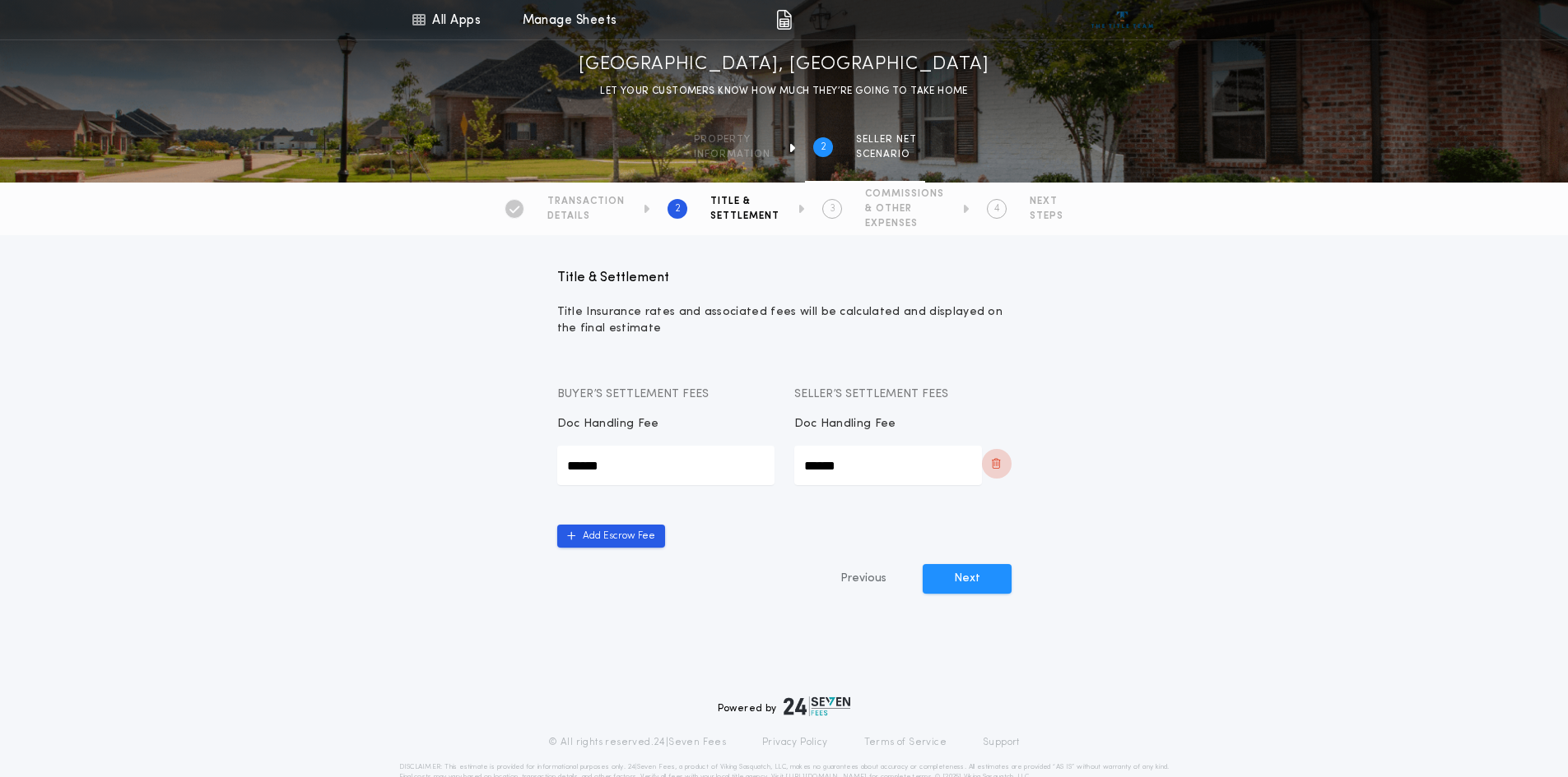
click at [995, 463] on icon "button" at bounding box center [995, 464] width 9 height 13
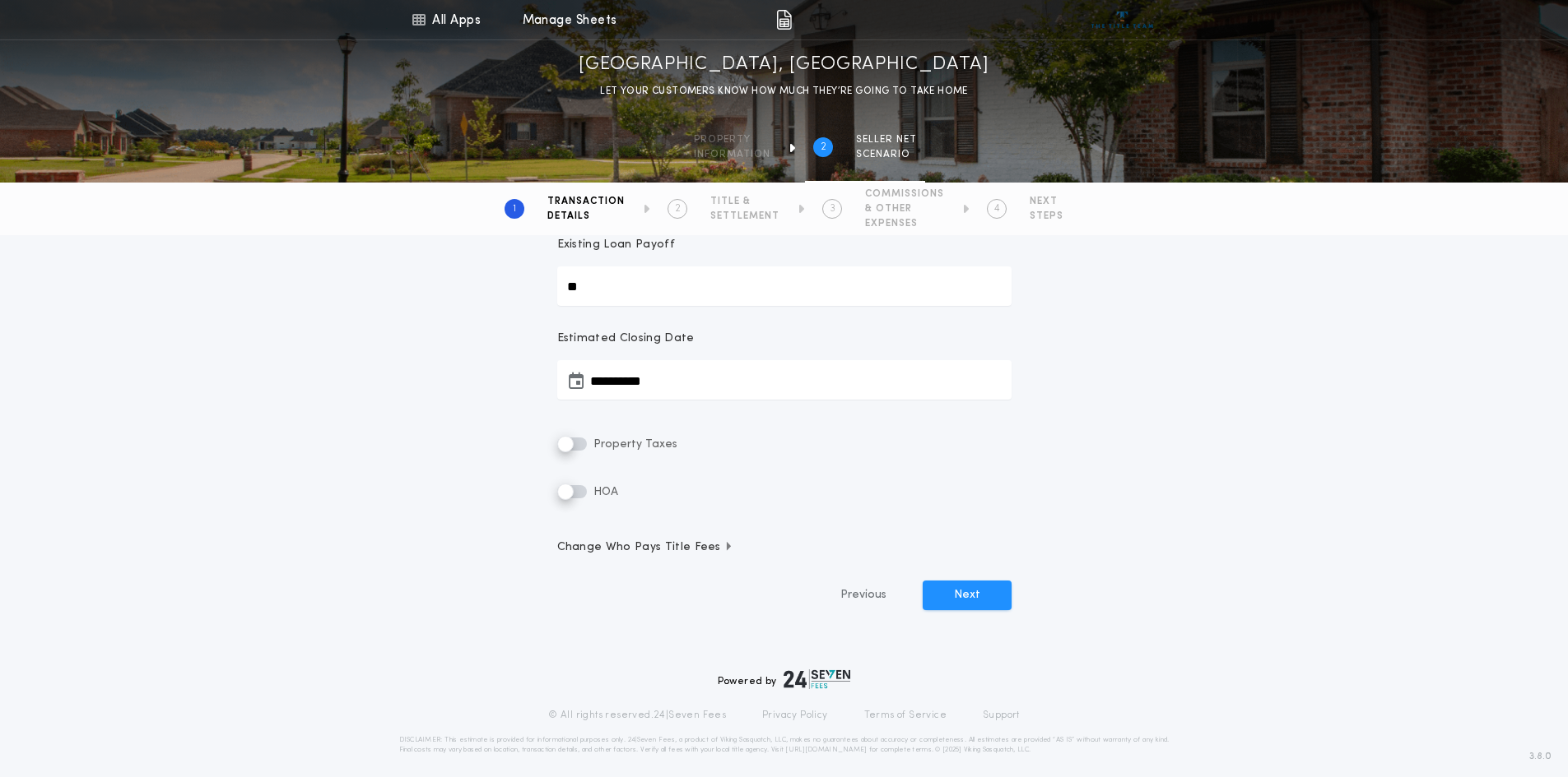
scroll to position [244, 0]
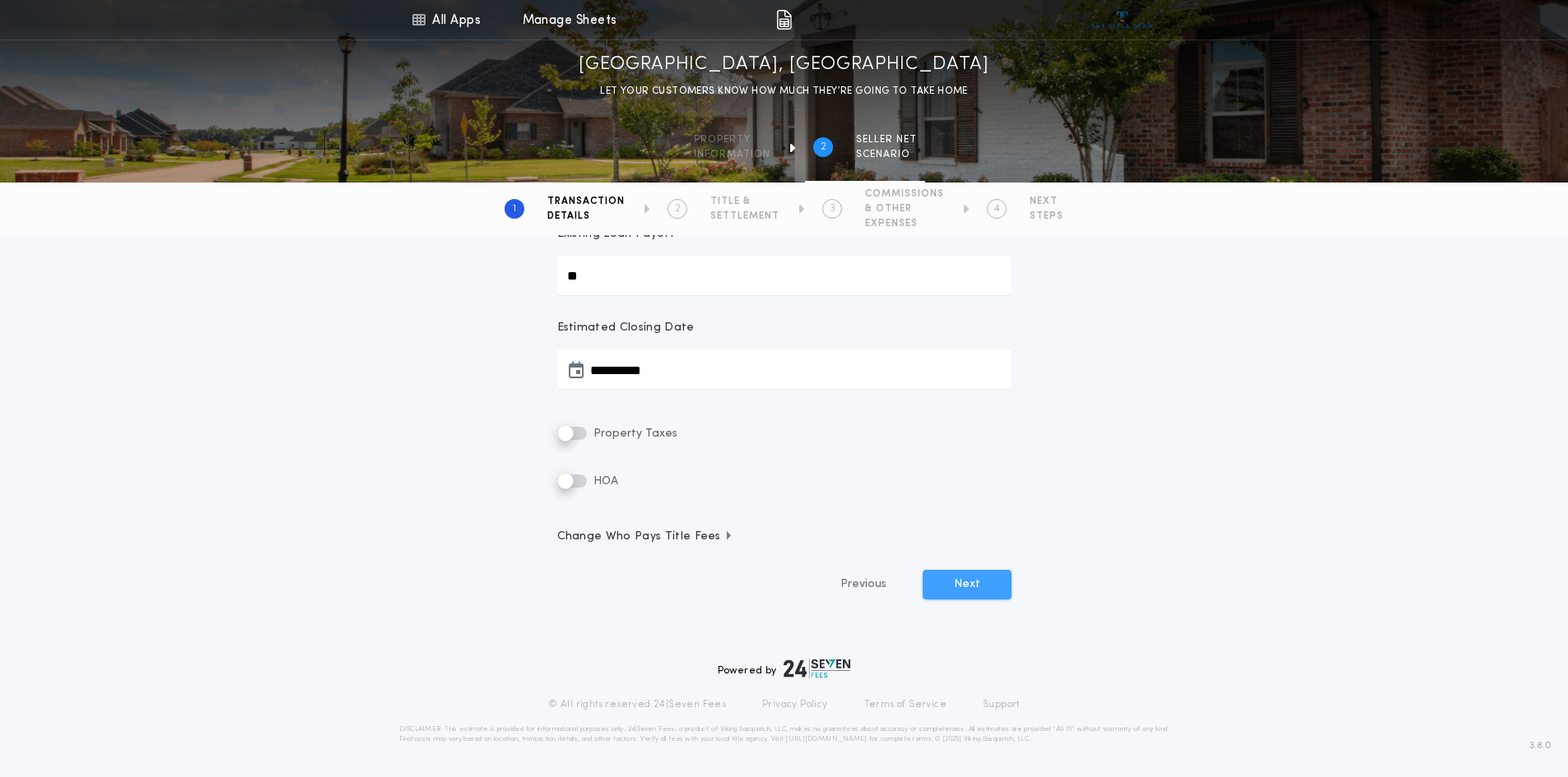
click at [985, 585] on button "Next" at bounding box center [967, 585] width 89 height 30
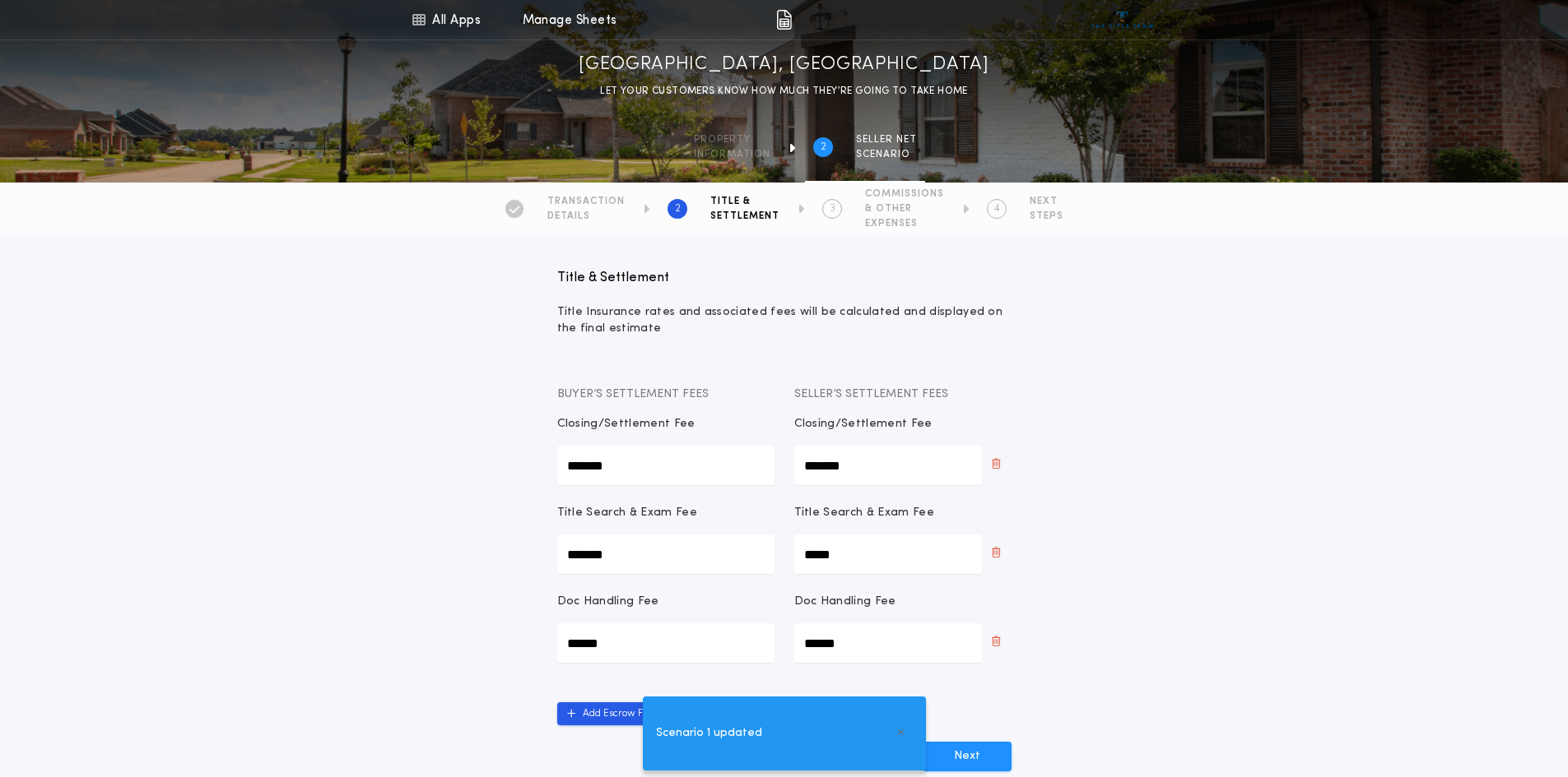
drag, startPoint x: 859, startPoint y: 462, endPoint x: 759, endPoint y: 466, distance: 100.1
click at [759, 466] on div "Closing/Settlement Fee ******* Closing/Settlement Fee *******" at bounding box center [784, 450] width 454 height 69
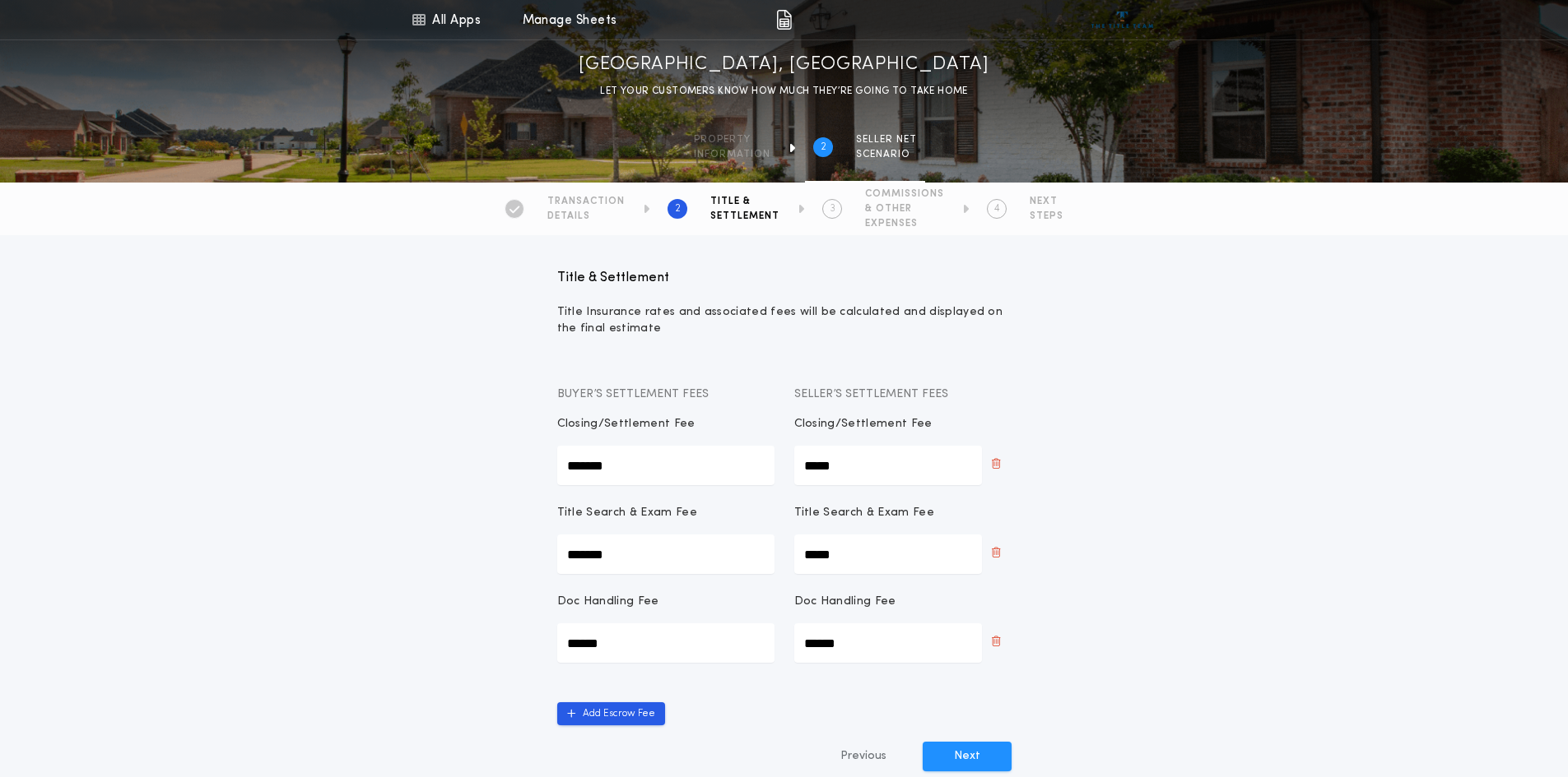
type Fee-seller "*****"
drag, startPoint x: 863, startPoint y: 643, endPoint x: 746, endPoint y: 638, distance: 117.1
click at [746, 638] on div "Doc Handling Fee ****** Doc Handling Fee *****" at bounding box center [784, 628] width 454 height 69
type Fee-seller "*****"
click at [967, 750] on button "Next" at bounding box center [967, 757] width 89 height 30
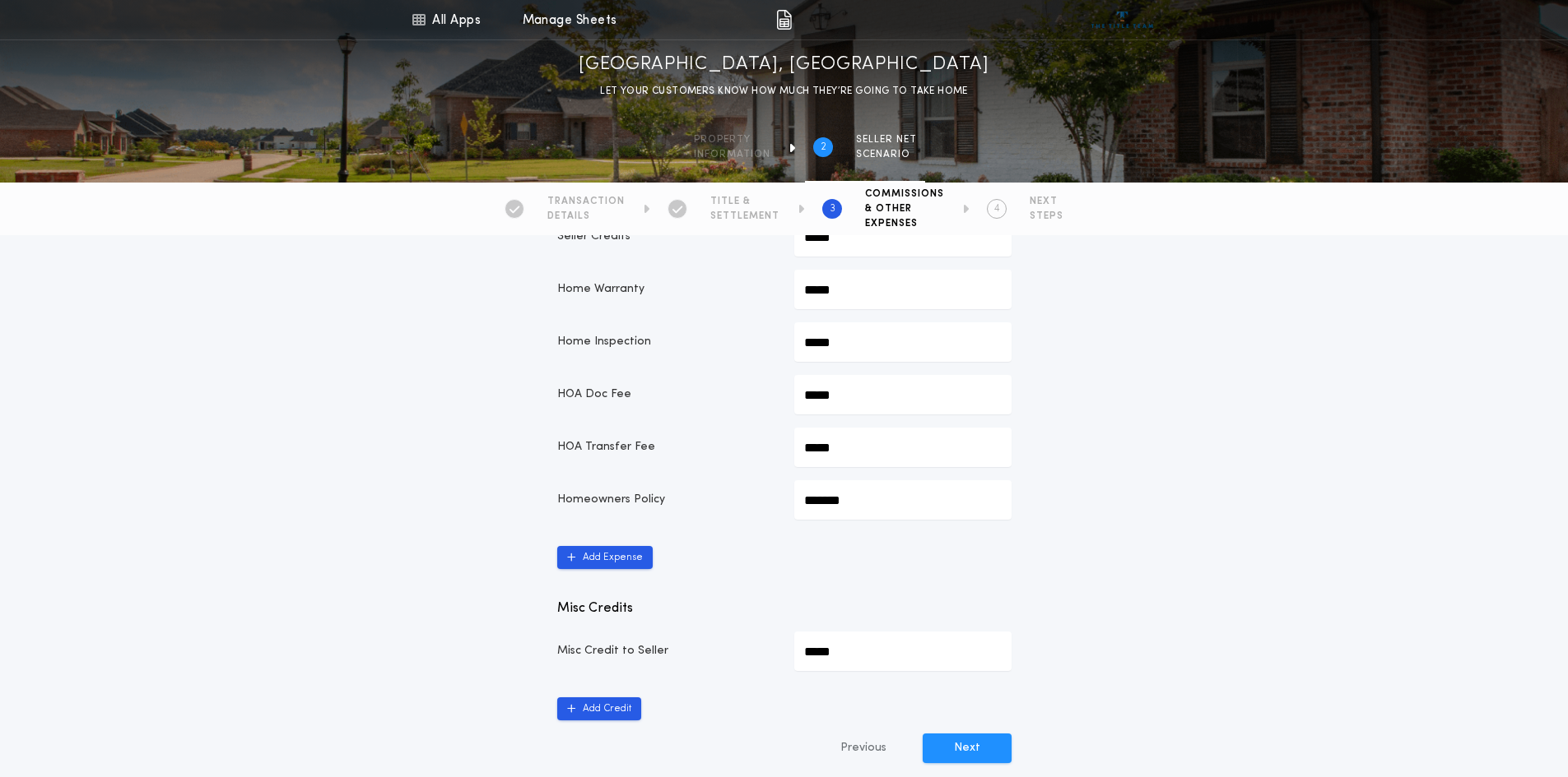
scroll to position [741, 0]
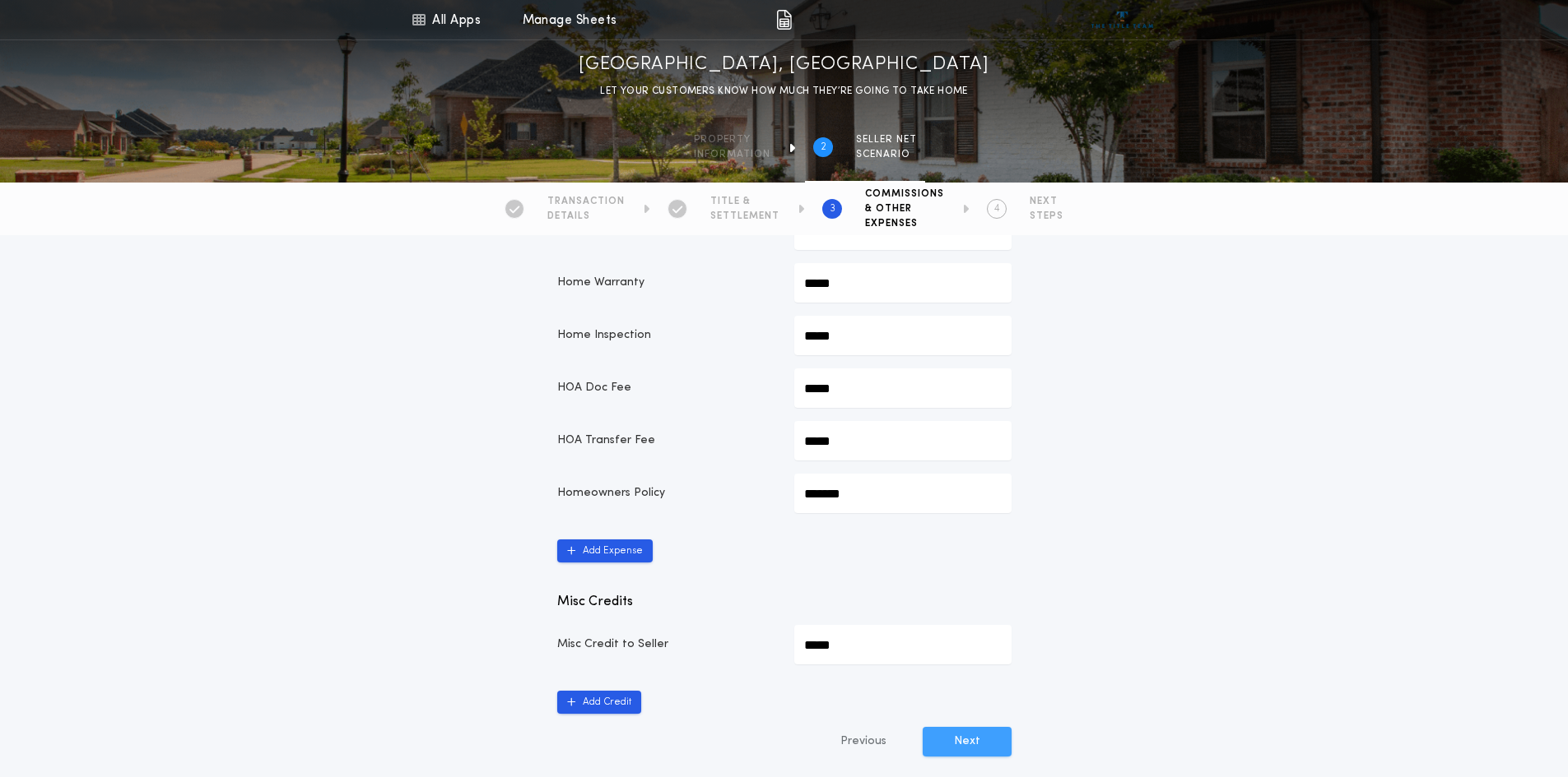
click at [978, 746] on button "Next" at bounding box center [967, 741] width 89 height 30
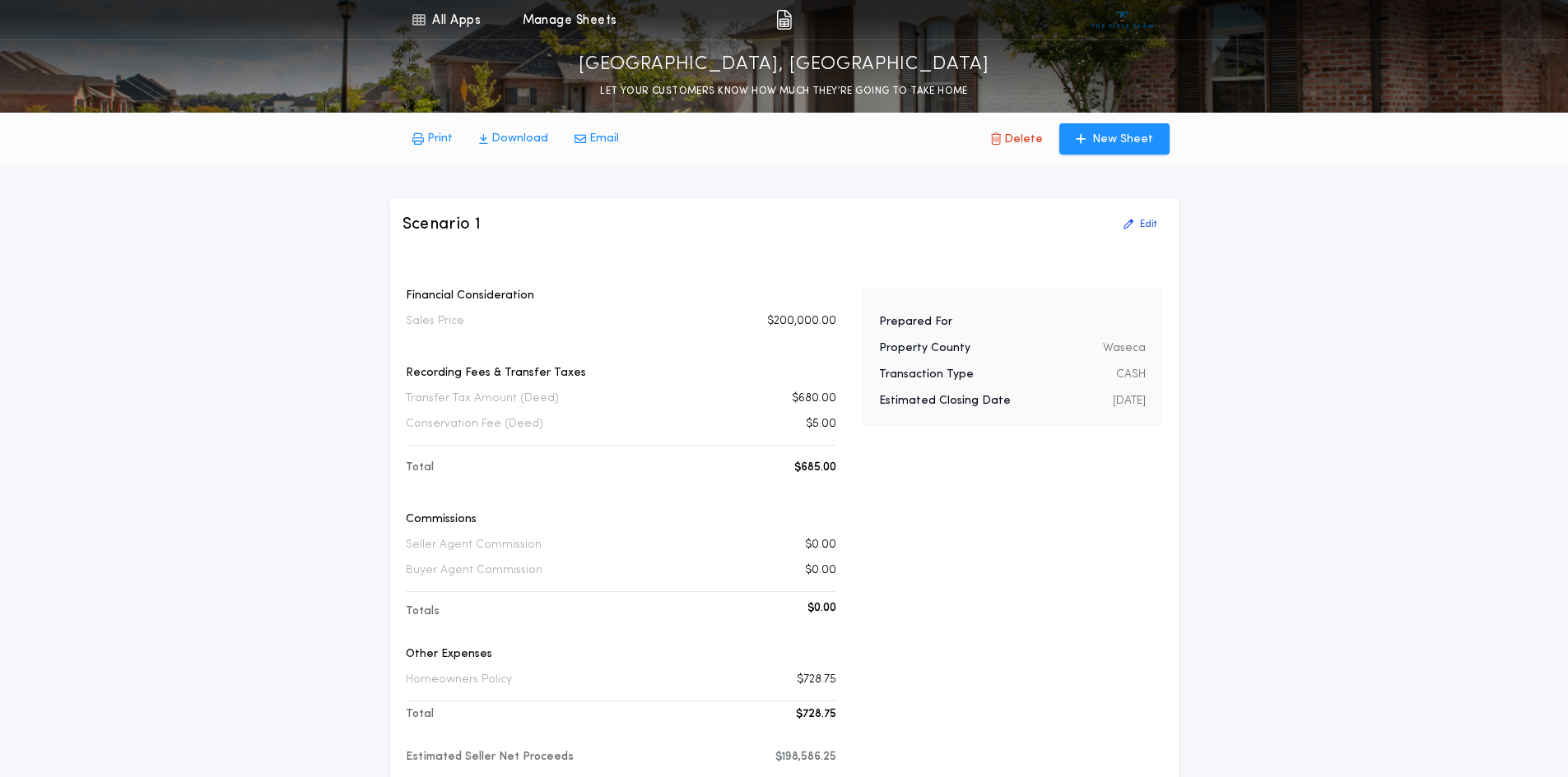
drag, startPoint x: 499, startPoint y: 140, endPoint x: 968, endPoint y: 565, distance: 632.9
click at [968, 565] on div "All Apps Title Calculator Seller Net Sheets Menu All Apps Manage Sheets [GEOGRA…" at bounding box center [784, 554] width 1568 height 1109
click at [505, 138] on p "Download" at bounding box center [519, 138] width 57 height 16
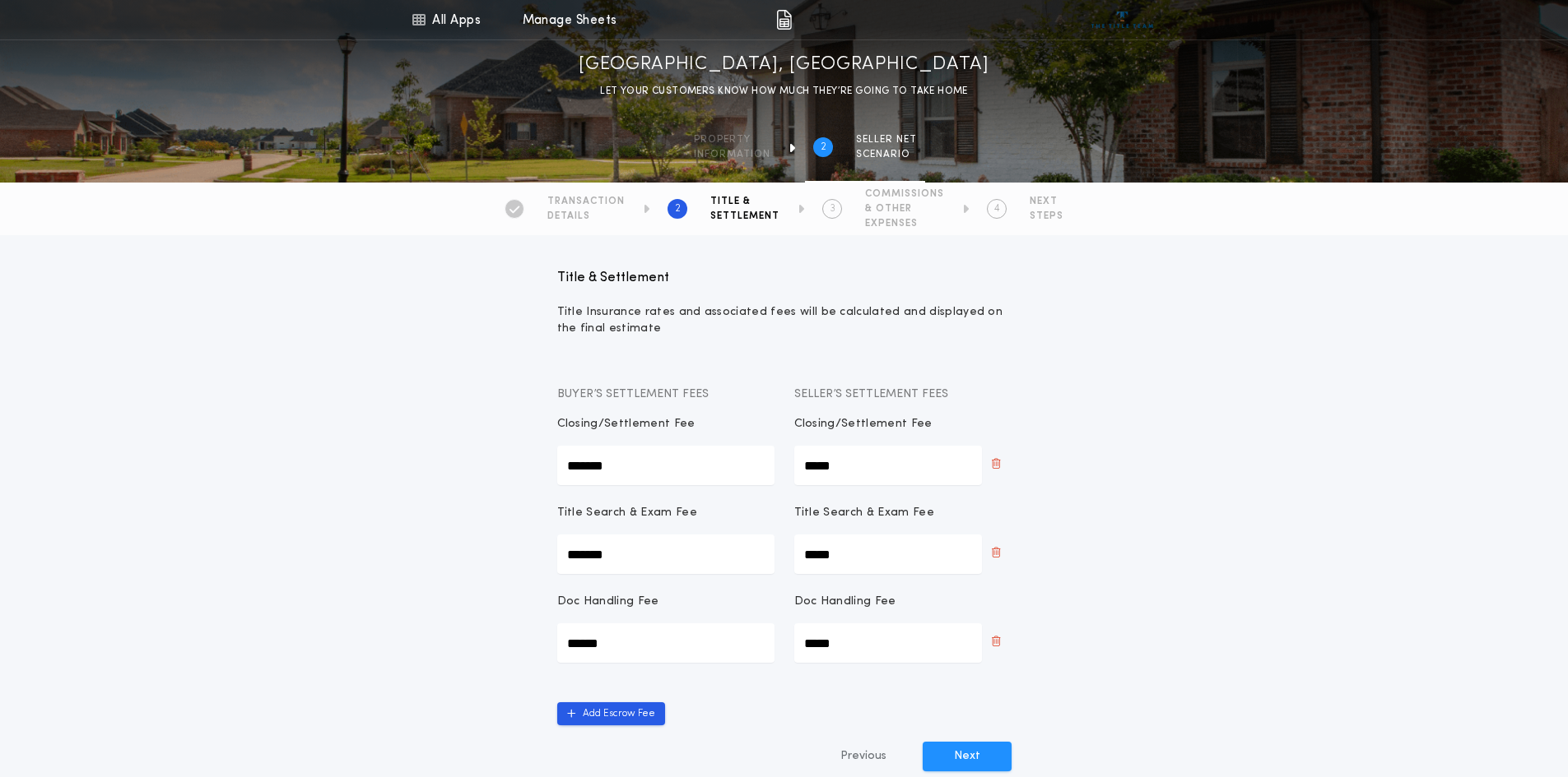
scroll to position [215, 0]
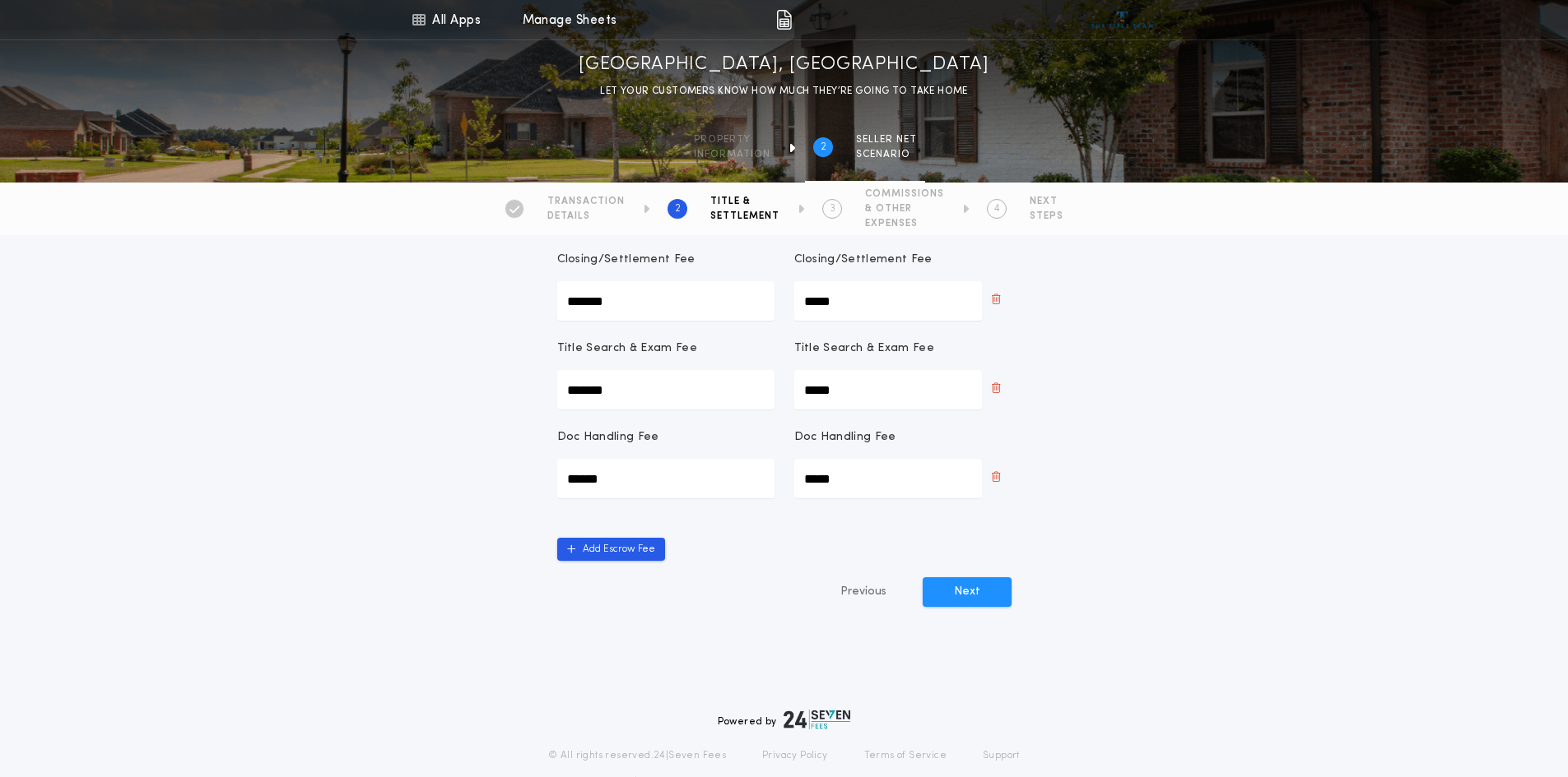
scroll to position [215, 0]
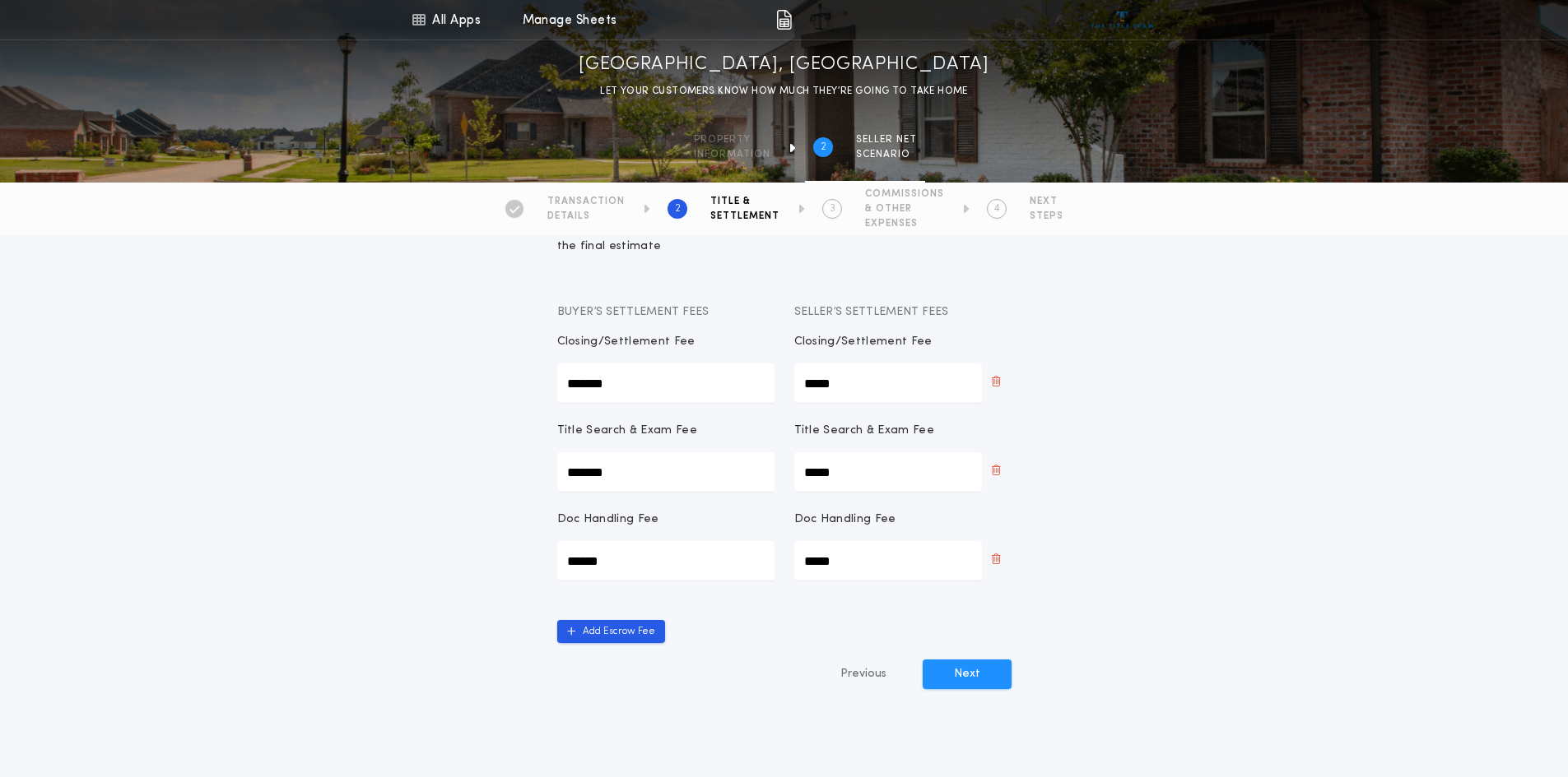
scroll to position [215, 0]
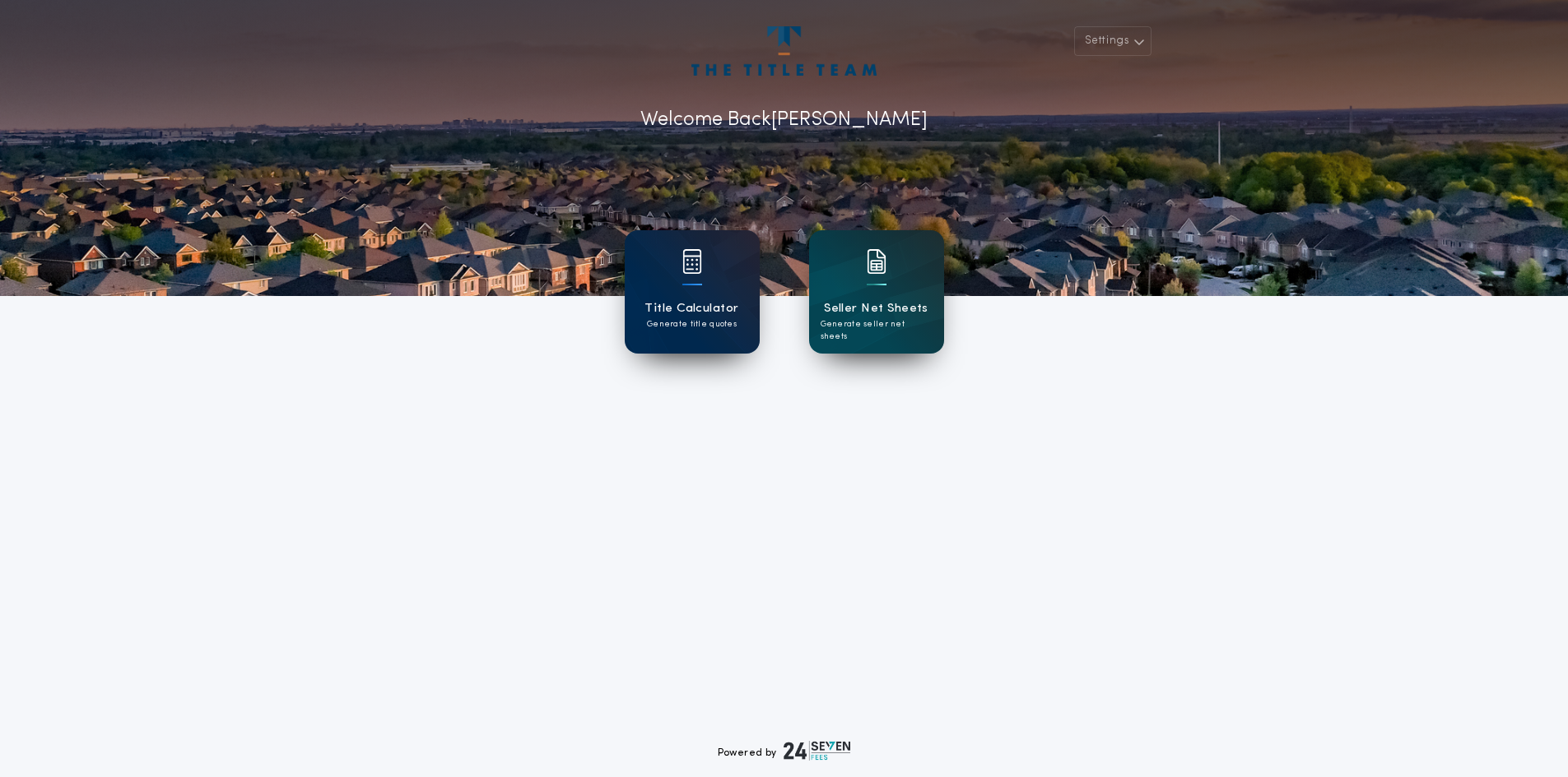
click at [684, 253] on img at bounding box center [692, 262] width 20 height 25
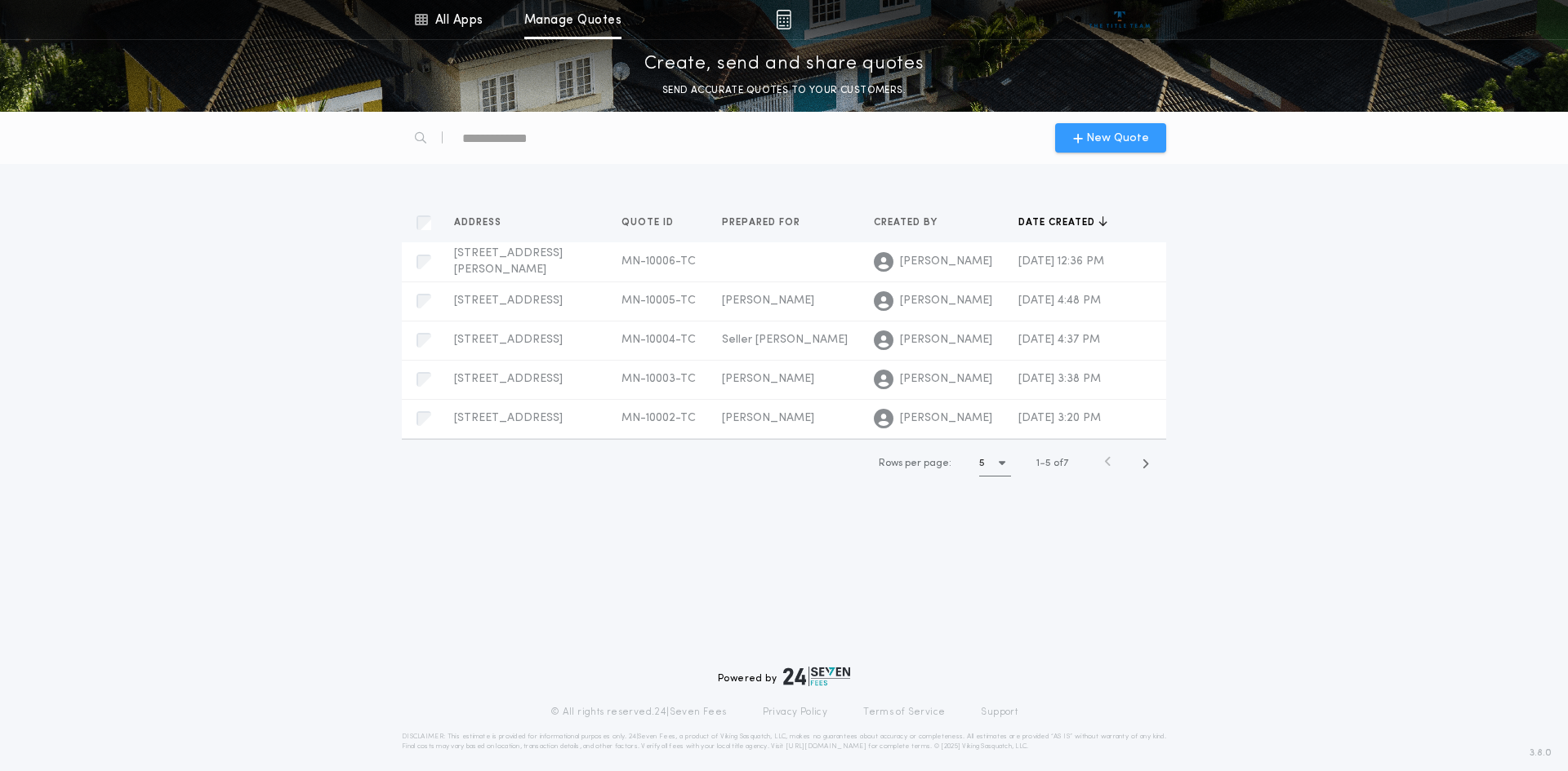
click at [1106, 140] on span "New Quote" at bounding box center [1117, 138] width 63 height 17
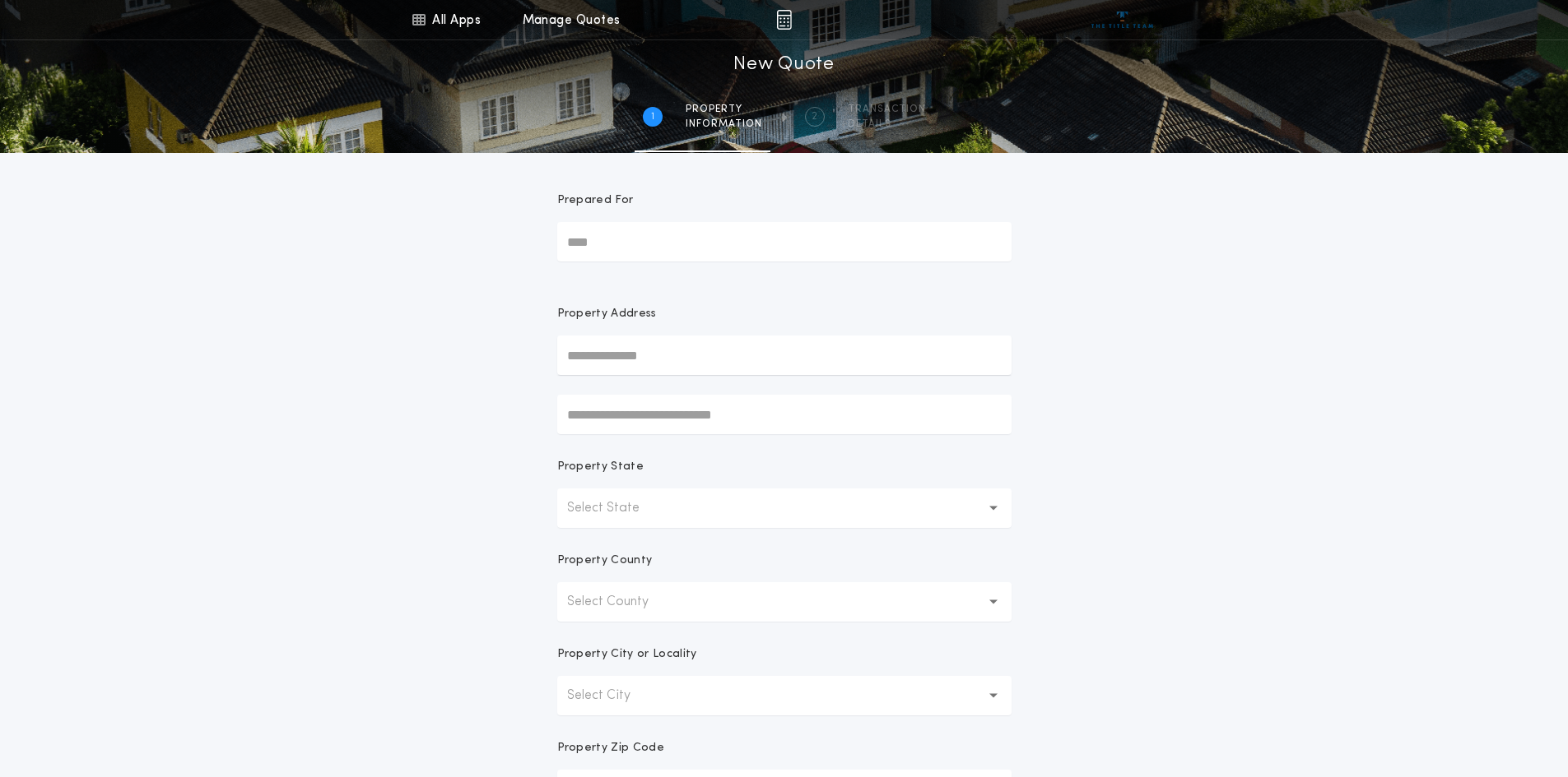
click at [616, 509] on p "Select State" at bounding box center [616, 508] width 99 height 20
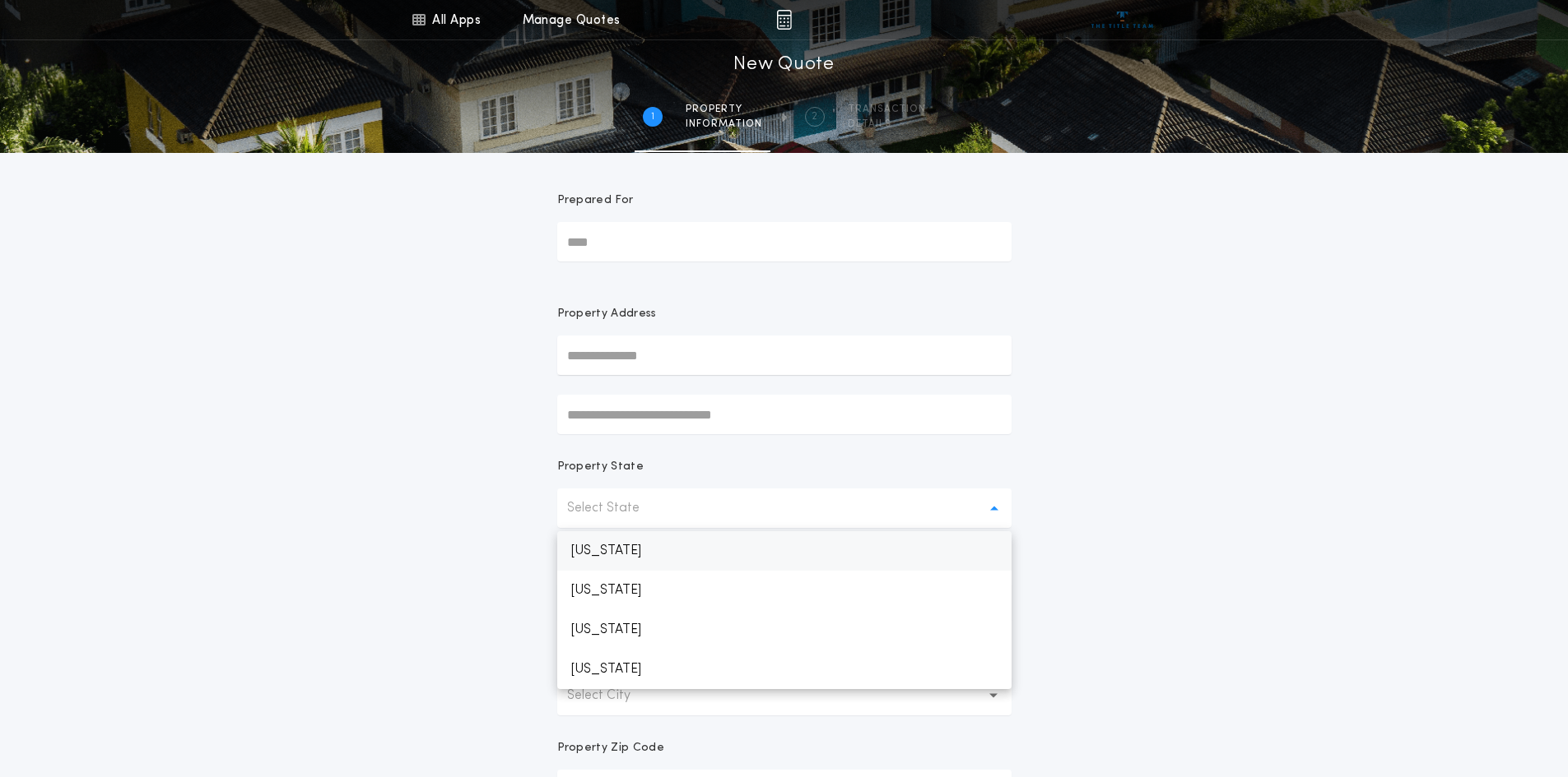
click at [618, 553] on p "[US_STATE]" at bounding box center [784, 550] width 454 height 39
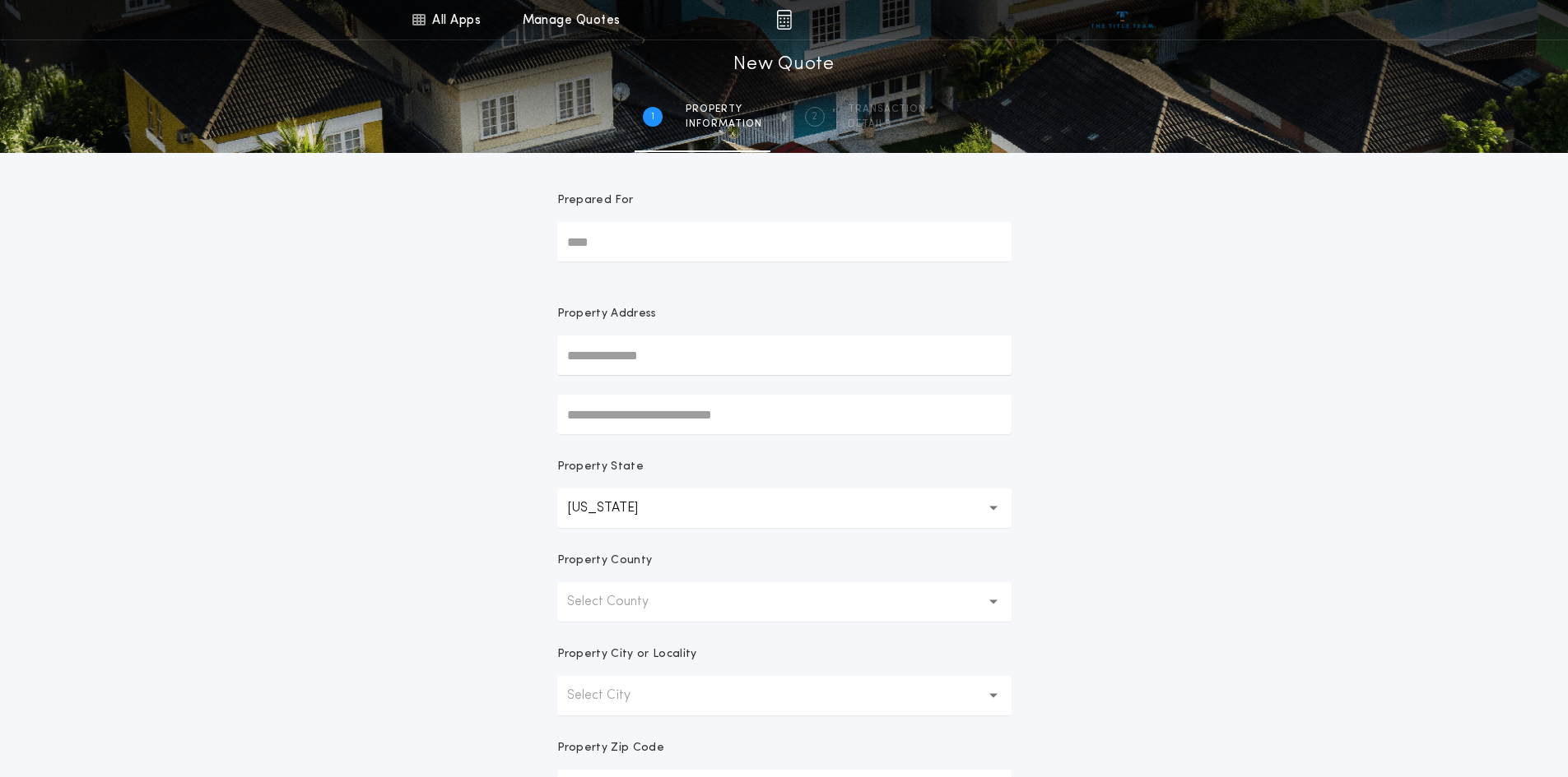
click at [611, 599] on p "Select County" at bounding box center [621, 602] width 108 height 20
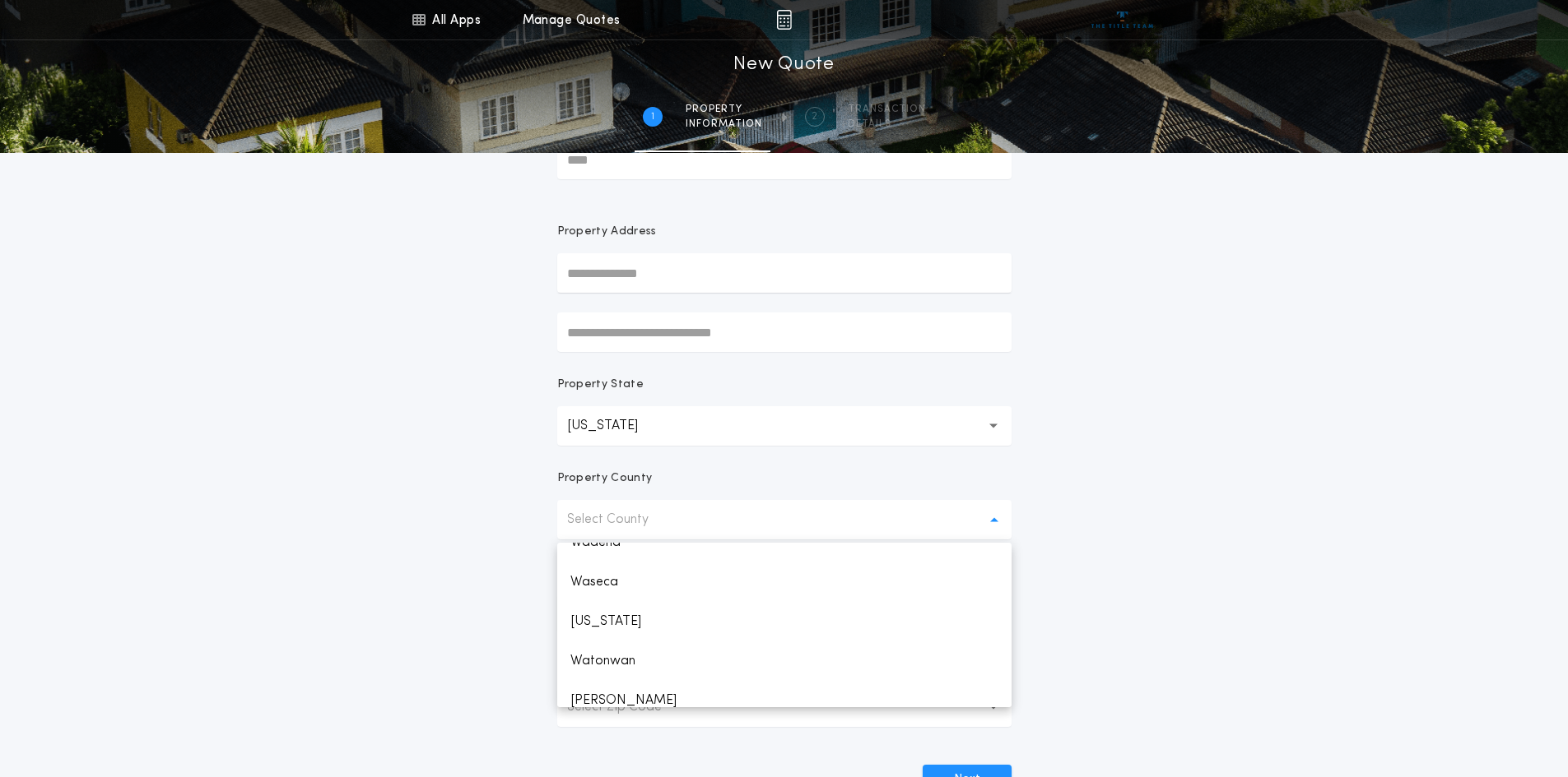
scroll to position [3107, 0]
click at [599, 619] on p "Waseca" at bounding box center [784, 615] width 454 height 39
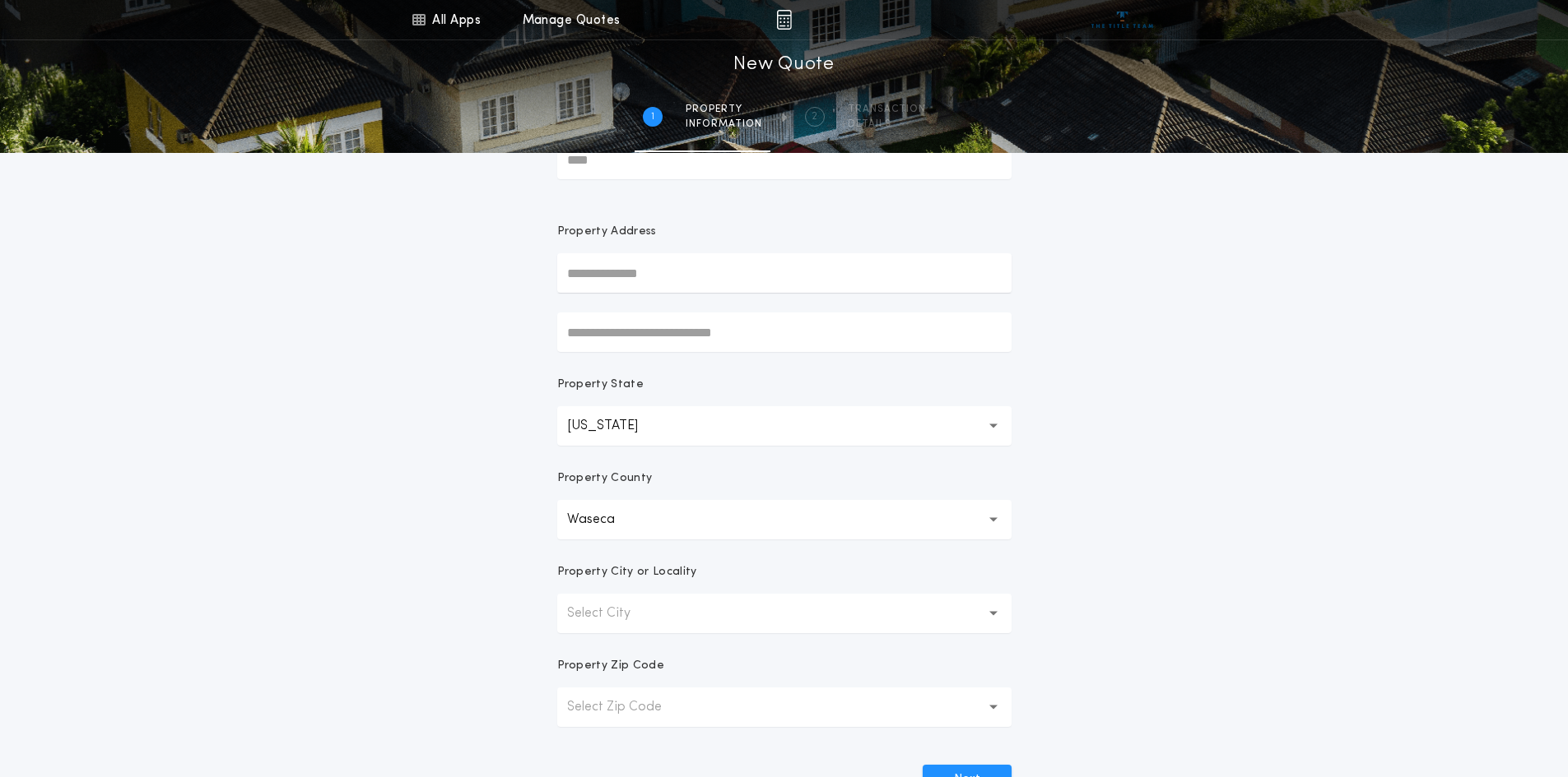
click at [625, 611] on p "Select City" at bounding box center [611, 614] width 89 height 20
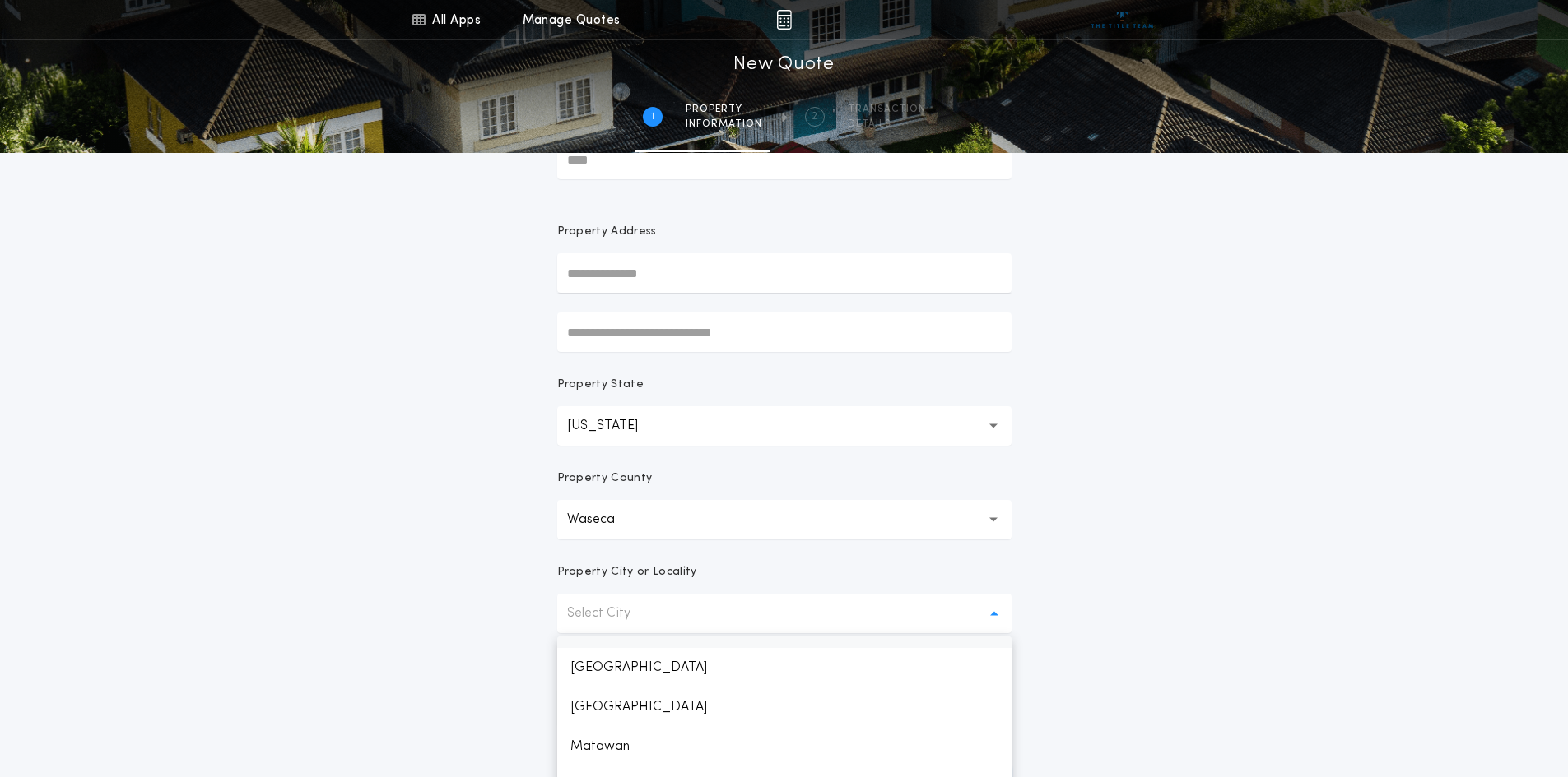
scroll to position [0, 0]
click at [594, 696] on p "[GEOGRAPHIC_DATA]" at bounding box center [784, 695] width 454 height 39
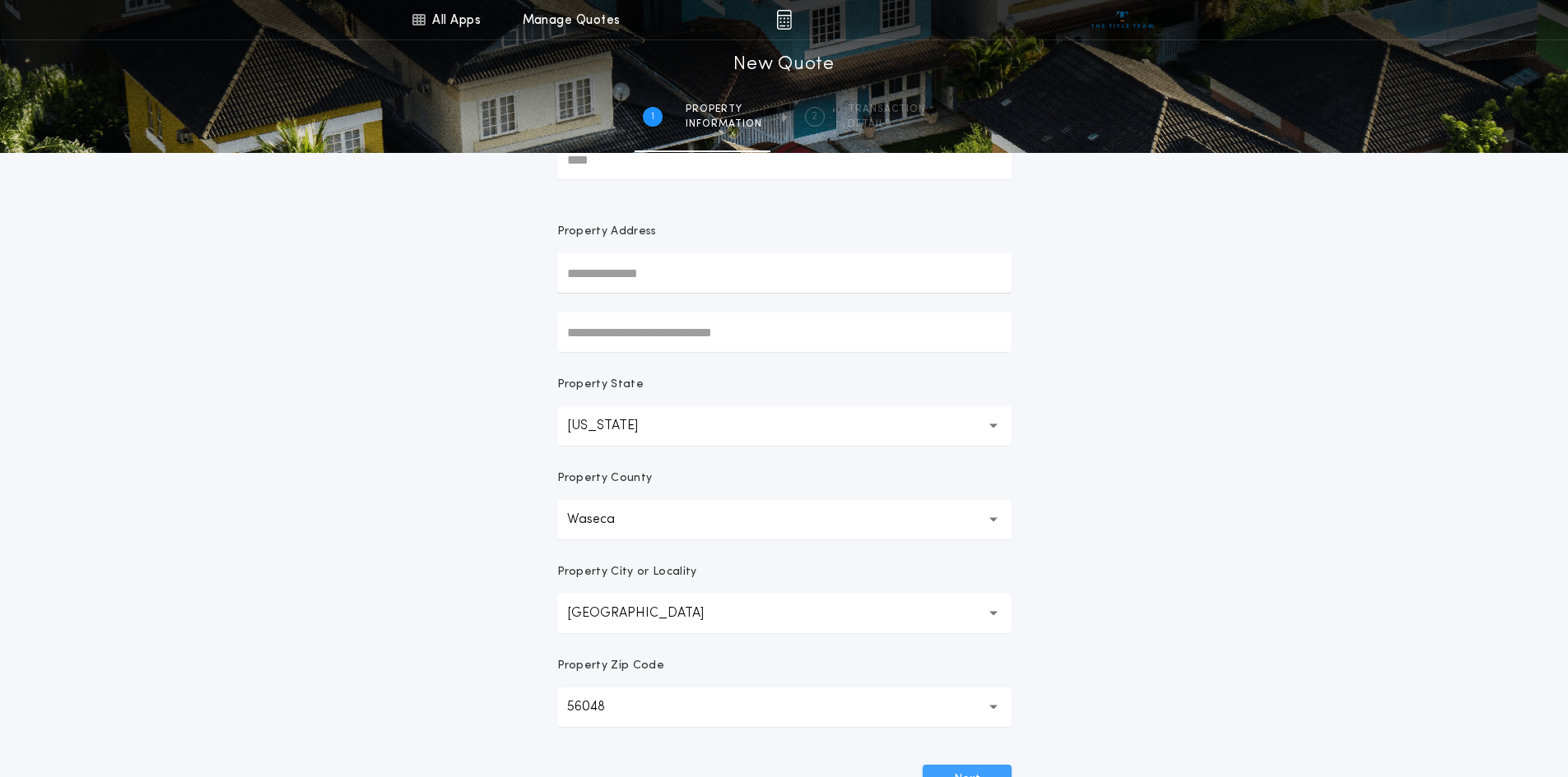
click at [972, 770] on button "Next" at bounding box center [967, 780] width 89 height 30
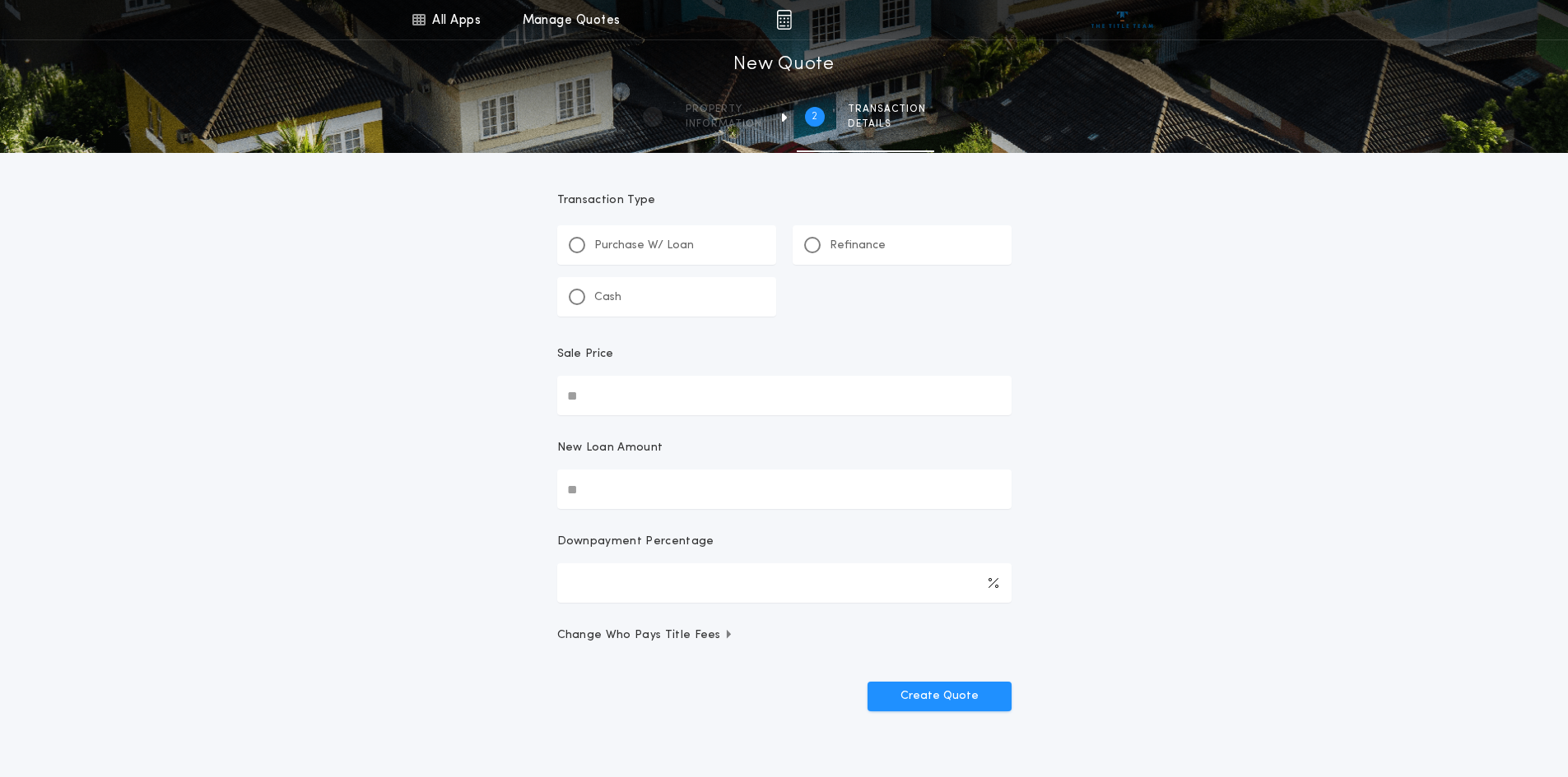
click at [581, 304] on div "Cash" at bounding box center [595, 298] width 53 height 17
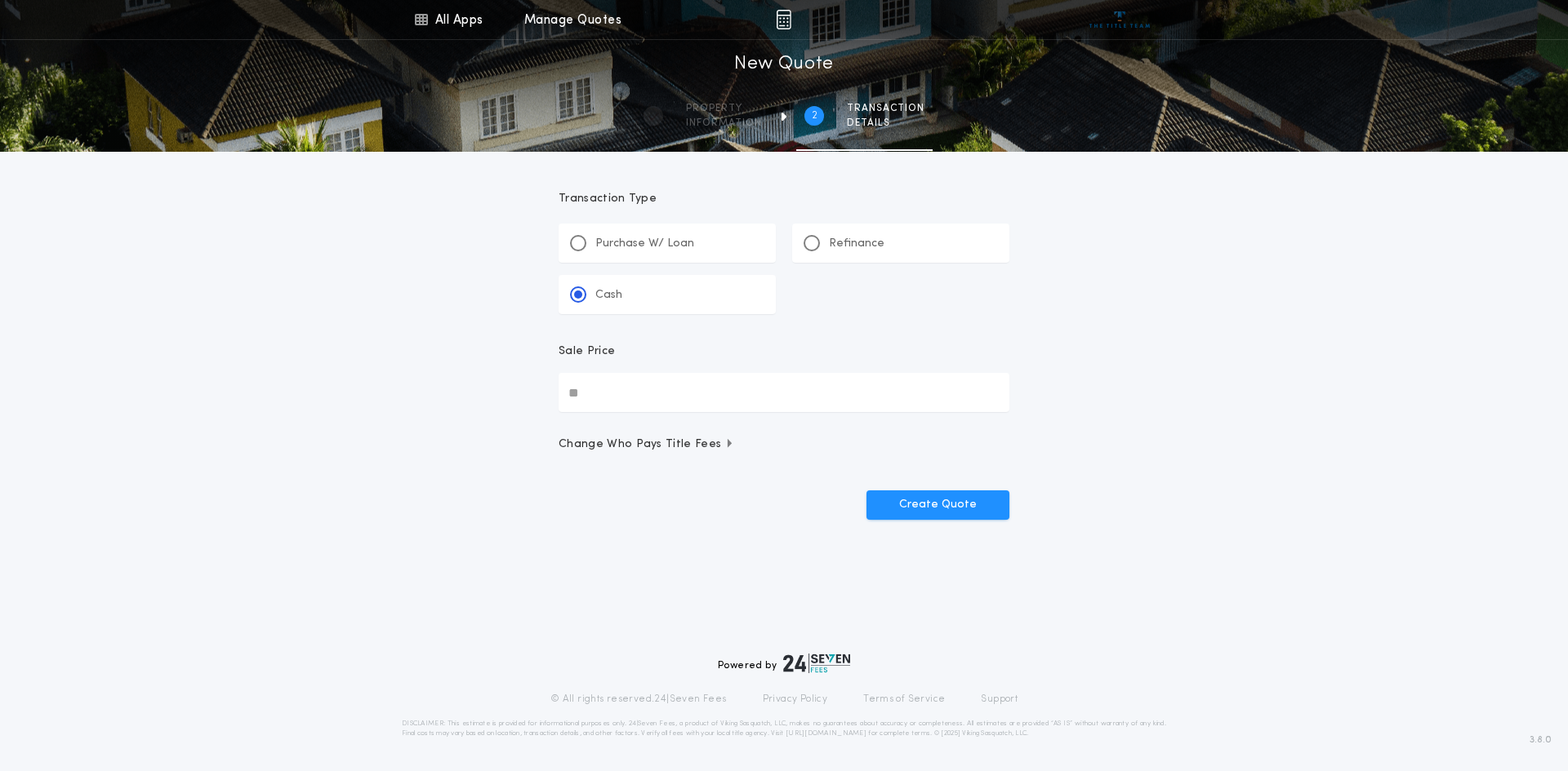
click at [584, 392] on input "Sale Price" at bounding box center [784, 392] width 451 height 39
type input "********"
click at [920, 501] on button "Create Quote" at bounding box center [938, 505] width 143 height 30
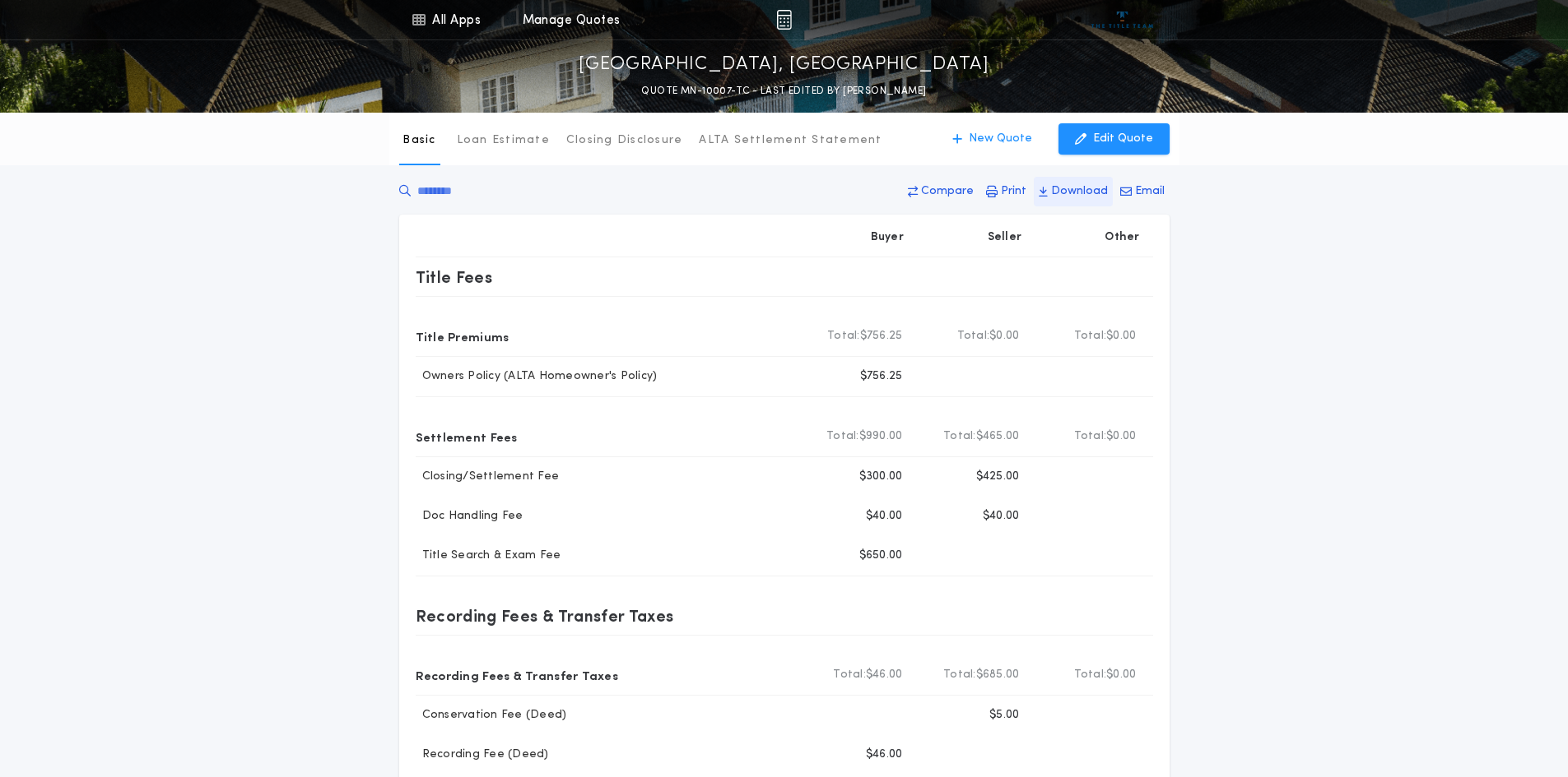
click at [1082, 196] on p "Download" at bounding box center [1079, 191] width 57 height 16
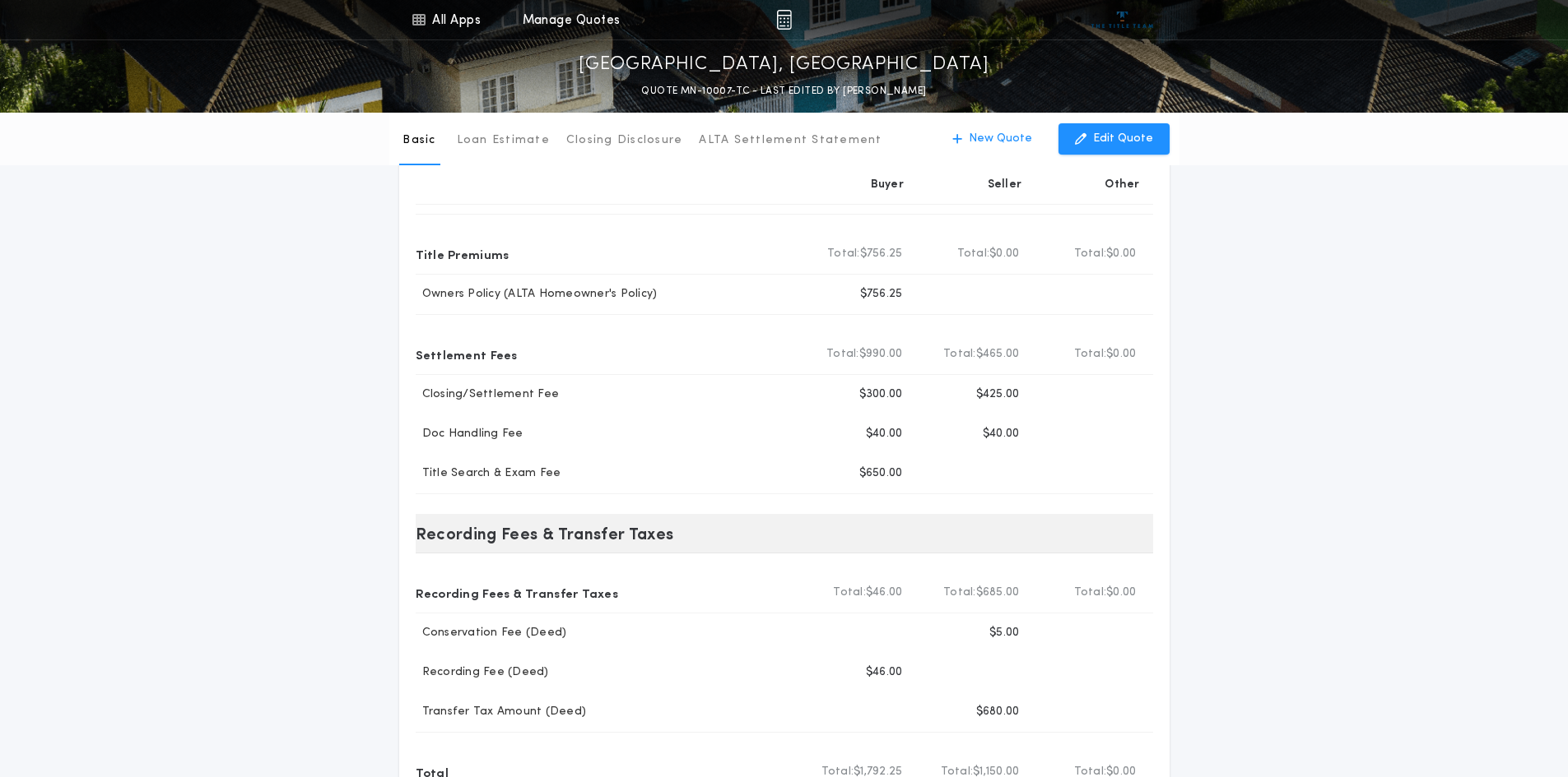
scroll to position [164, 0]
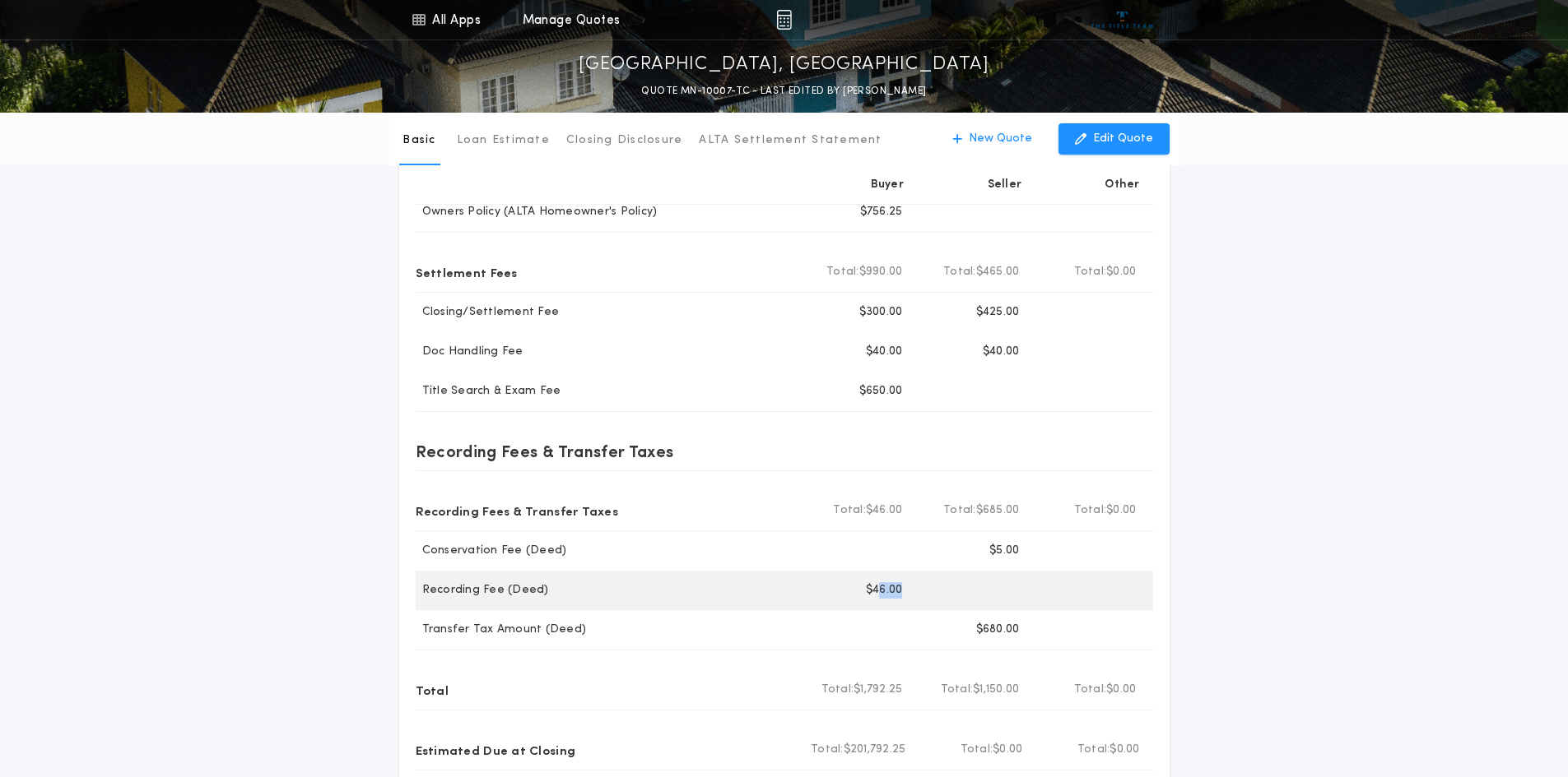
drag, startPoint x: 875, startPoint y: 589, endPoint x: 926, endPoint y: 597, distance: 51.6
click at [926, 597] on div "Buyer $46.00" at bounding box center [975, 590] width 354 height 39
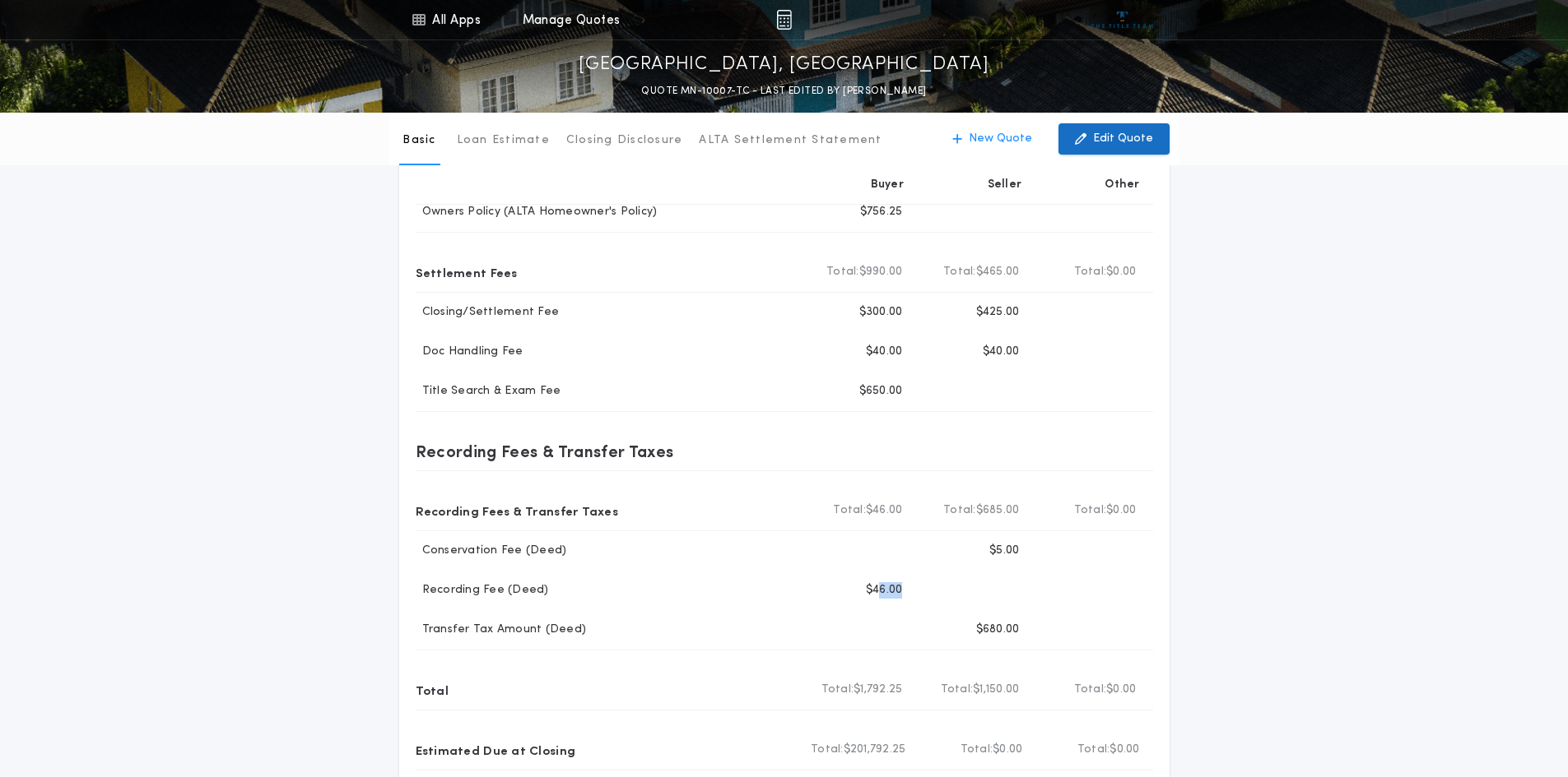
click at [1107, 135] on p "Edit Quote" at bounding box center [1123, 138] width 61 height 16
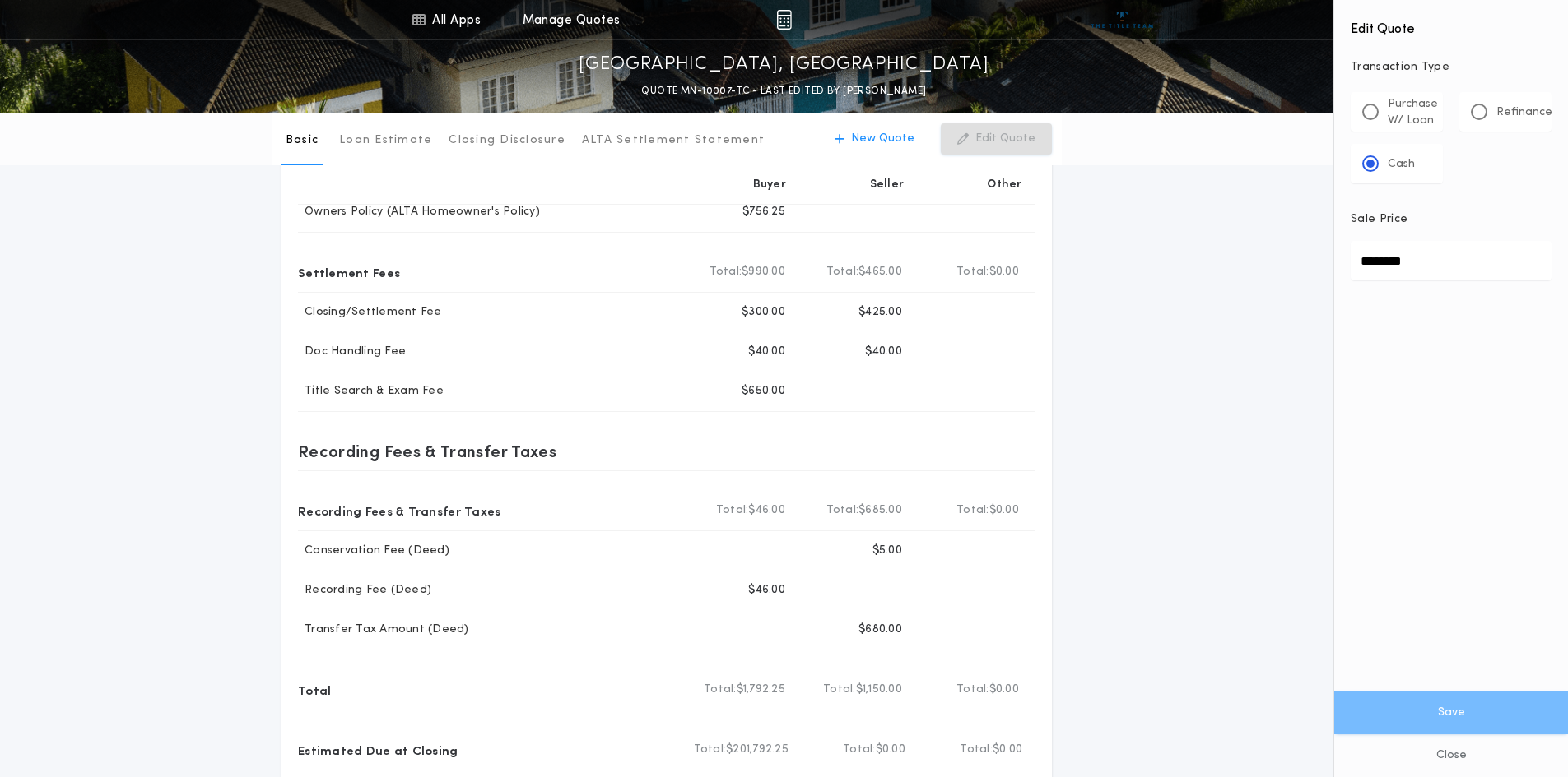
click at [1427, 554] on form "Edit Quote Transaction Type **** Purchase W/ Loan Refinance Cash Sale Price ***…" at bounding box center [1451, 388] width 233 height 777
click at [1163, 551] on div "Basic Loan Estimate Closing Disclosure ALTA Settlement Statement Basic New Quot…" at bounding box center [784, 391] width 1568 height 886
click at [1164, 352] on div "Basic Loan Estimate Closing Disclosure ALTA Settlement Statement Basic New Quot…" at bounding box center [784, 391] width 1568 height 886
click at [398, 140] on p "Loan Estimate" at bounding box center [385, 140] width 93 height 16
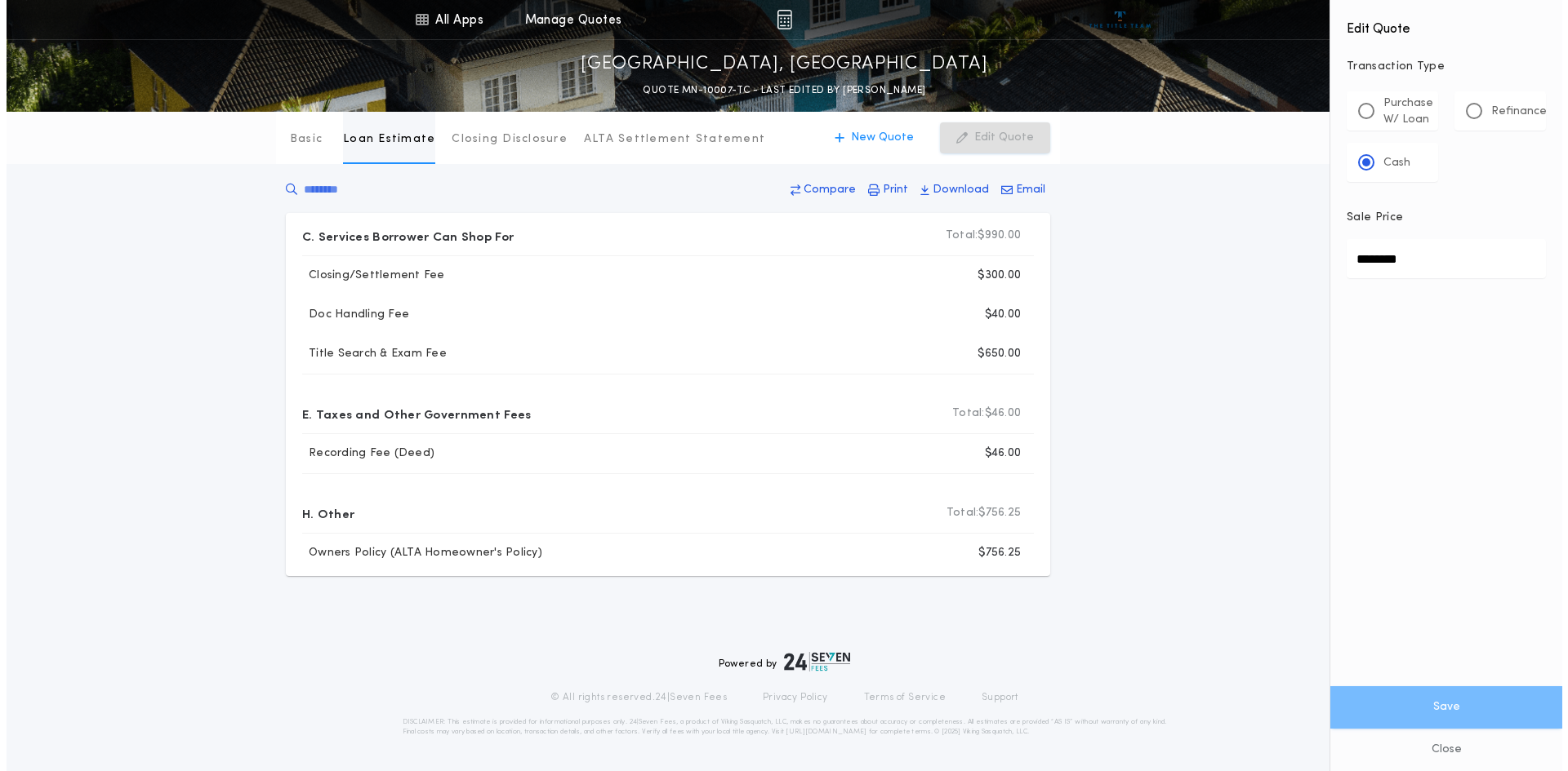
scroll to position [0, 0]
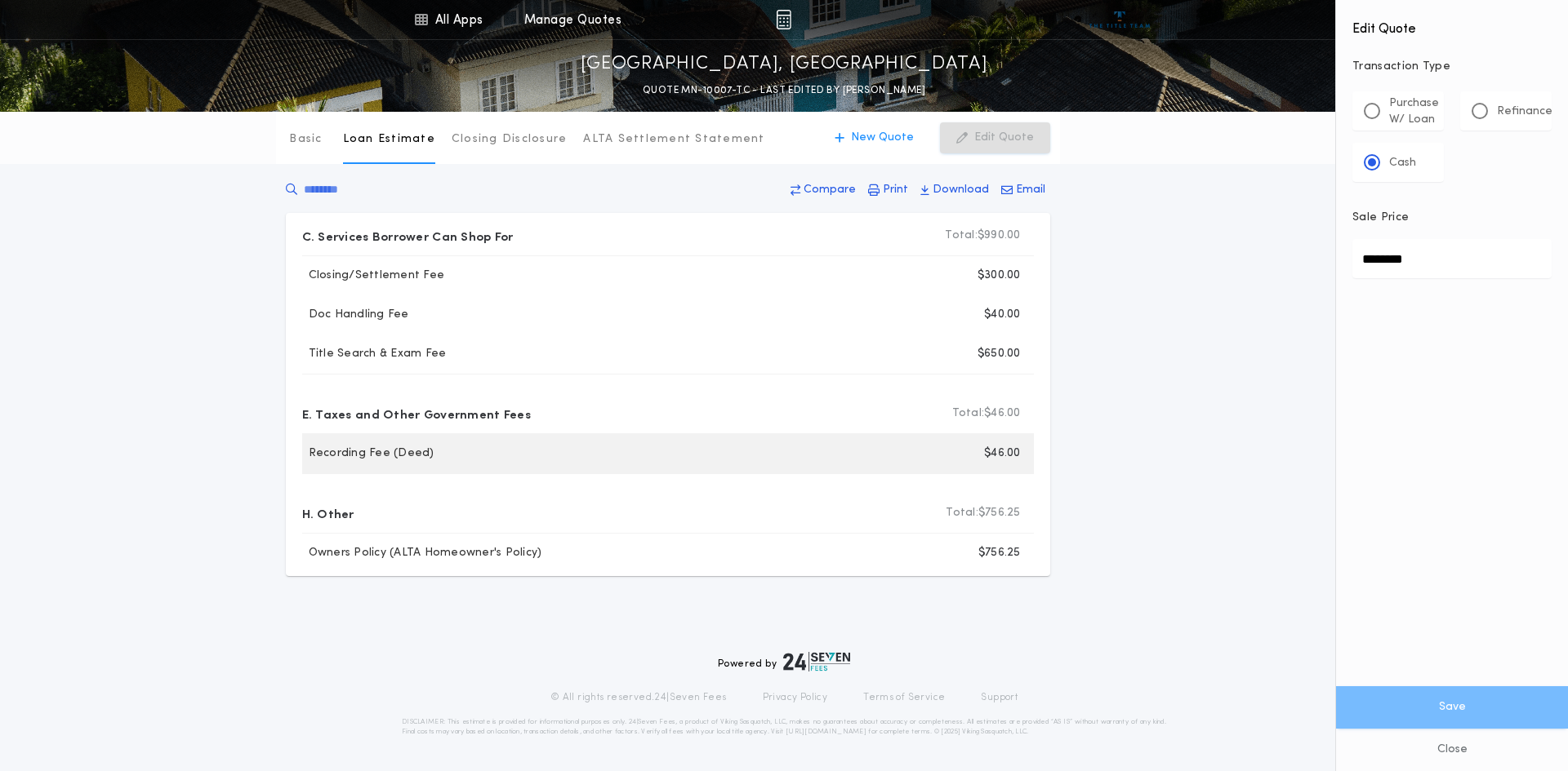
click at [955, 464] on div "$46.00" at bounding box center [857, 454] width 351 height 39
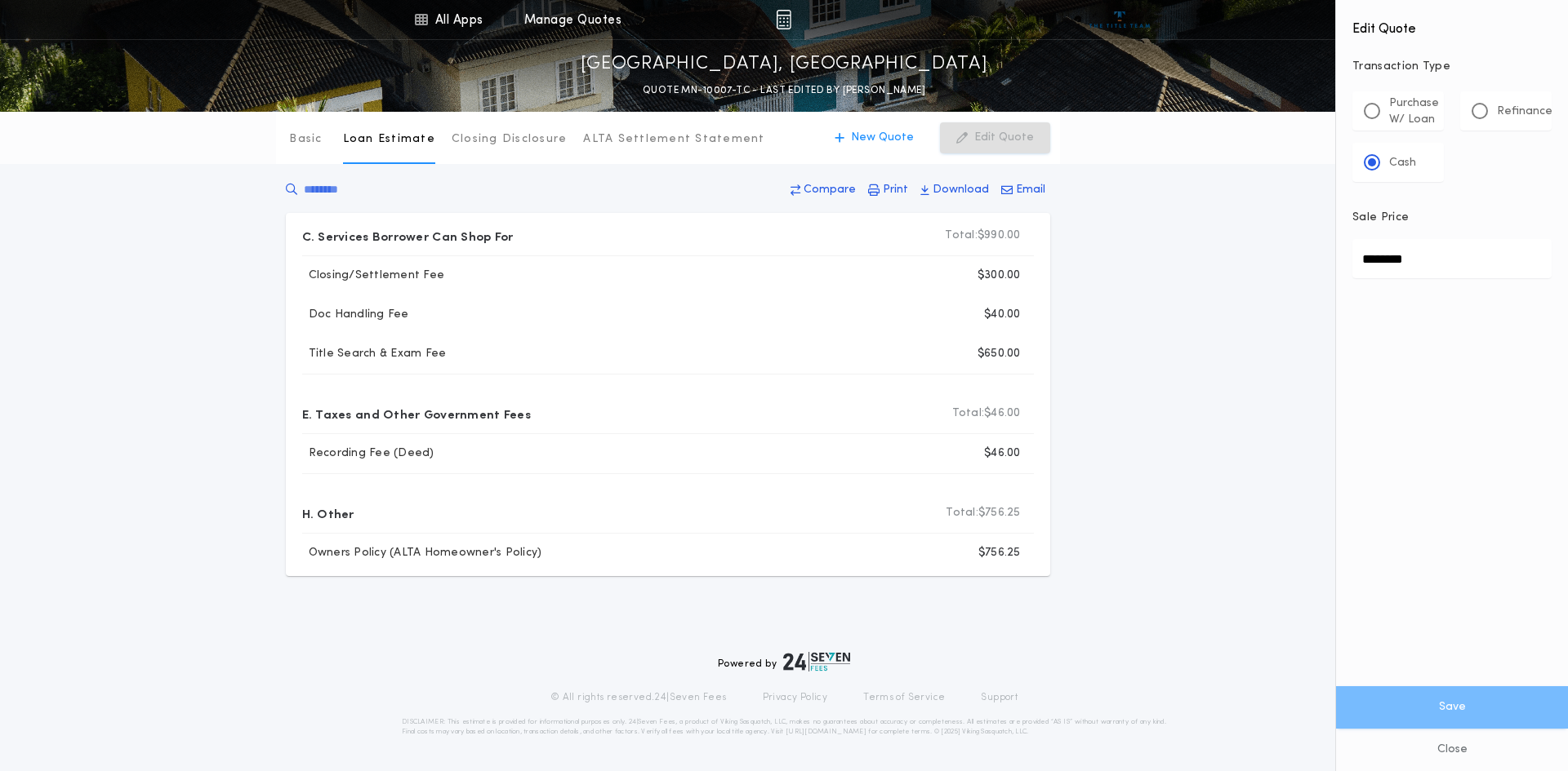
drag, startPoint x: 1243, startPoint y: 538, endPoint x: 1242, endPoint y: 531, distance: 7.1
click at [1243, 538] on div "Basic Loan Estimate Closing Disclosure ALTA Settlement Statement Loan Estimate …" at bounding box center [784, 343] width 1568 height 464
click at [487, 146] on p "Closing Disclosure" at bounding box center [510, 139] width 116 height 16
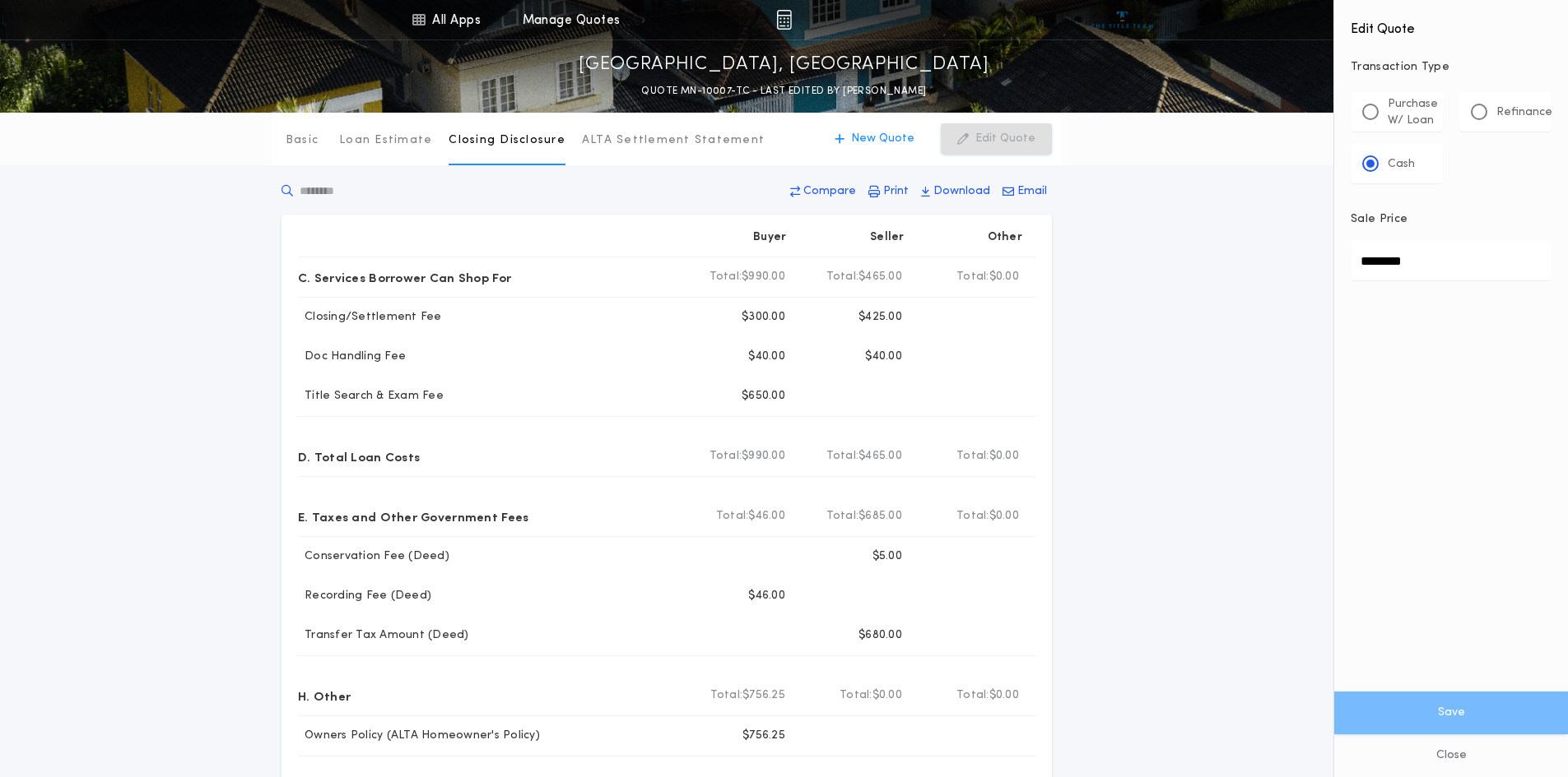
click at [320, 187] on input "text" at bounding box center [404, 190] width 247 height 16
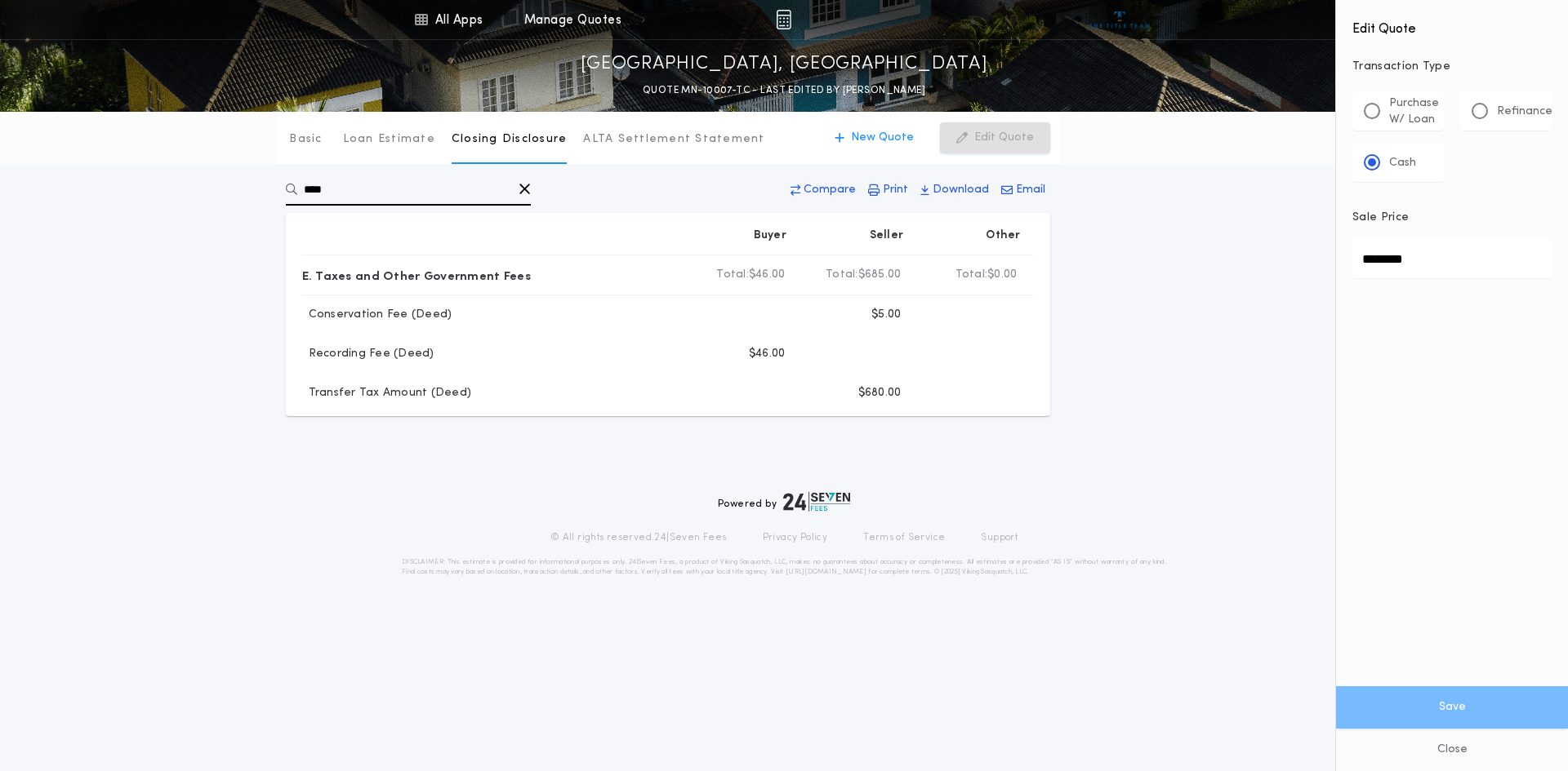
type input "****"
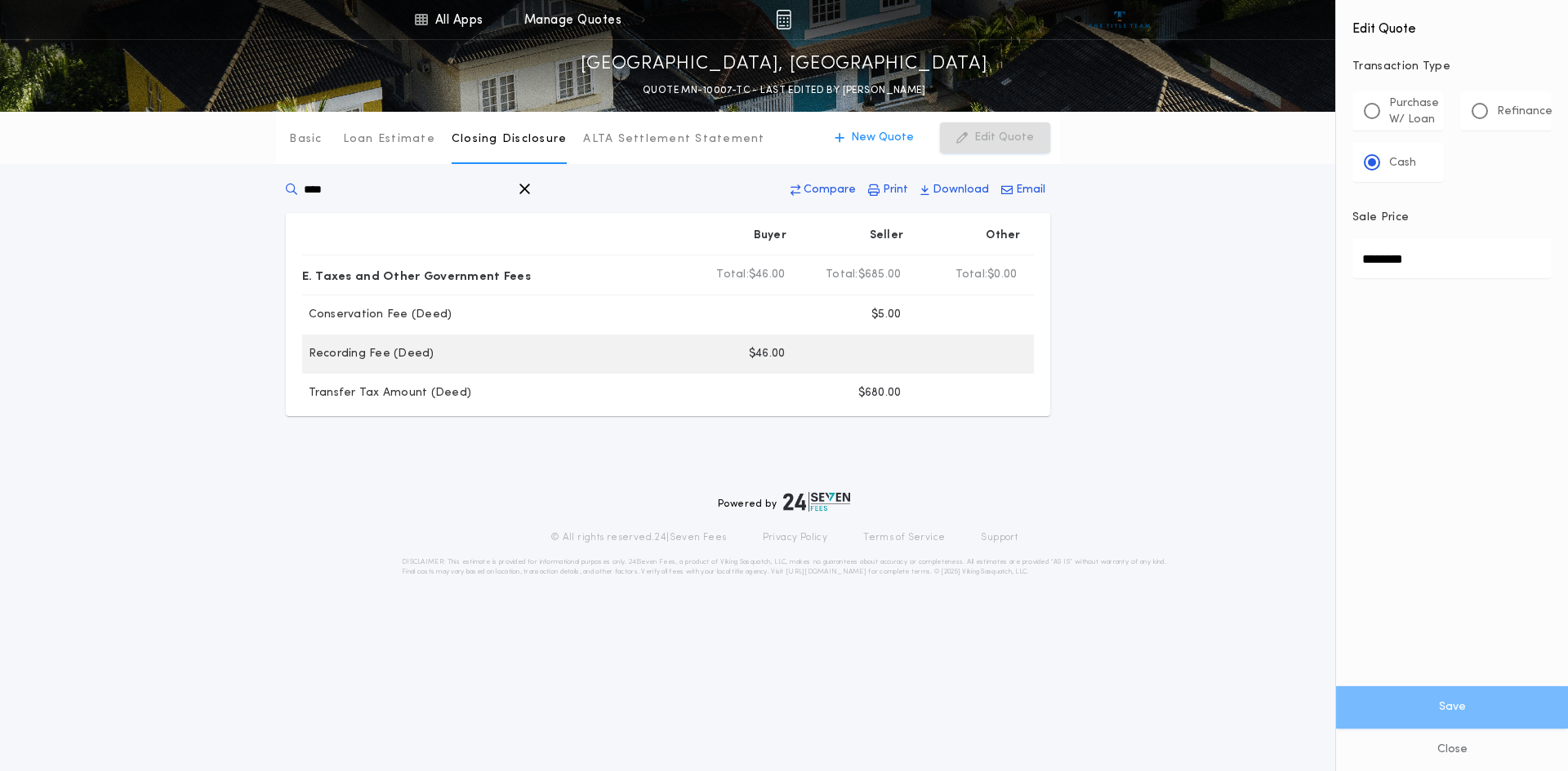
click at [422, 361] on p "Recording Fee (Deed)" at bounding box center [368, 354] width 132 height 16
click at [776, 357] on p "$46.00" at bounding box center [766, 354] width 37 height 16
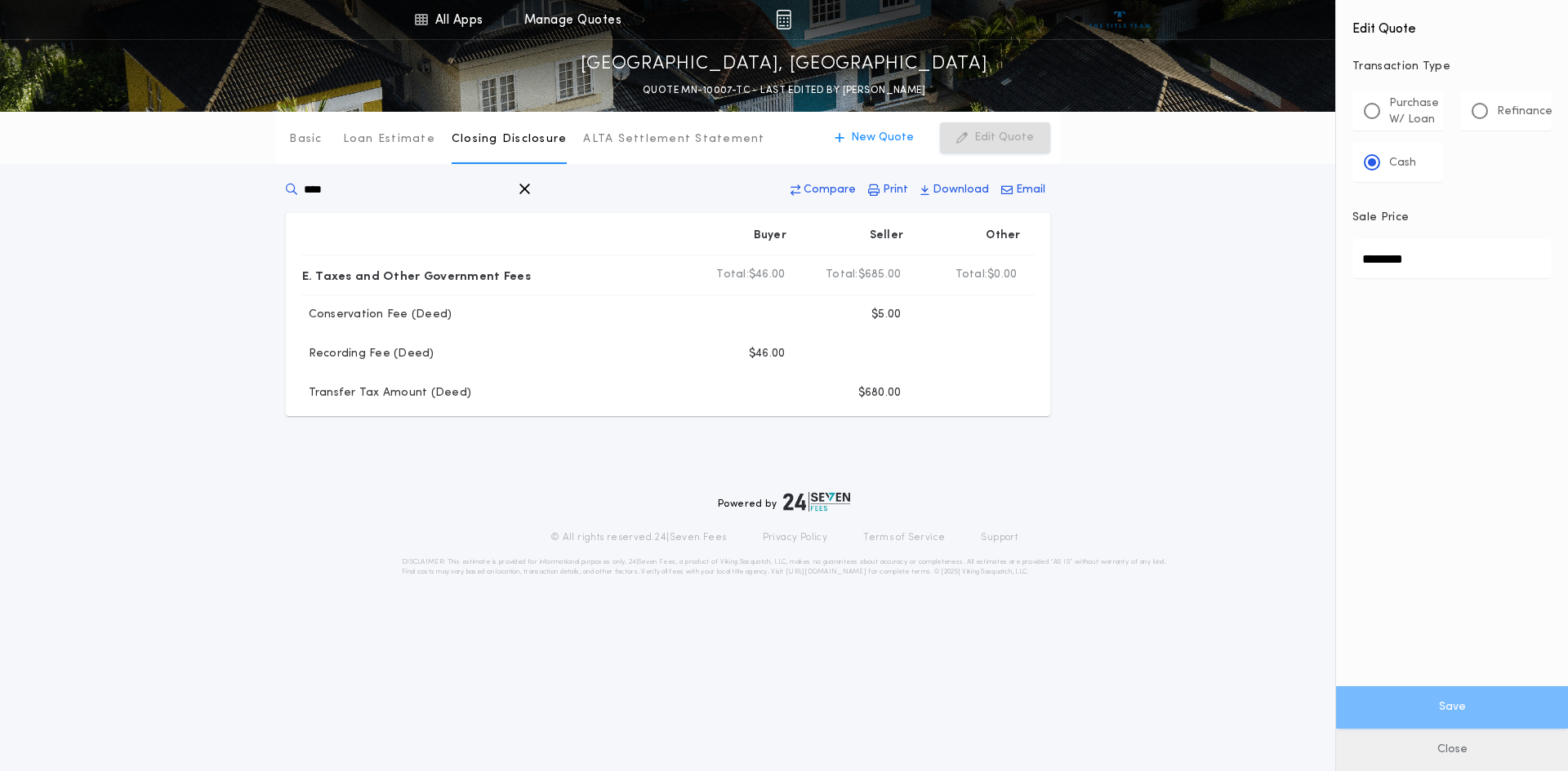
click at [1440, 749] on button "Close" at bounding box center [1451, 750] width 232 height 43
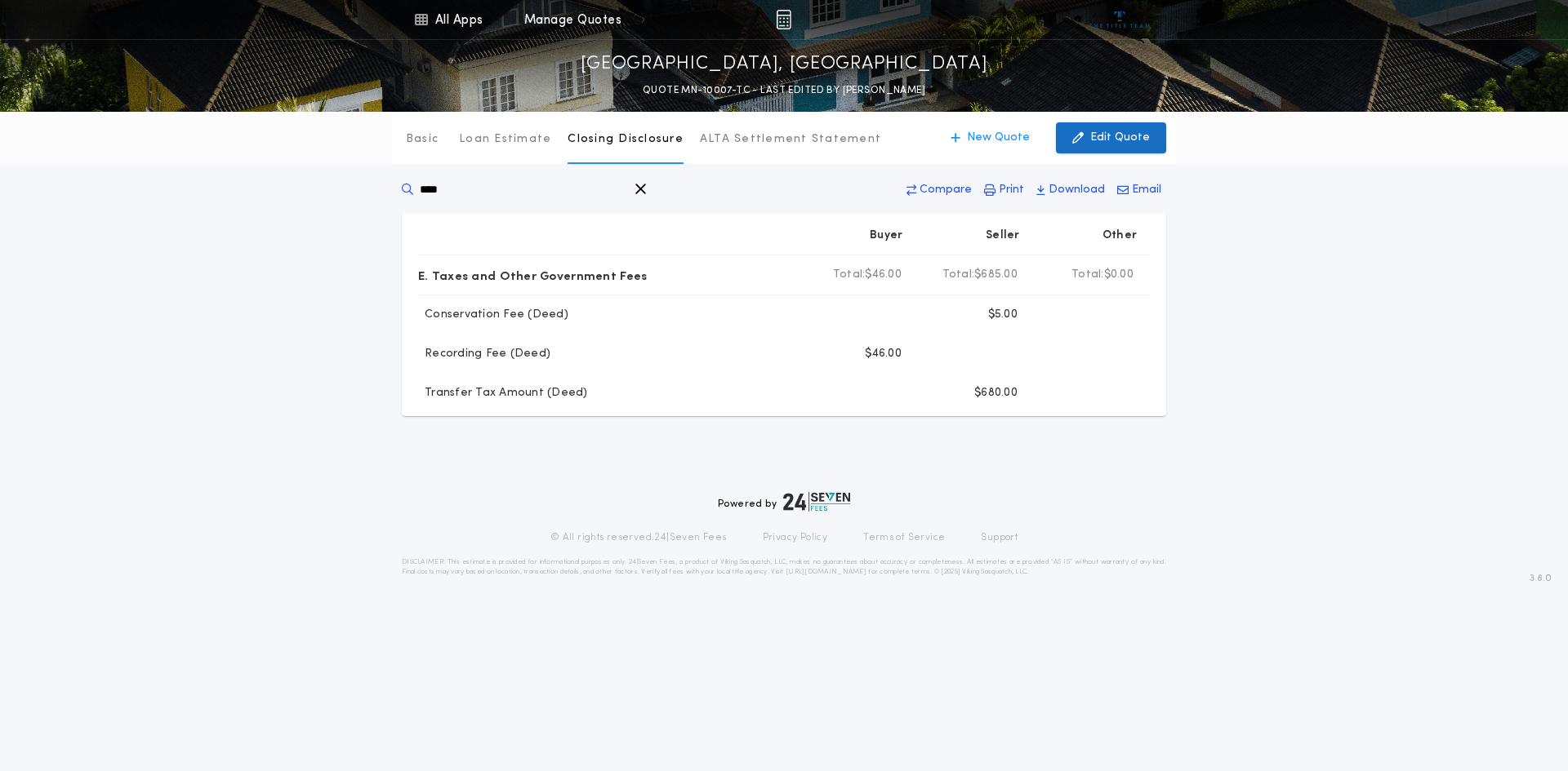
click at [1130, 140] on p "Edit Quote" at bounding box center [1120, 137] width 60 height 16
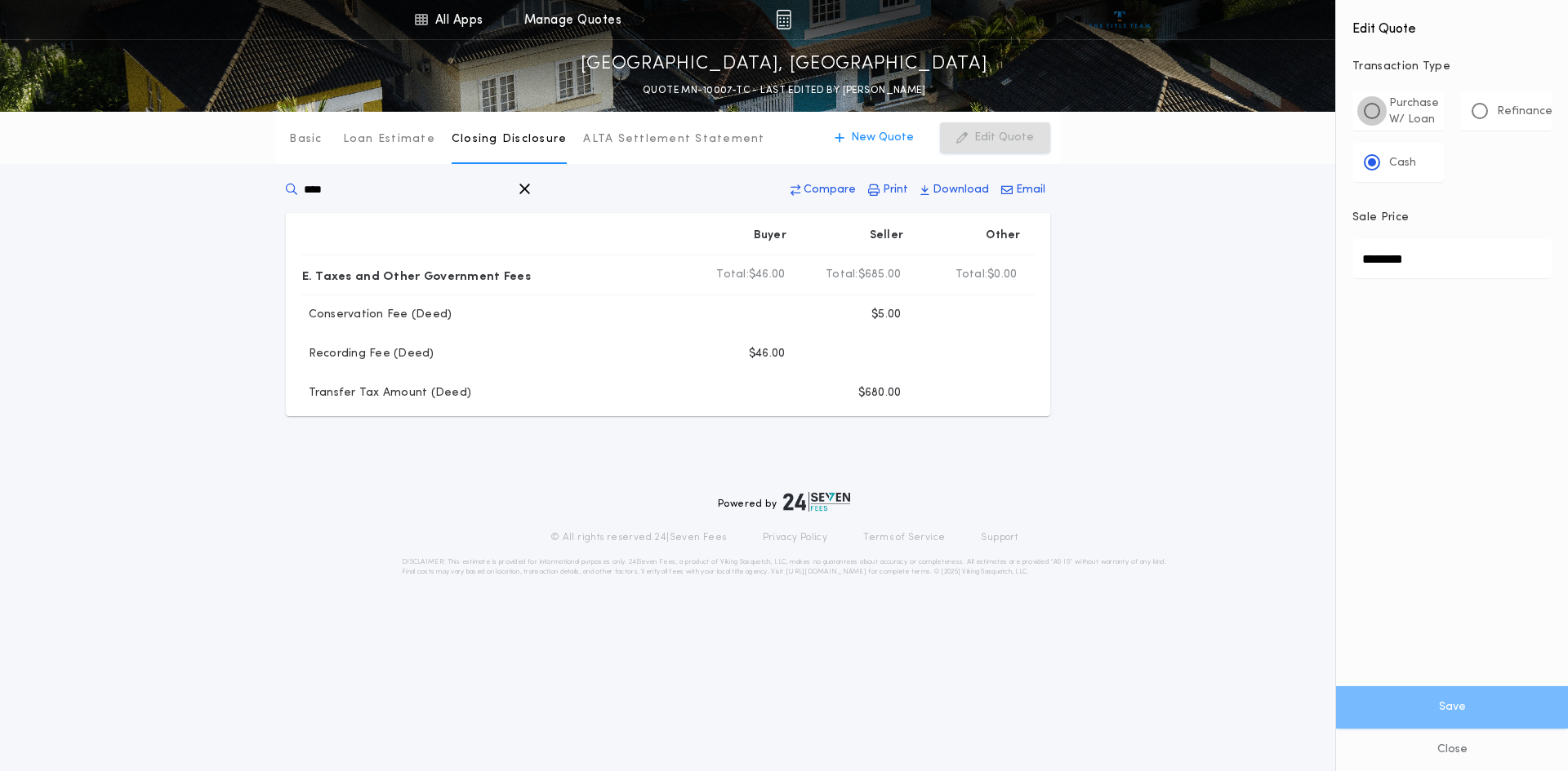
click at [1371, 113] on div at bounding box center [1372, 111] width 9 height 9
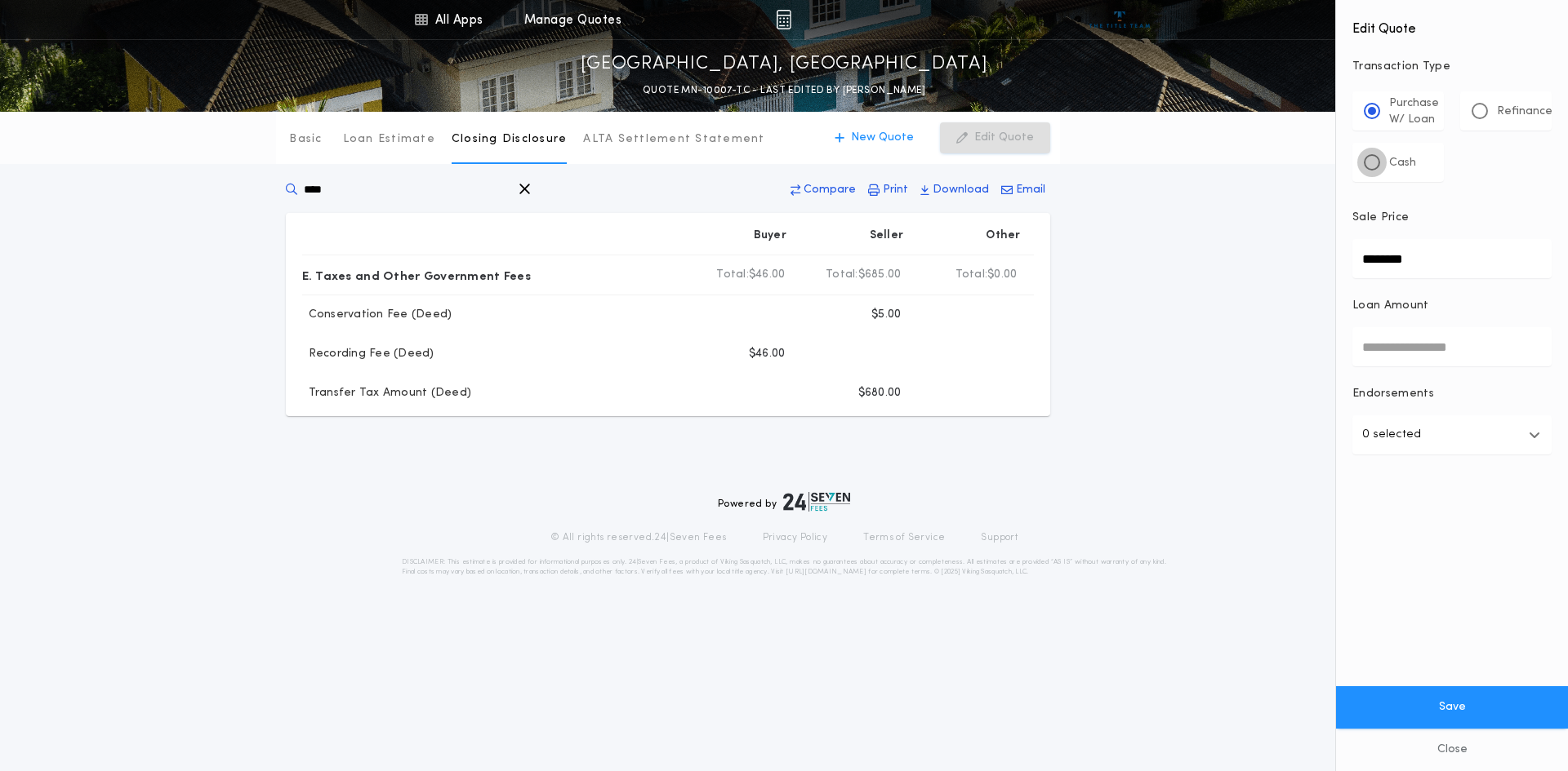
click at [1373, 162] on div at bounding box center [1372, 162] width 9 height 9
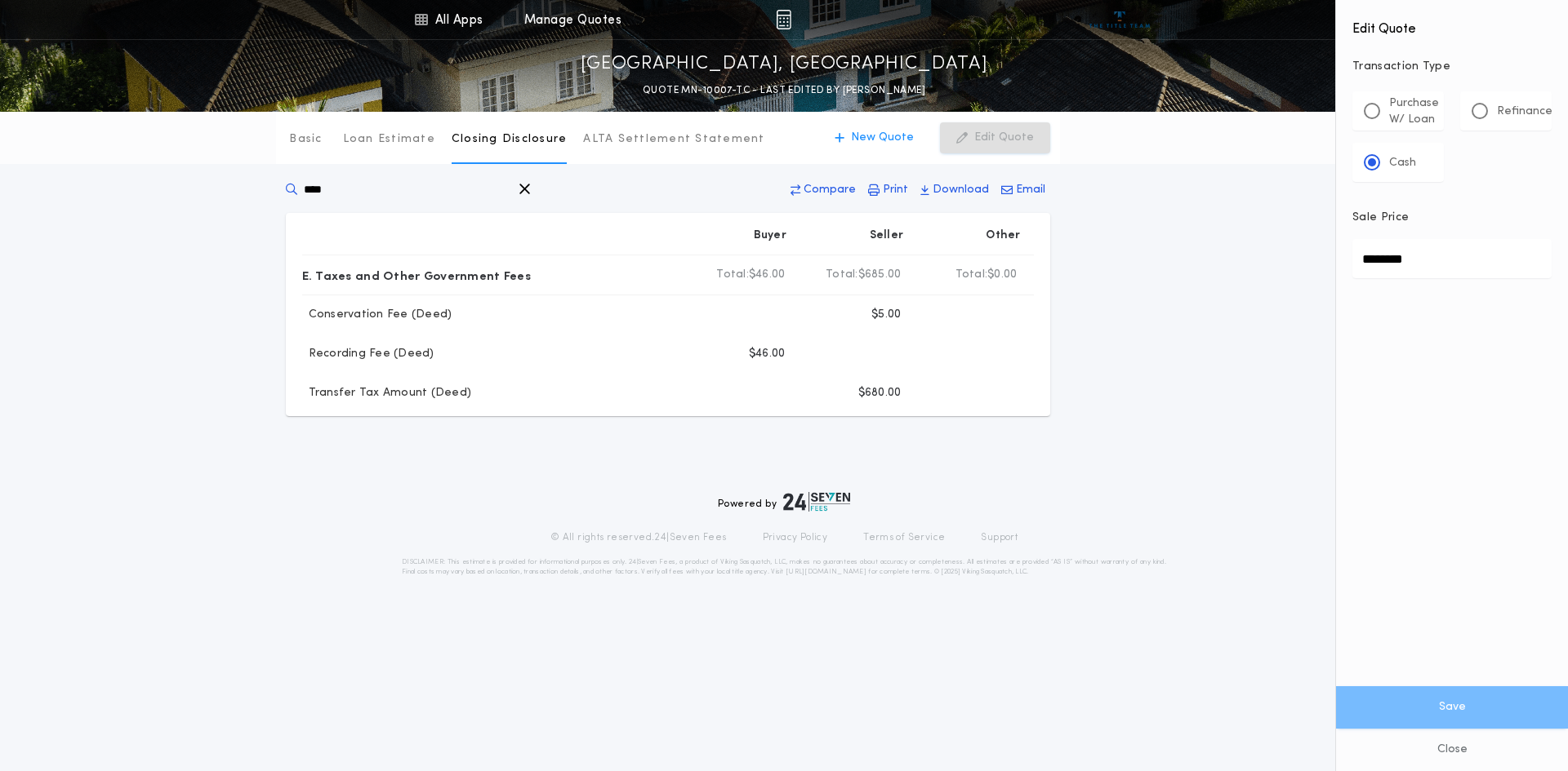
click at [1167, 532] on div "Powered by © All rights reserved. 24|Seven Fees Privacy Policy Terms of Service…" at bounding box center [784, 535] width 1548 height 111
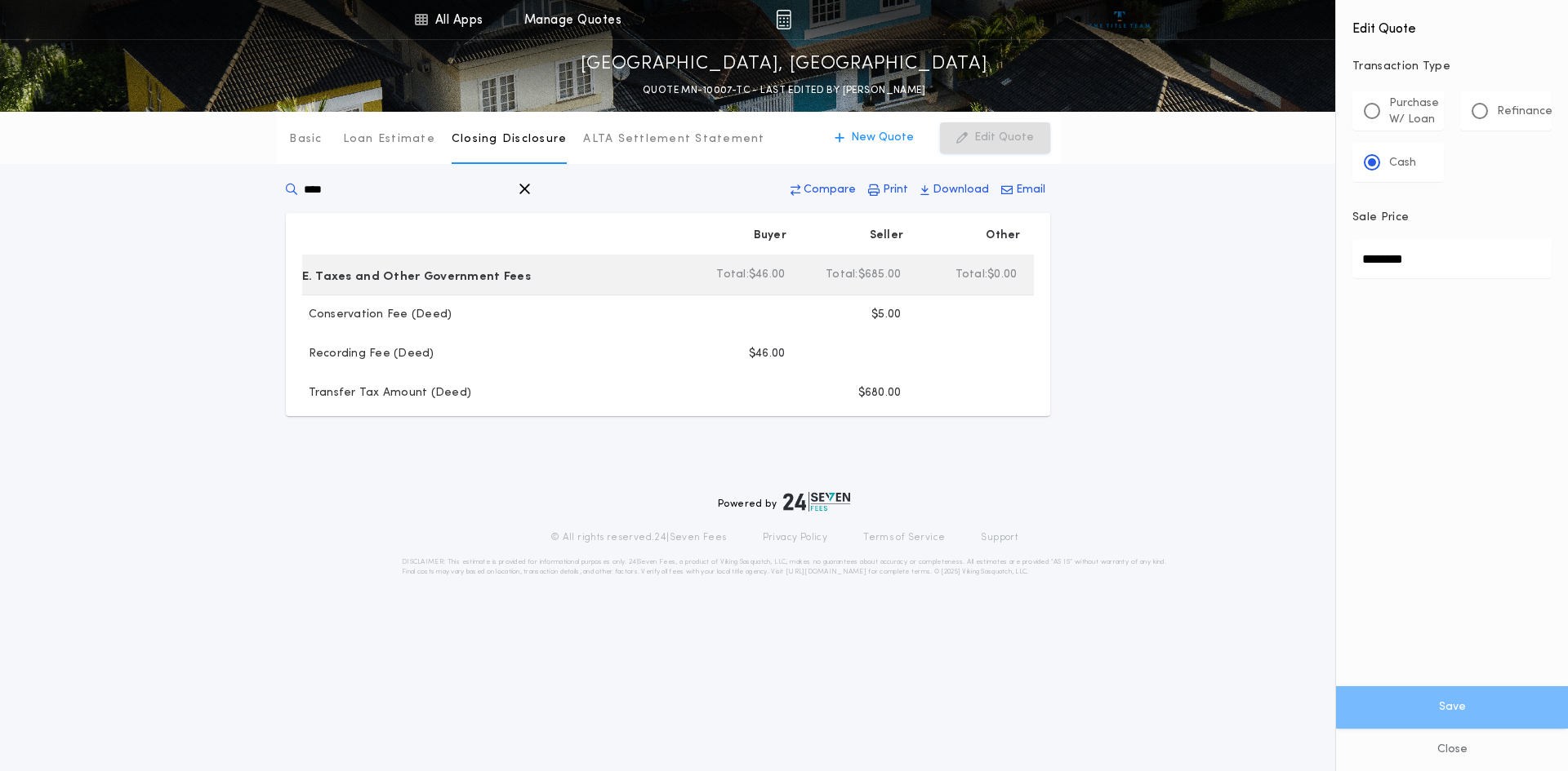
click at [651, 271] on div "E. Taxes and Other Government Fees" at bounding box center [492, 274] width 380 height 26
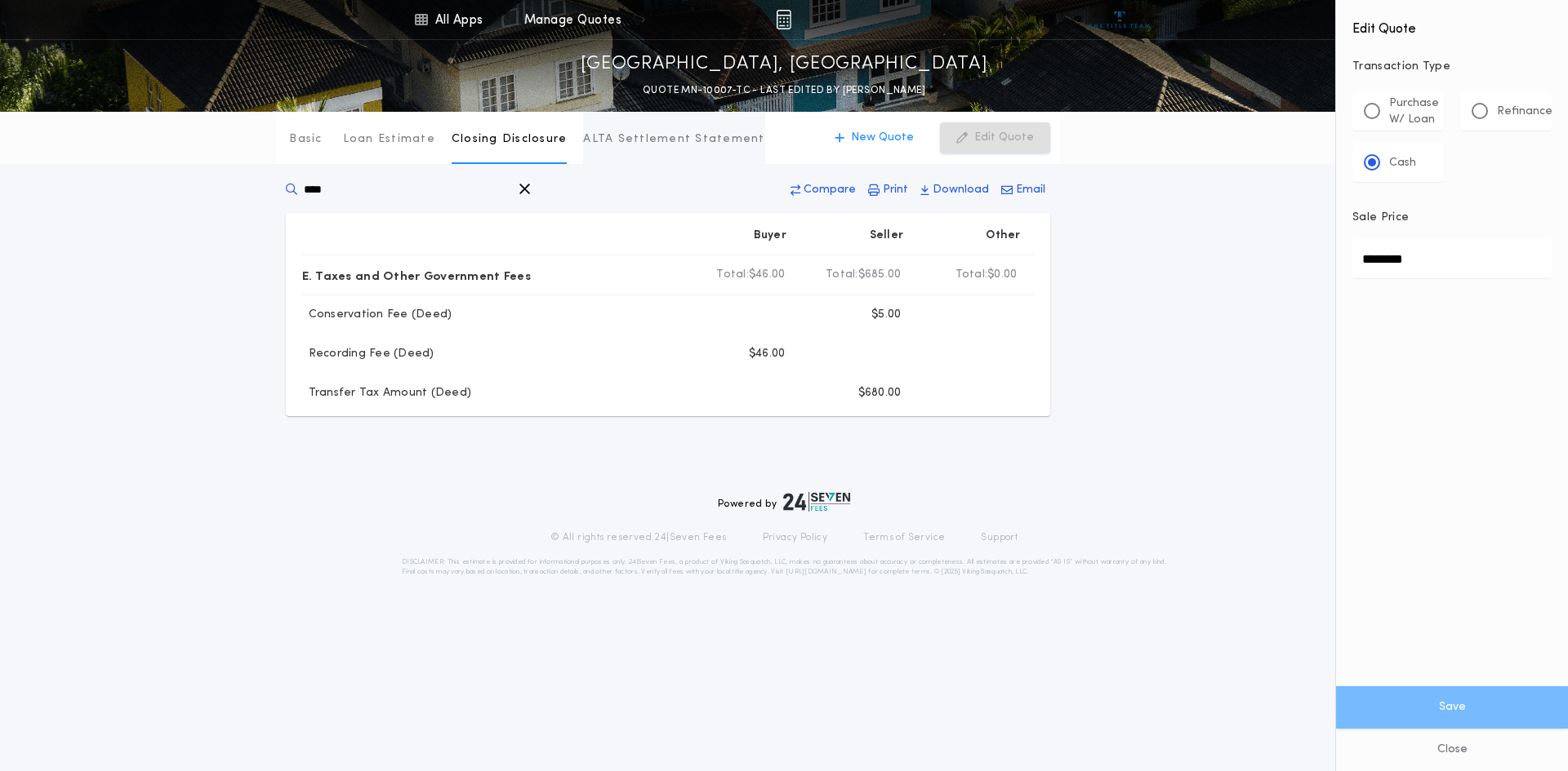
click at [666, 139] on p "ALTA Settlement Statement" at bounding box center [674, 139] width 181 height 16
click at [1198, 279] on div "Basic Loan Estimate Closing Disclosure ALTA Settlement Statement ALTA Settlemen…" at bounding box center [784, 264] width 1568 height 305
click at [946, 191] on p "Download" at bounding box center [960, 190] width 56 height 16
